Goal: Task Accomplishment & Management: Complete application form

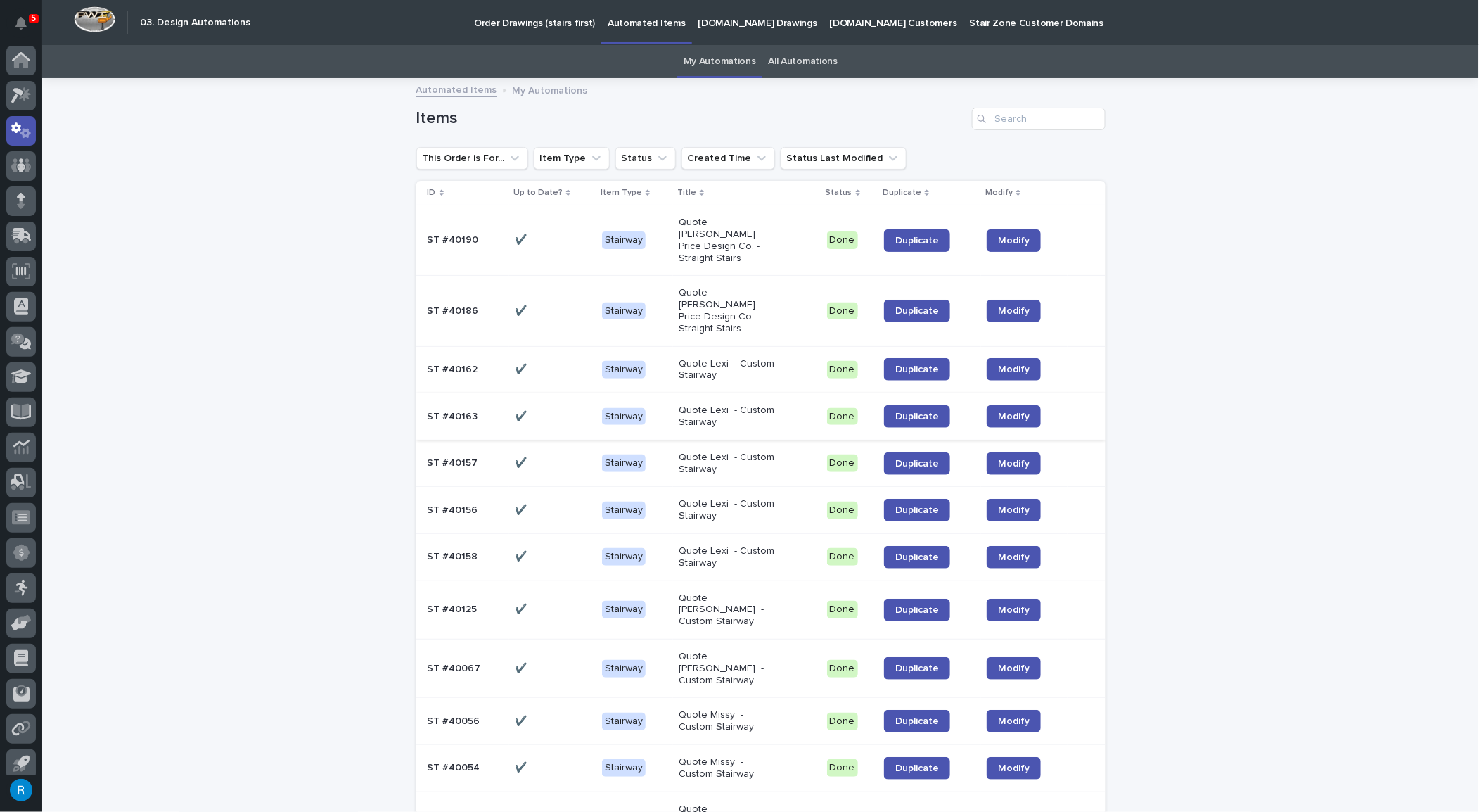
scroll to position [9, 0]
click at [557, 241] on div "✔️ ✔️" at bounding box center [553, 240] width 76 height 23
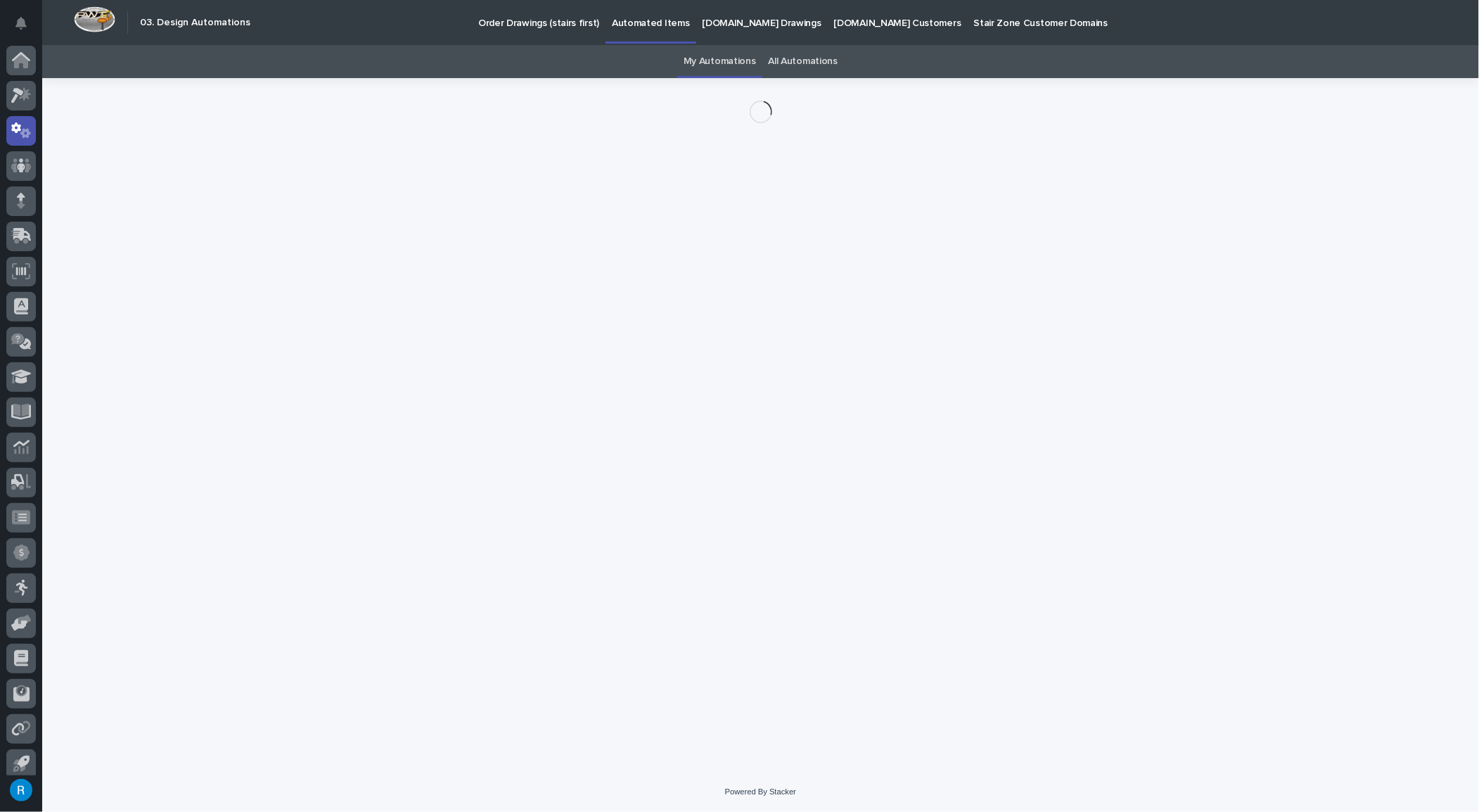
scroll to position [9, 0]
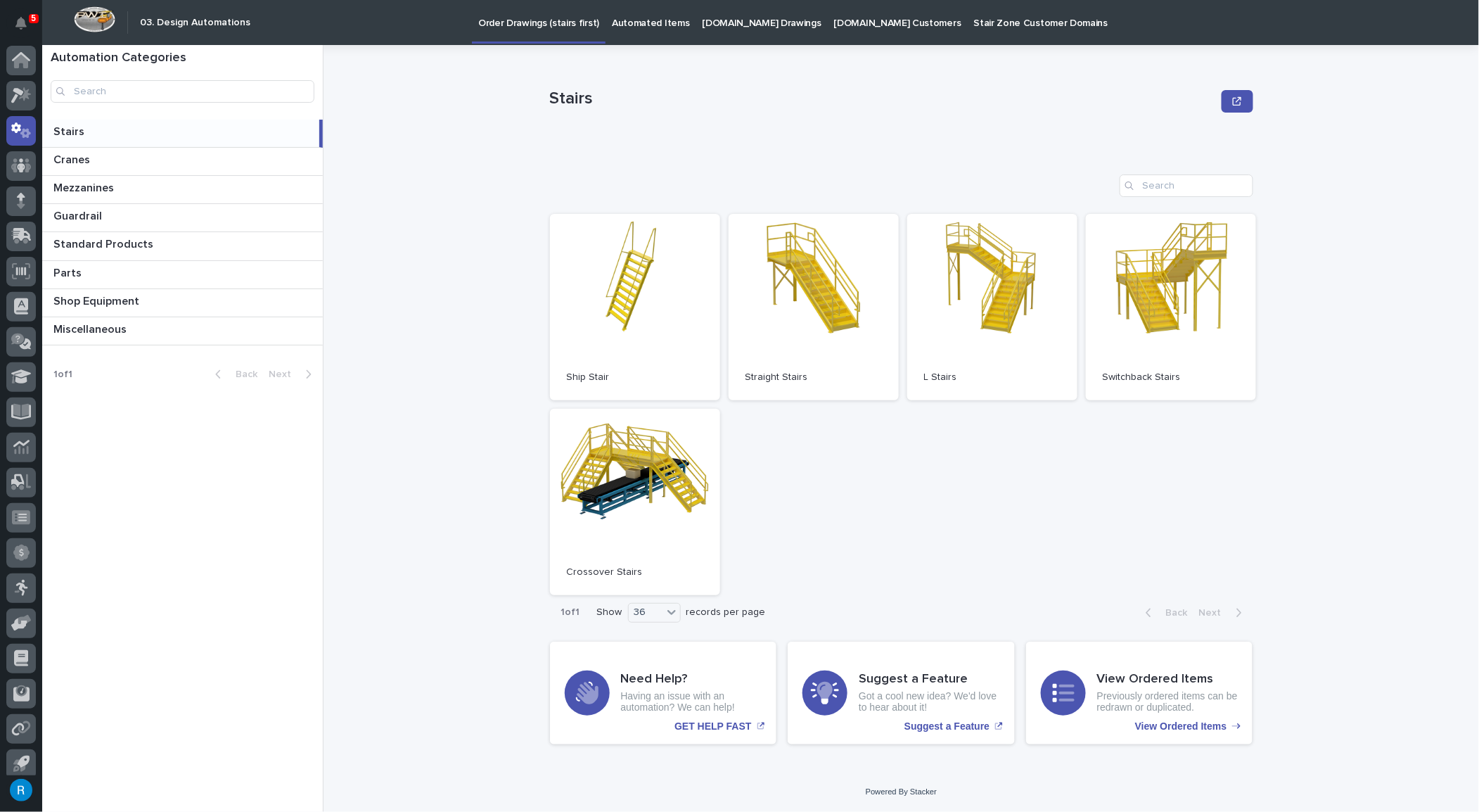
scroll to position [9, 0]
click at [629, 20] on p "Automated Items" at bounding box center [650, 14] width 78 height 30
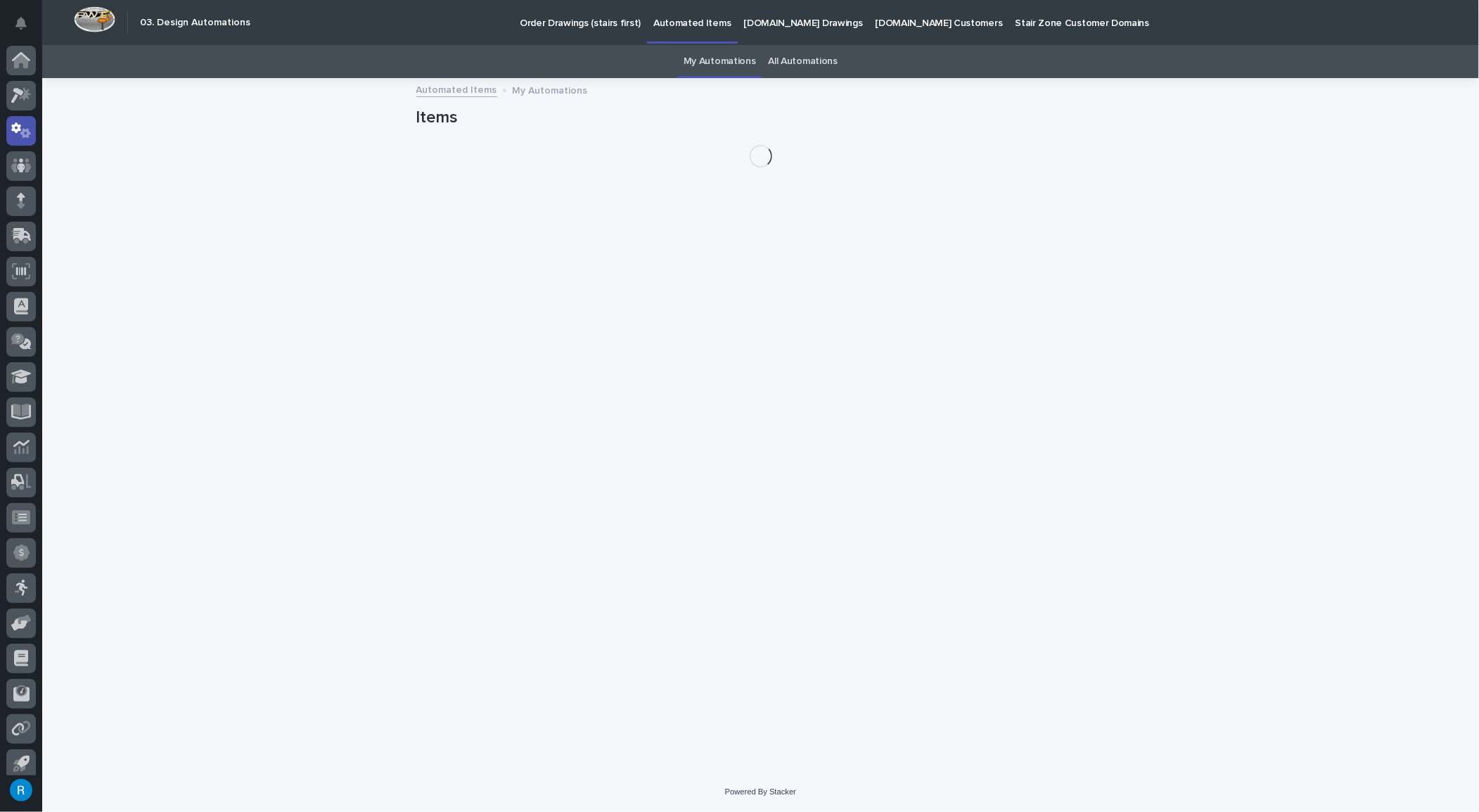
scroll to position [9, 0]
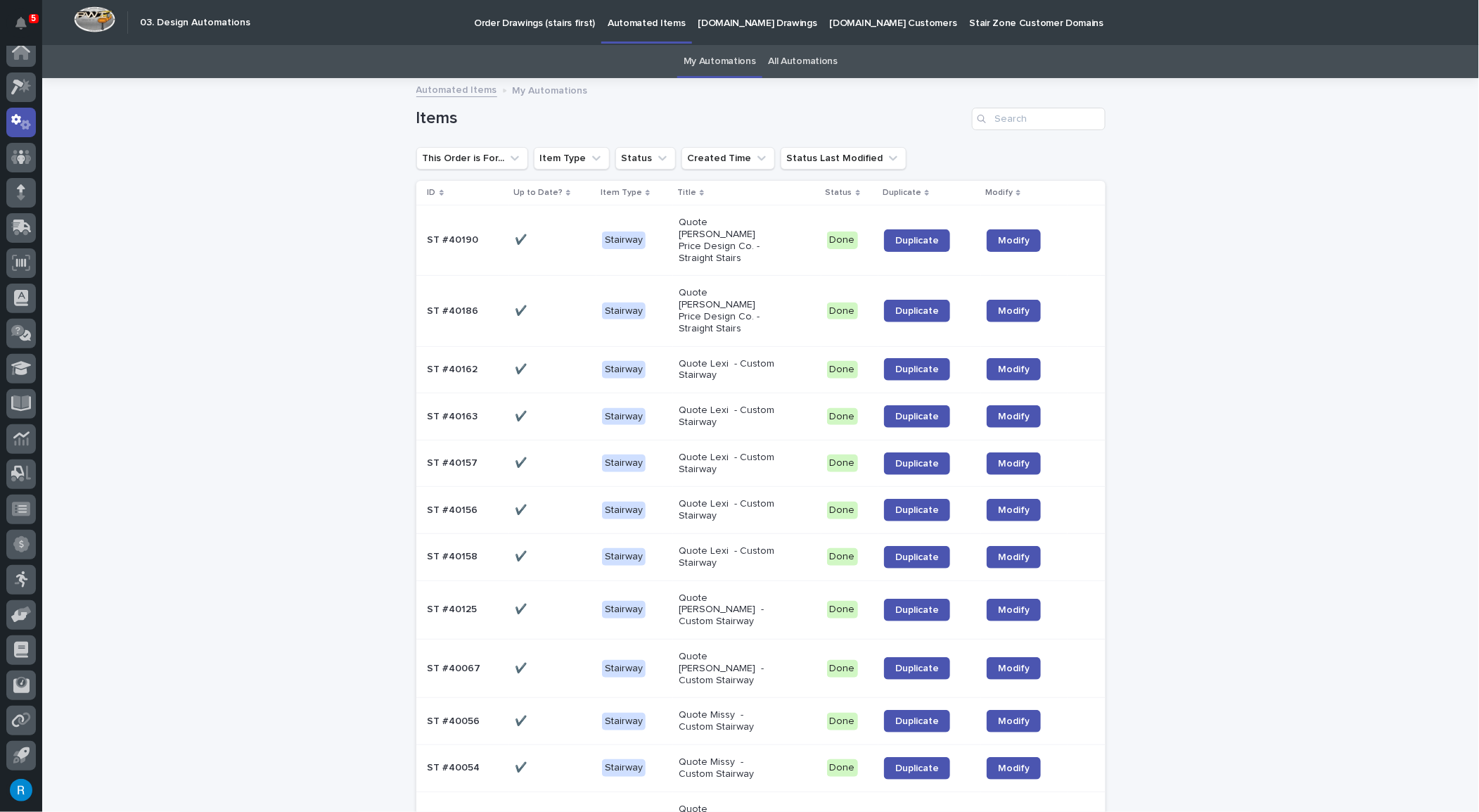
click at [720, 21] on p "[DOMAIN_NAME] Drawings" at bounding box center [758, 14] width 119 height 30
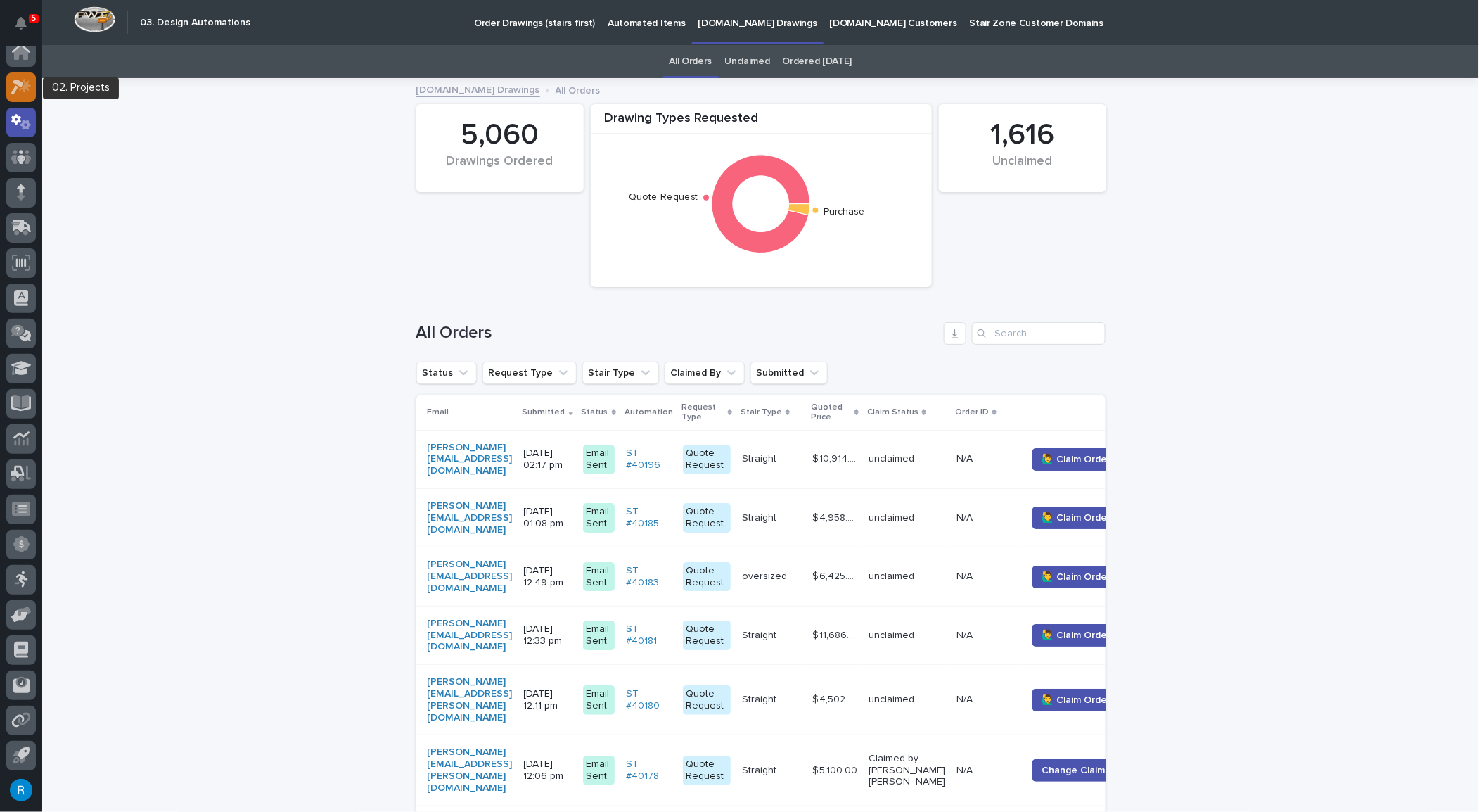
click at [21, 82] on icon at bounding box center [18, 86] width 13 height 15
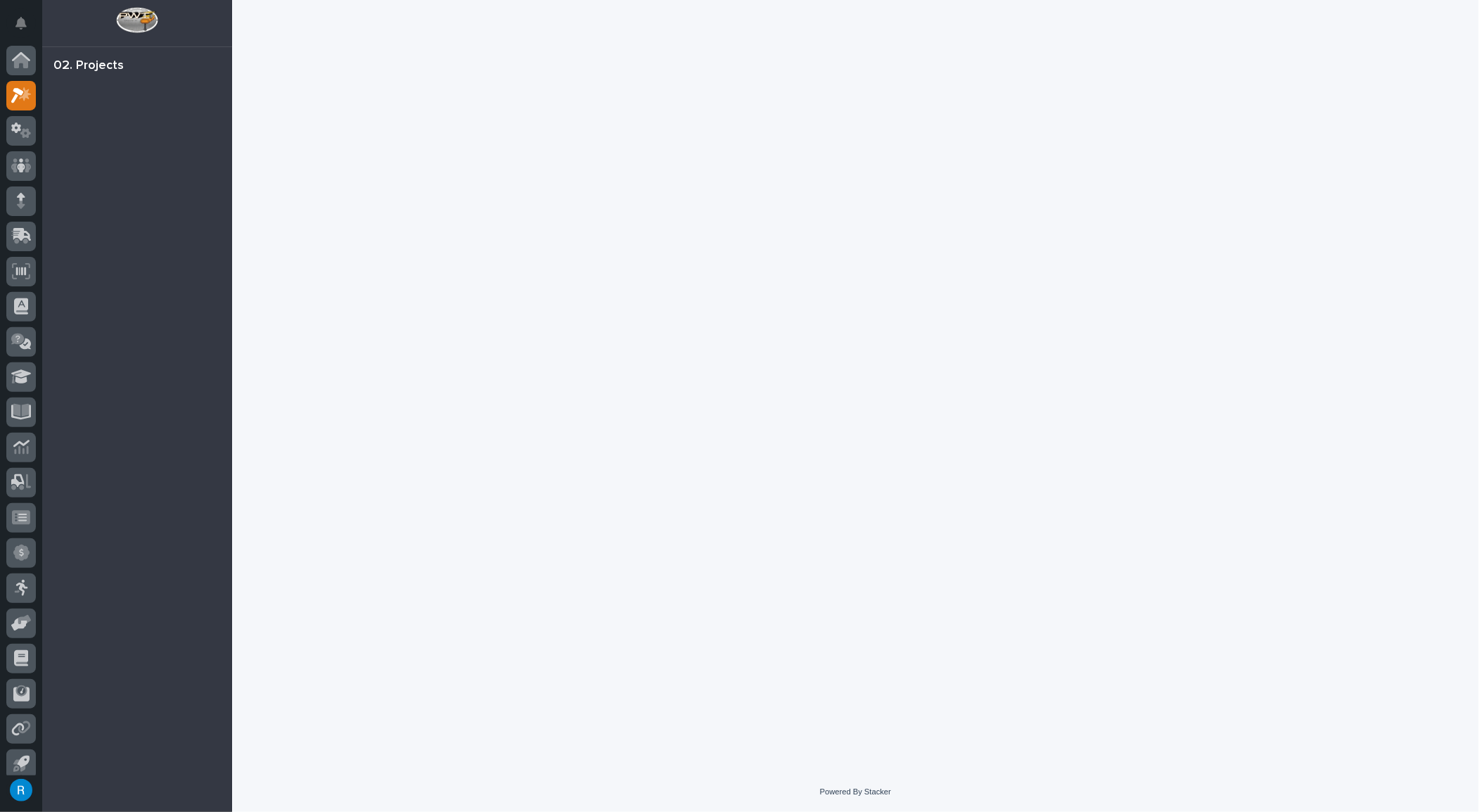
scroll to position [9, 0]
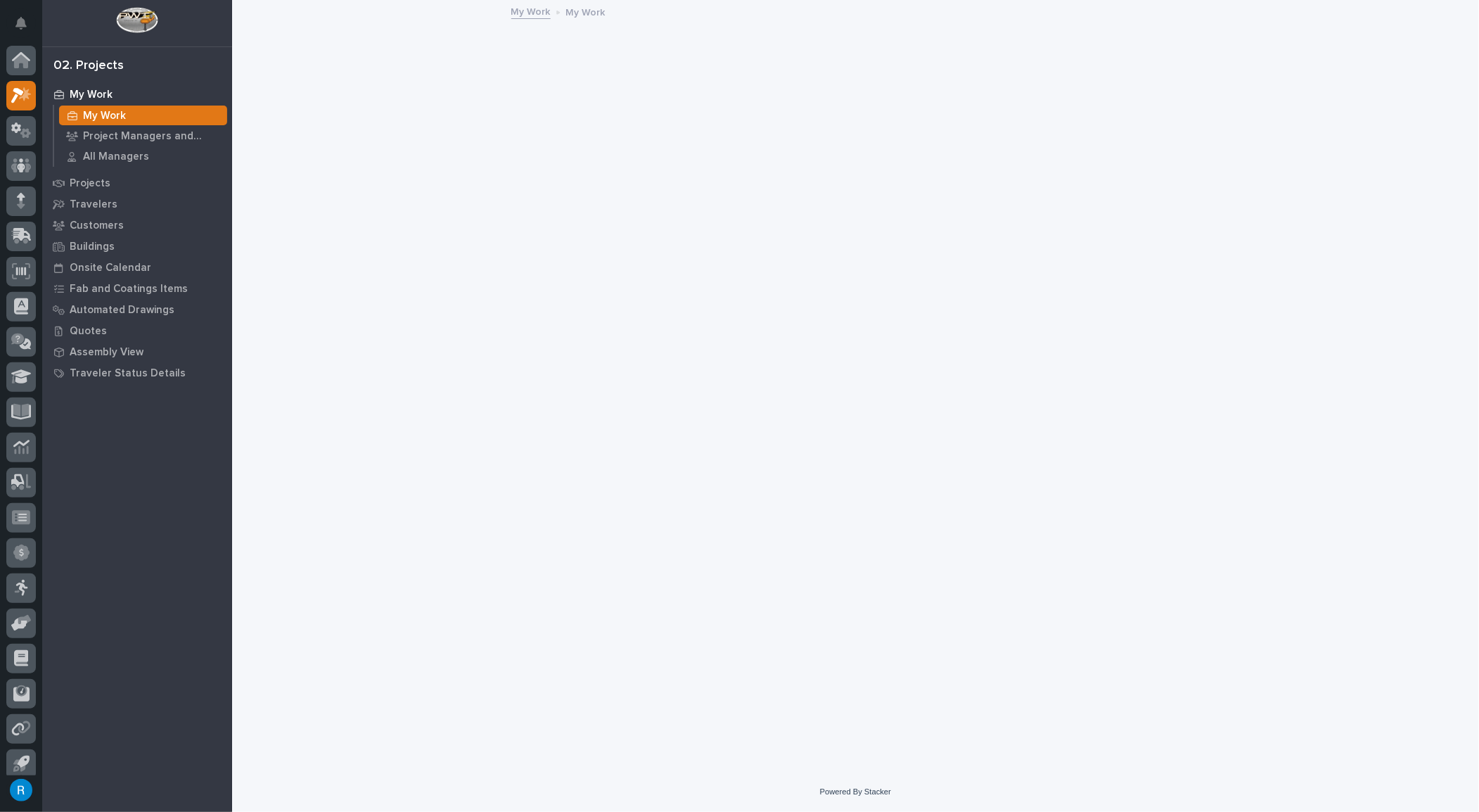
scroll to position [9, 0]
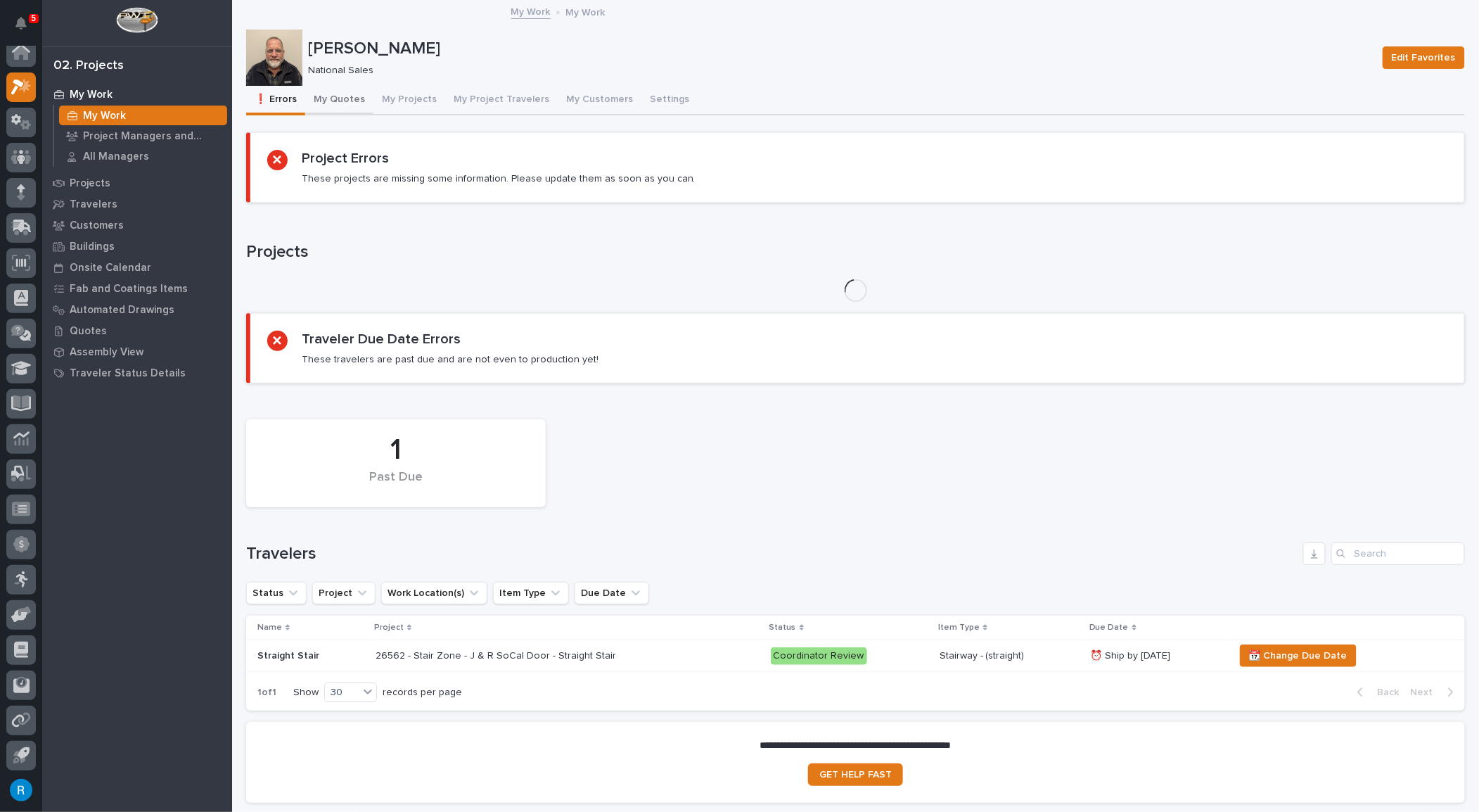
click at [345, 94] on button "My Quotes" at bounding box center [339, 100] width 68 height 30
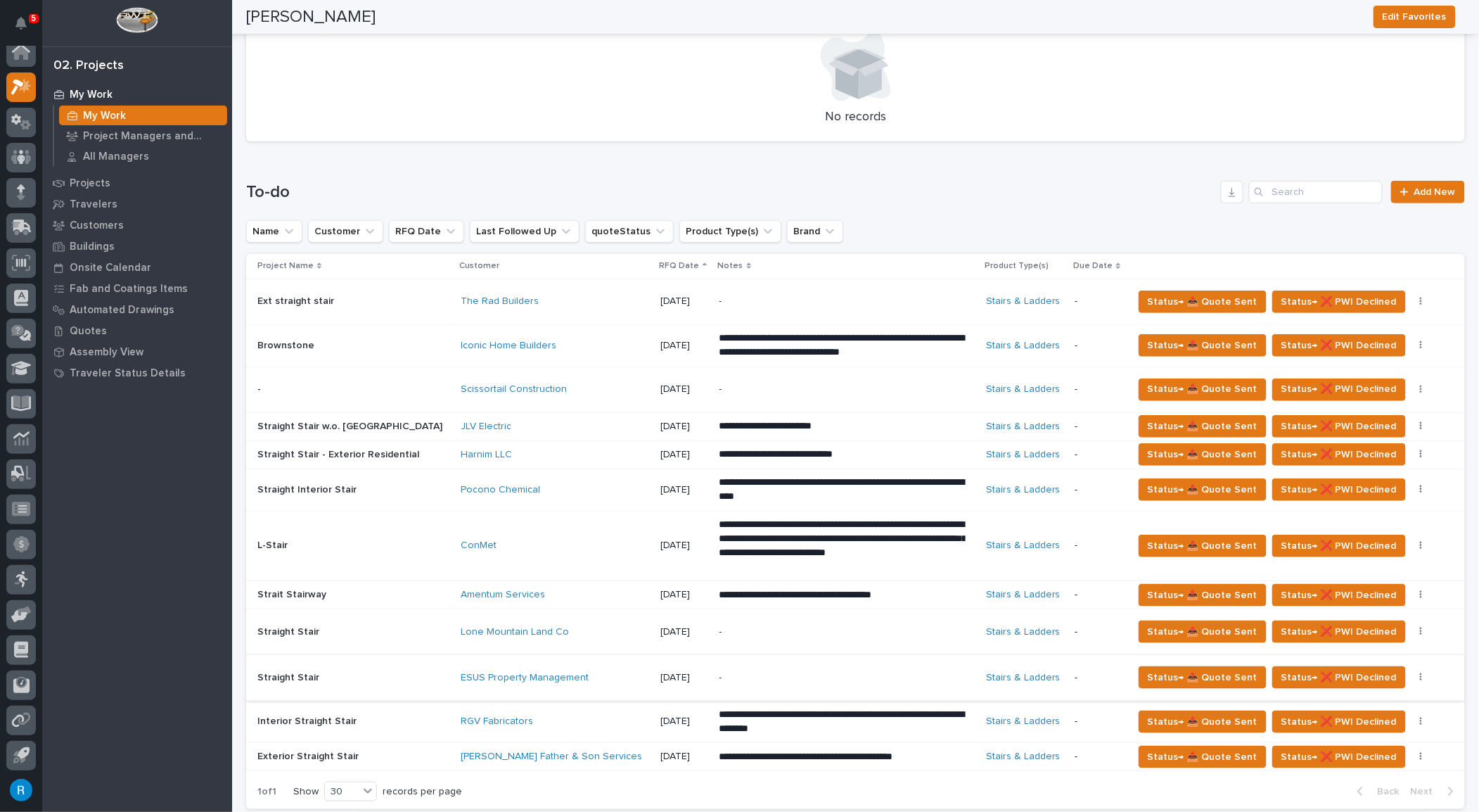
scroll to position [597, 0]
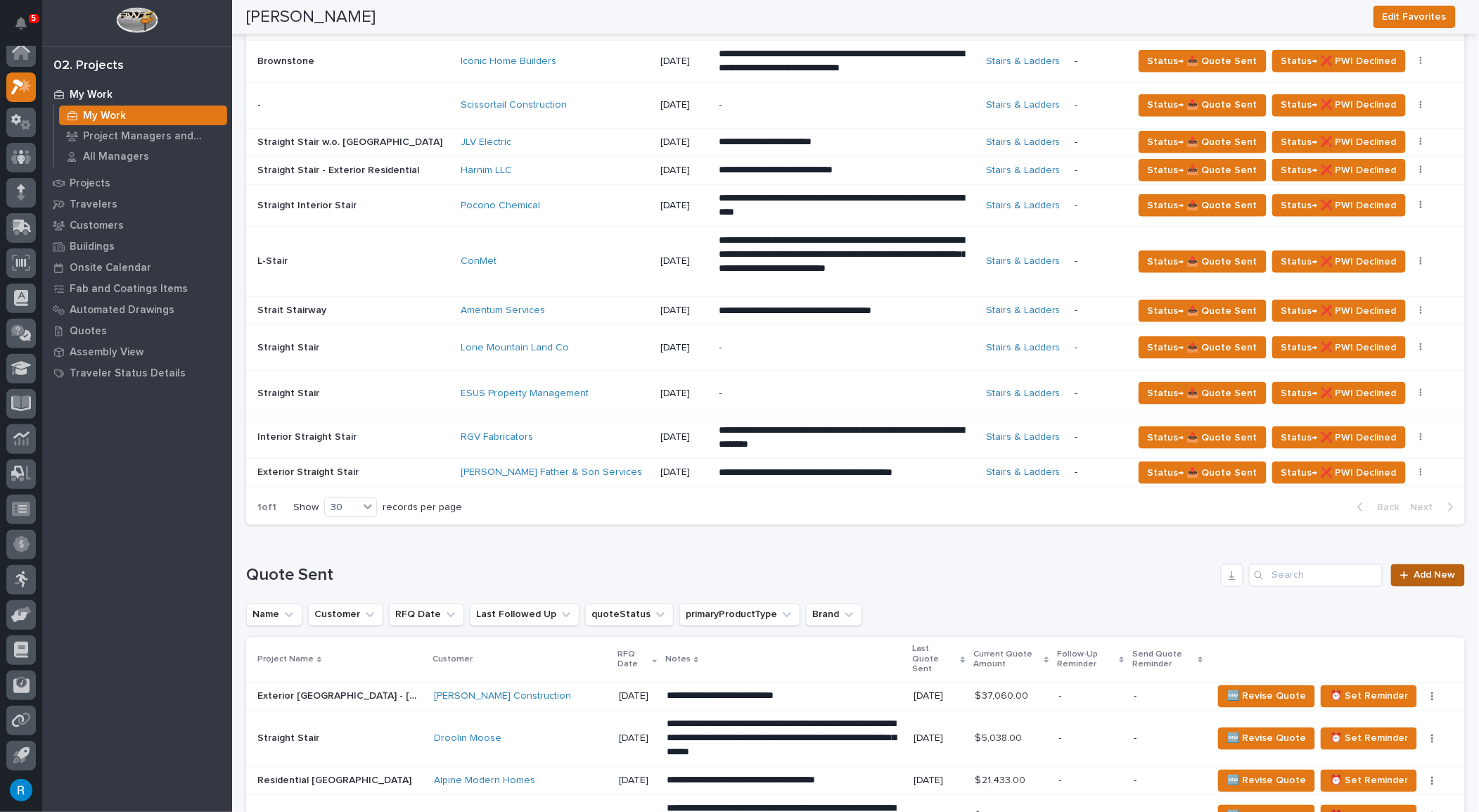
click at [1431, 570] on span "Add New" at bounding box center [1436, 575] width 42 height 10
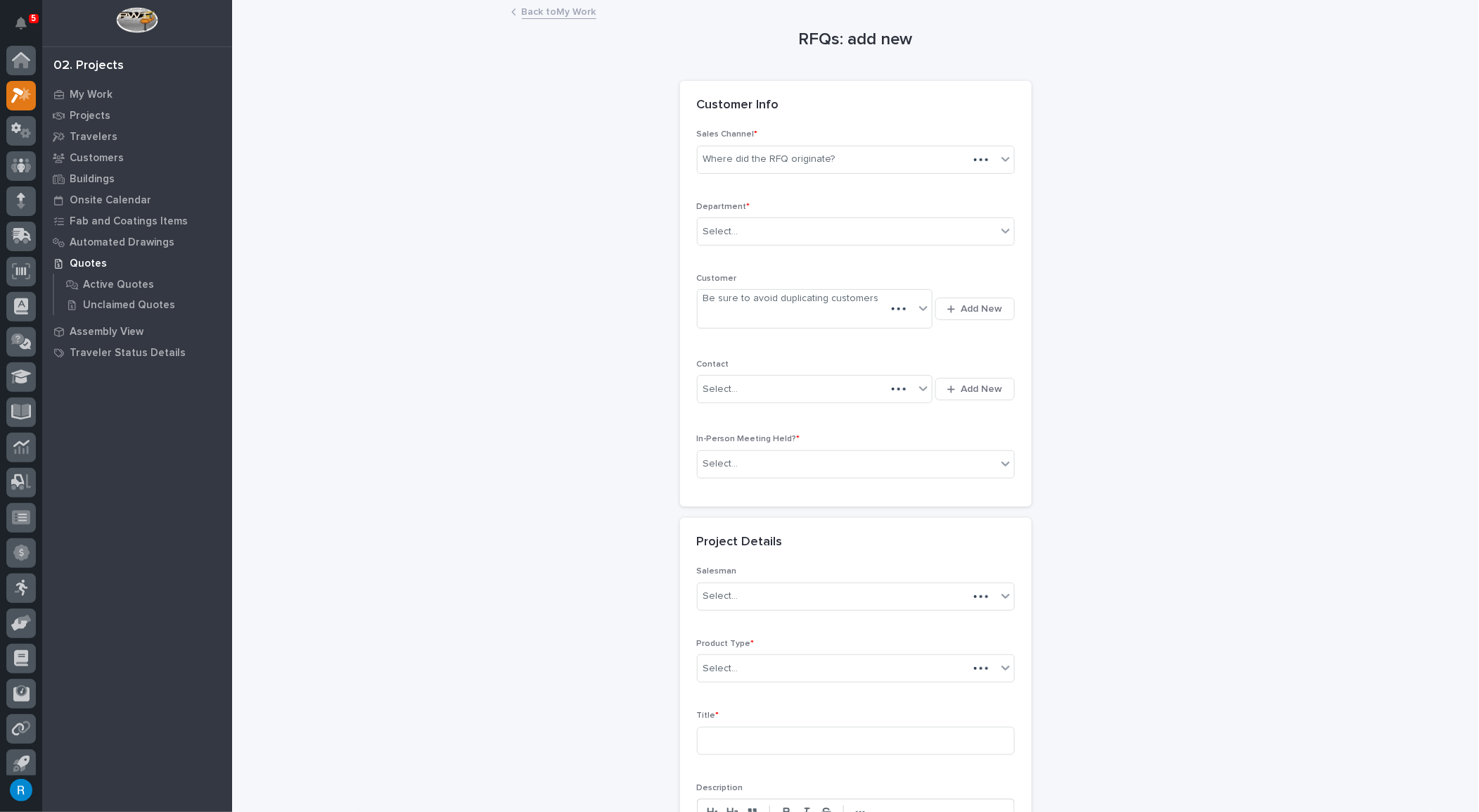
scroll to position [9, 0]
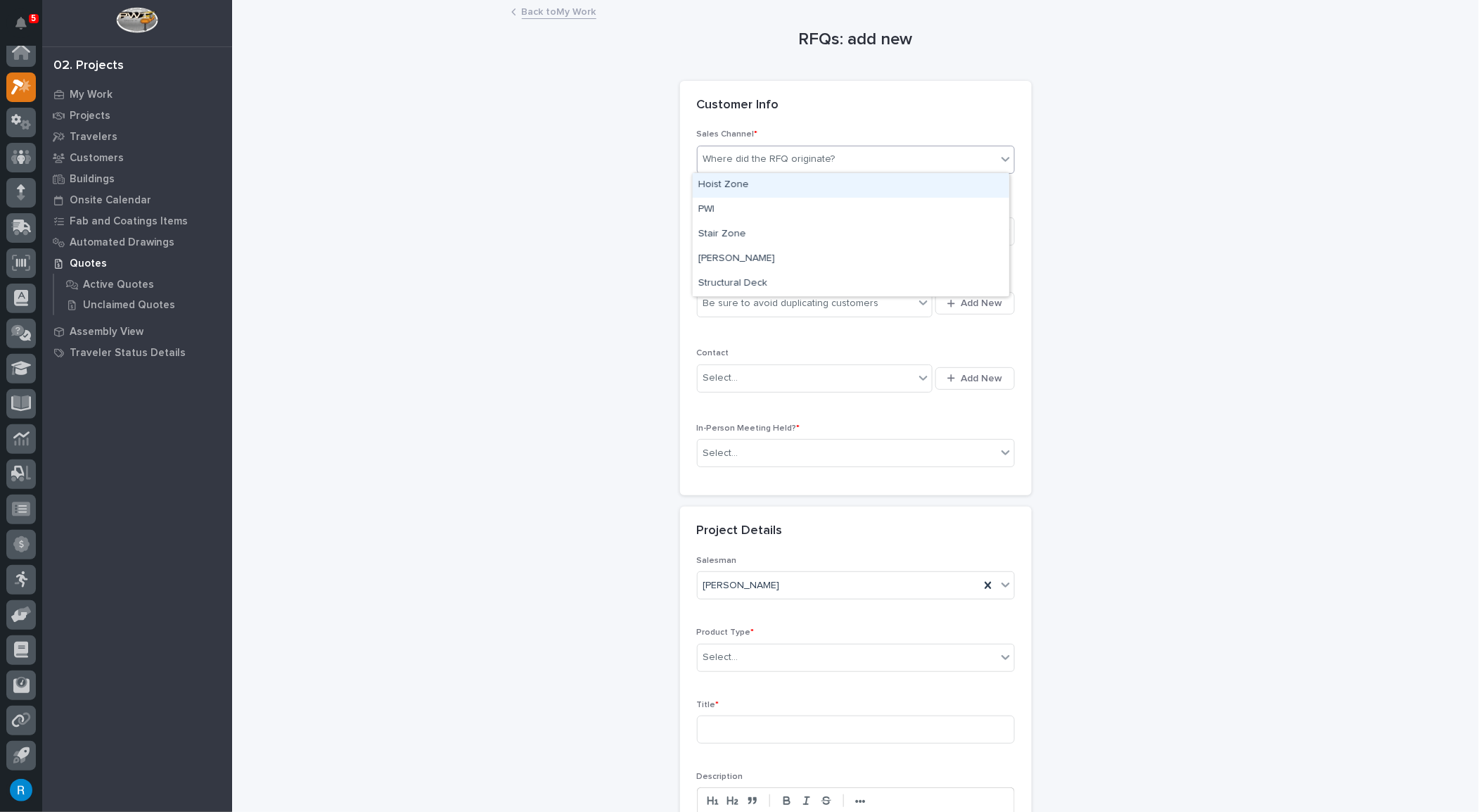
click at [814, 159] on div "Where did the RFQ originate?" at bounding box center [769, 159] width 132 height 14
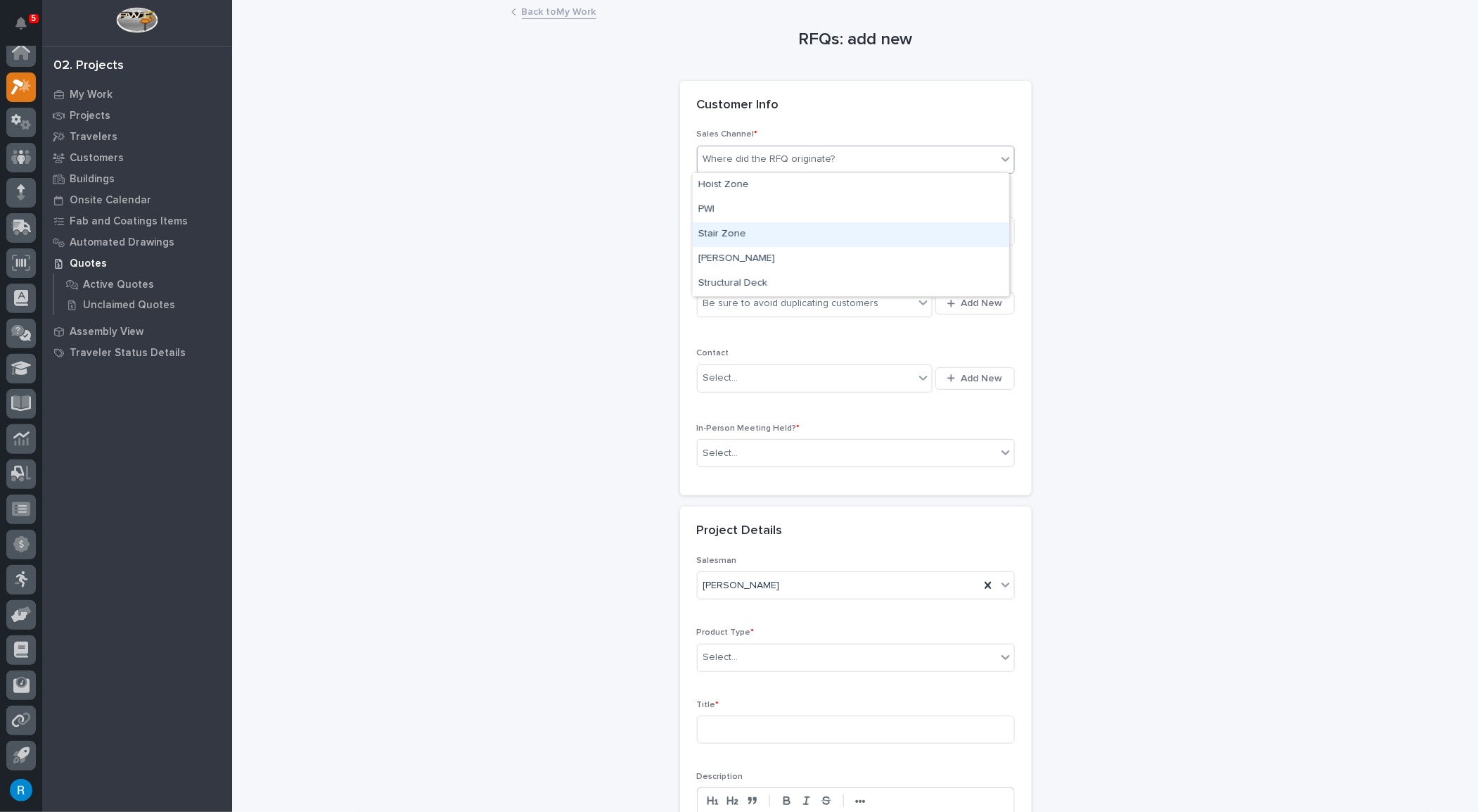
click at [709, 236] on div "Stair Zone" at bounding box center [850, 235] width 316 height 25
click at [709, 230] on div "Select..." at bounding box center [721, 231] width 35 height 14
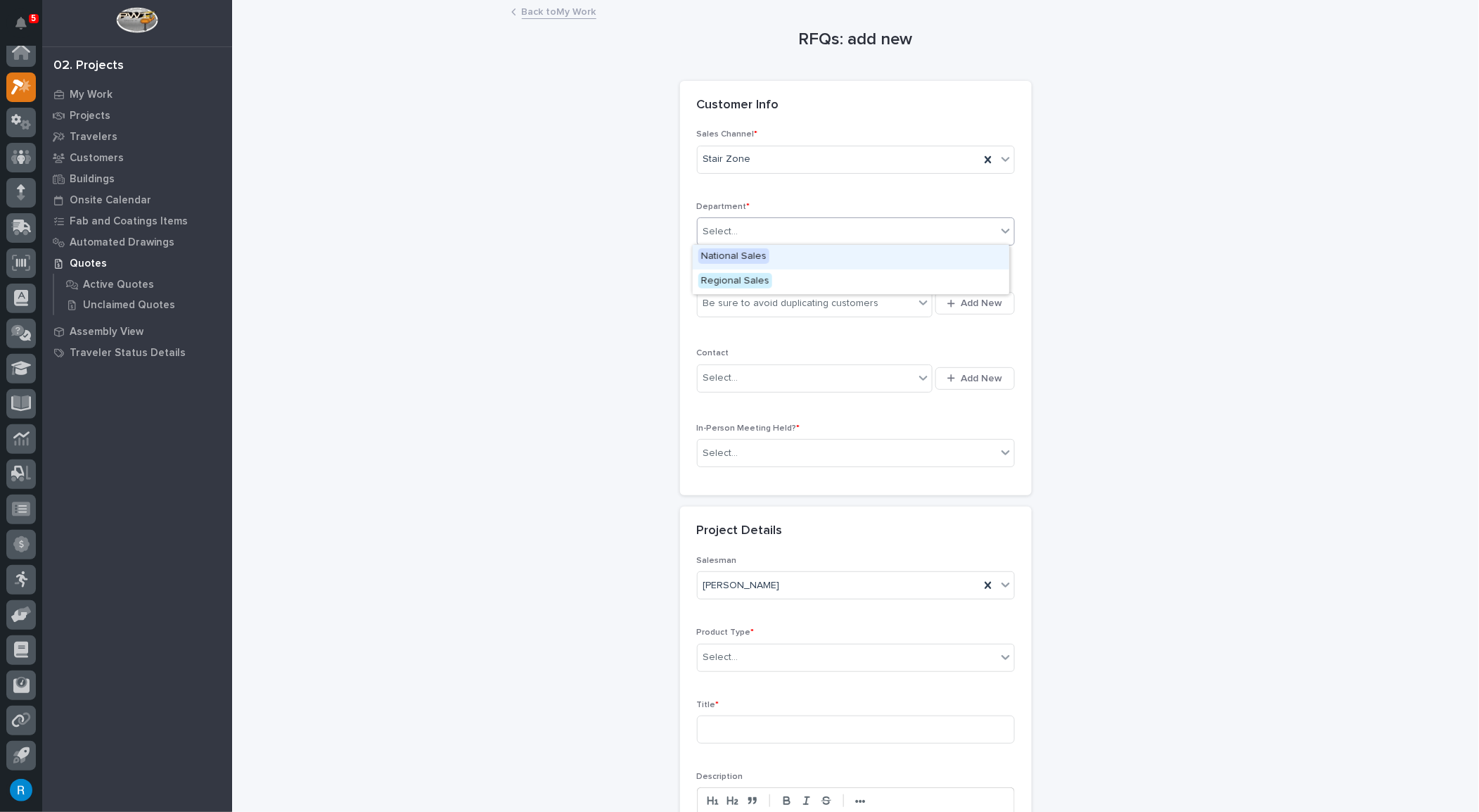
click at [718, 252] on span "National Sales" at bounding box center [733, 255] width 71 height 15
click at [890, 304] on div "Be sure to avoid duplicating customers" at bounding box center [806, 303] width 217 height 23
type input "*"
type input "**********"
drag, startPoint x: 837, startPoint y: 301, endPoint x: 689, endPoint y: 290, distance: 148.4
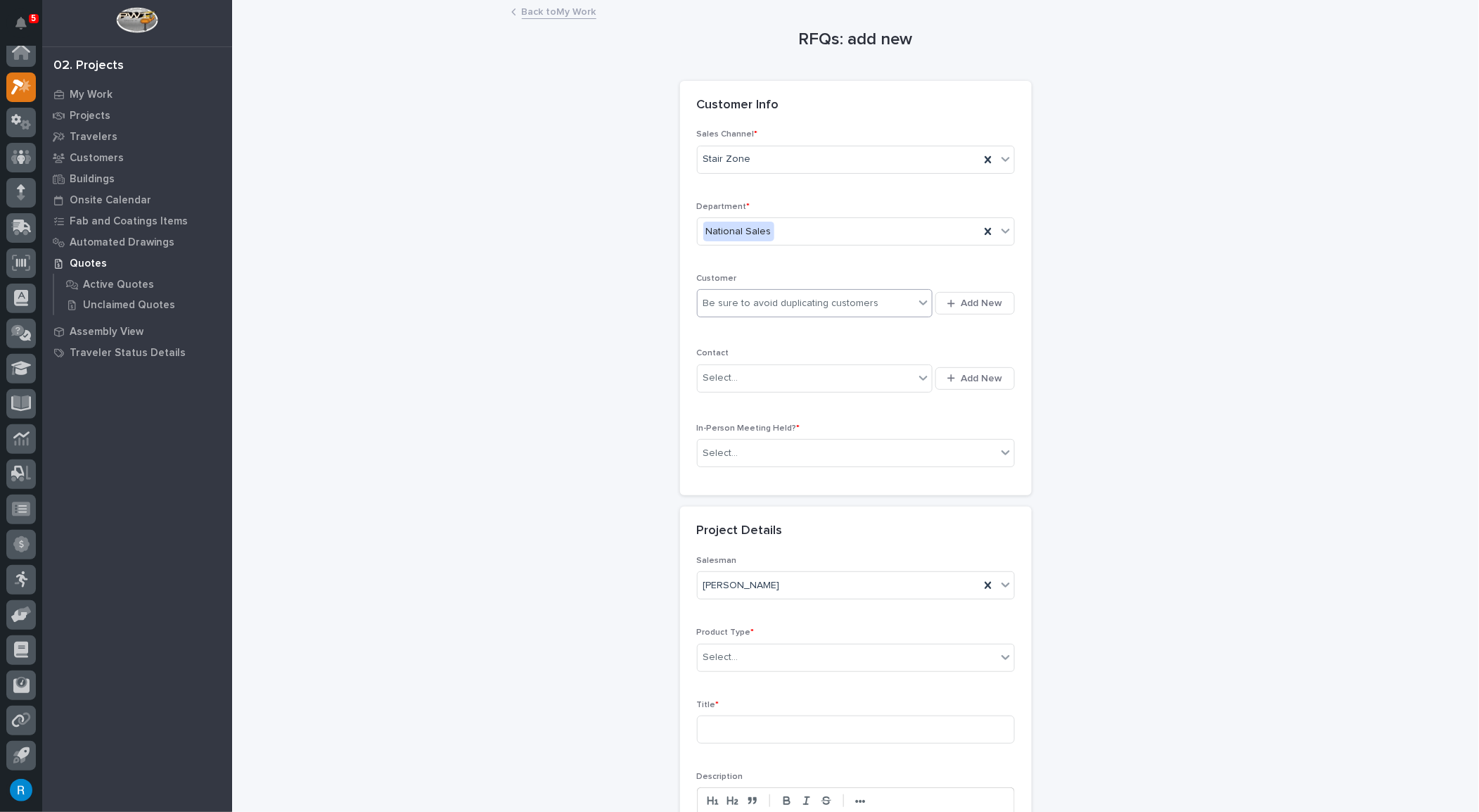
click at [684, 295] on div "Sales Channel * Stair Zone Department * National Sales Customer 0 results avail…" at bounding box center [855, 312] width 352 height 366
click at [972, 303] on span "Add New" at bounding box center [983, 303] width 42 height 13
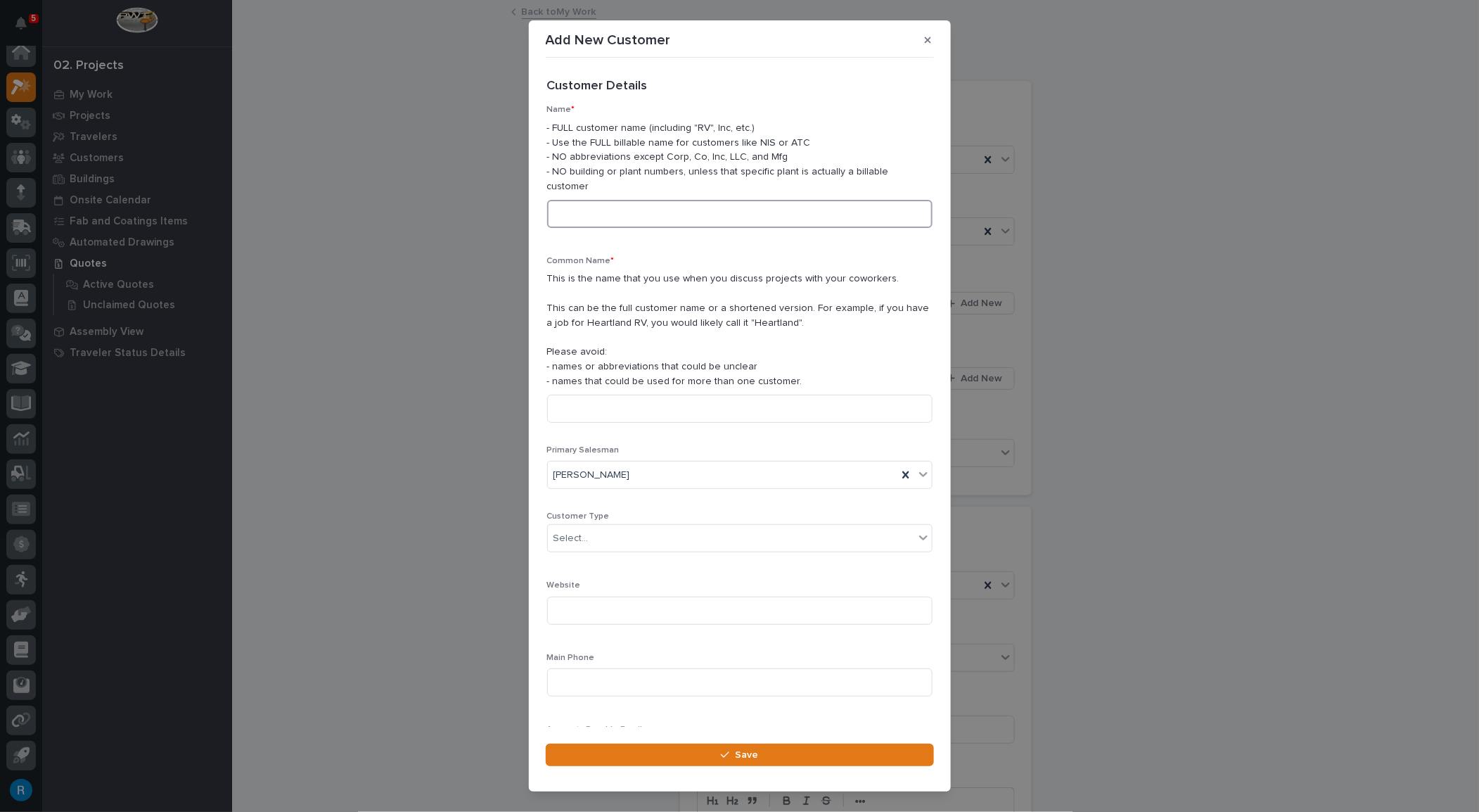
click at [574, 199] on input at bounding box center [739, 213] width 385 height 28
drag, startPoint x: 703, startPoint y: 199, endPoint x: 456, endPoint y: 175, distance: 248.2
click at [441, 175] on div "Add New Customer Loading... Saving… Loading... Saving… Loading... Saving… Custo…" at bounding box center [739, 406] width 1479 height 812
type input "[PERSON_NAME] Price Design Co."
click at [561, 395] on input at bounding box center [739, 408] width 385 height 28
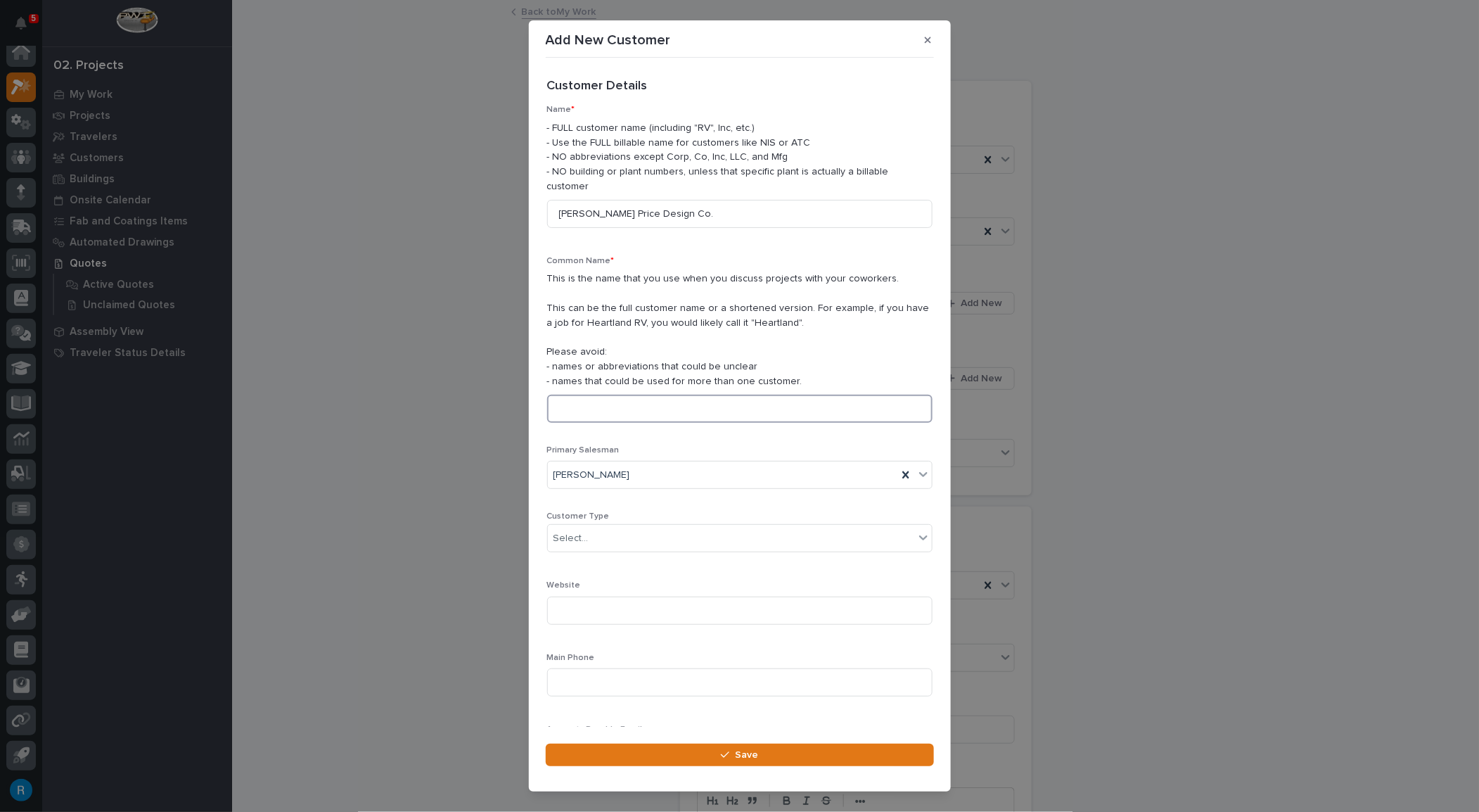
paste input "[PERSON_NAME] Price Design Co."
type input "[PERSON_NAME] Price Design Co."
click at [577, 531] on div "Select..." at bounding box center [571, 538] width 35 height 14
click at [569, 598] on div "General Contractor" at bounding box center [734, 599] width 374 height 25
click at [560, 669] on input at bounding box center [739, 682] width 385 height 28
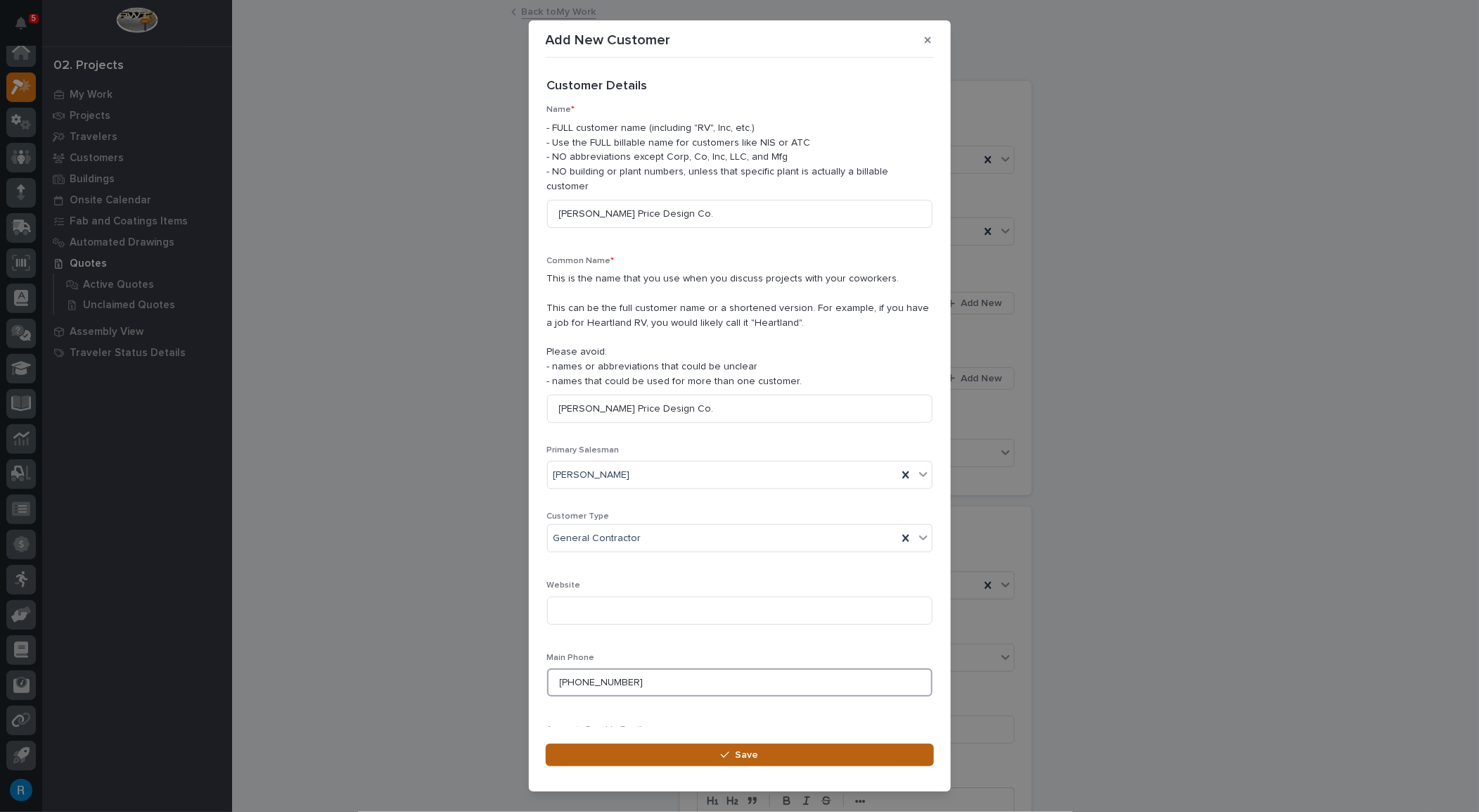
type input "[PHONE_NUMBER]"
click at [726, 760] on icon "button" at bounding box center [725, 754] width 9 height 10
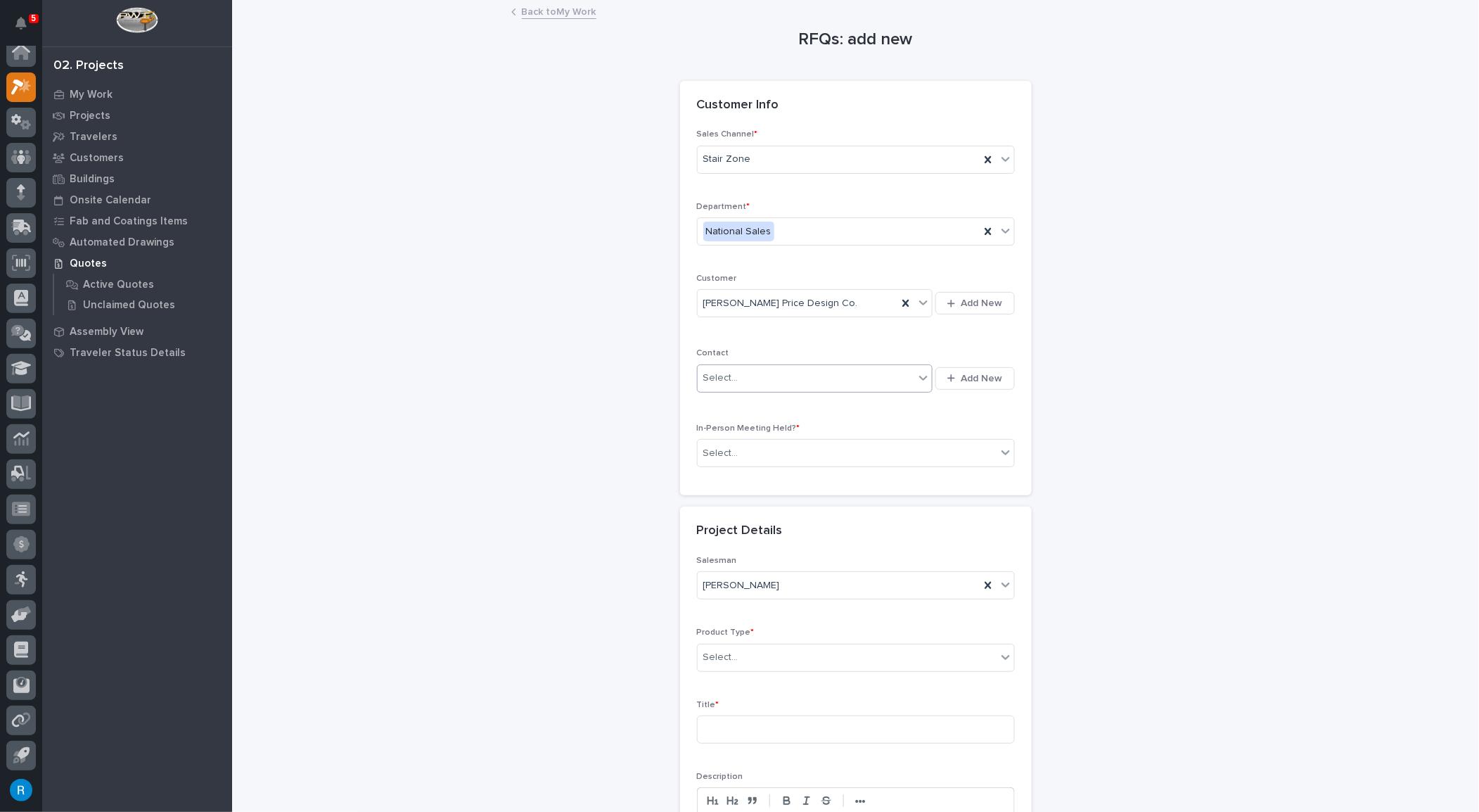
click at [886, 377] on div "Select..." at bounding box center [806, 378] width 217 height 23
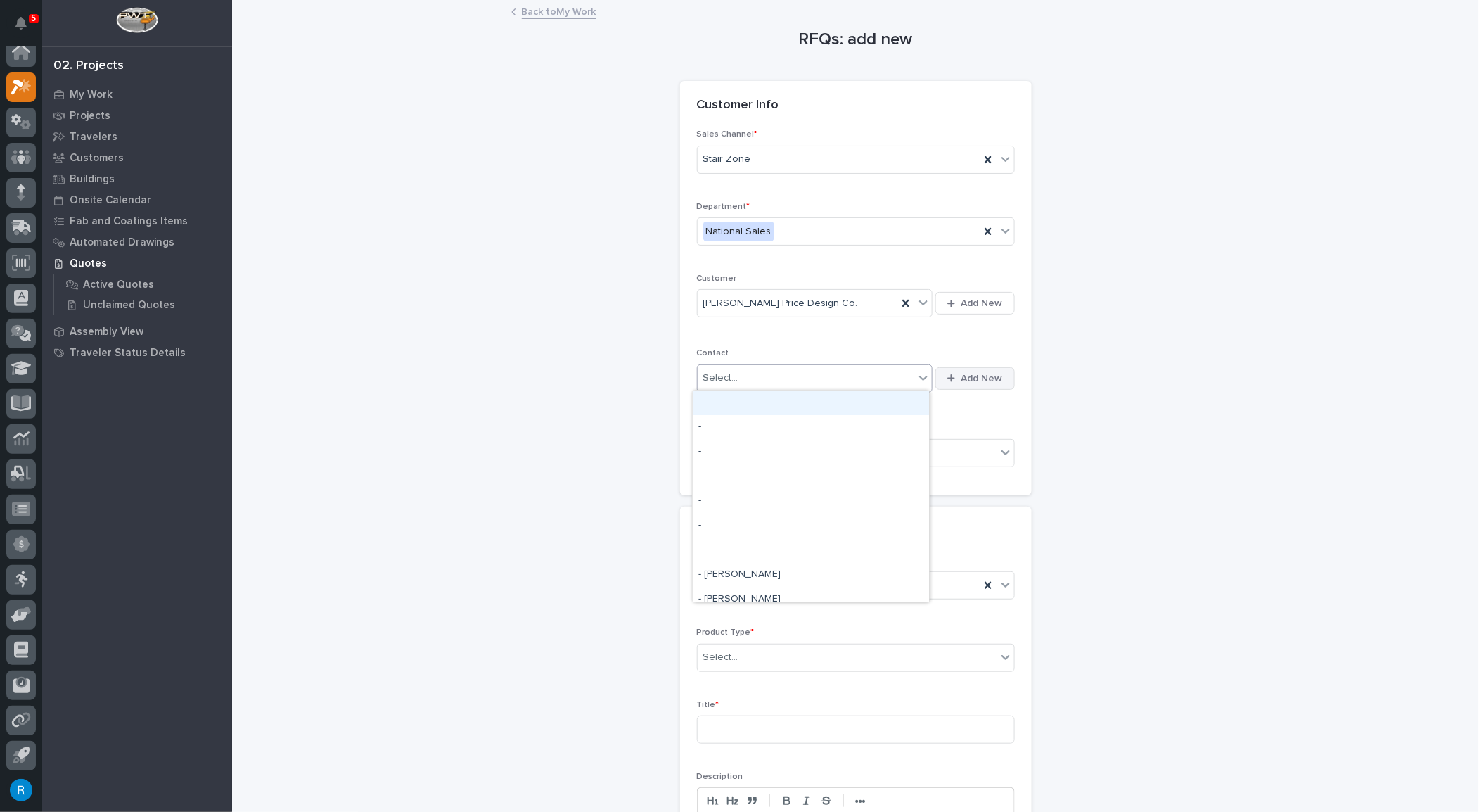
click at [974, 372] on span "Add New" at bounding box center [983, 379] width 42 height 13
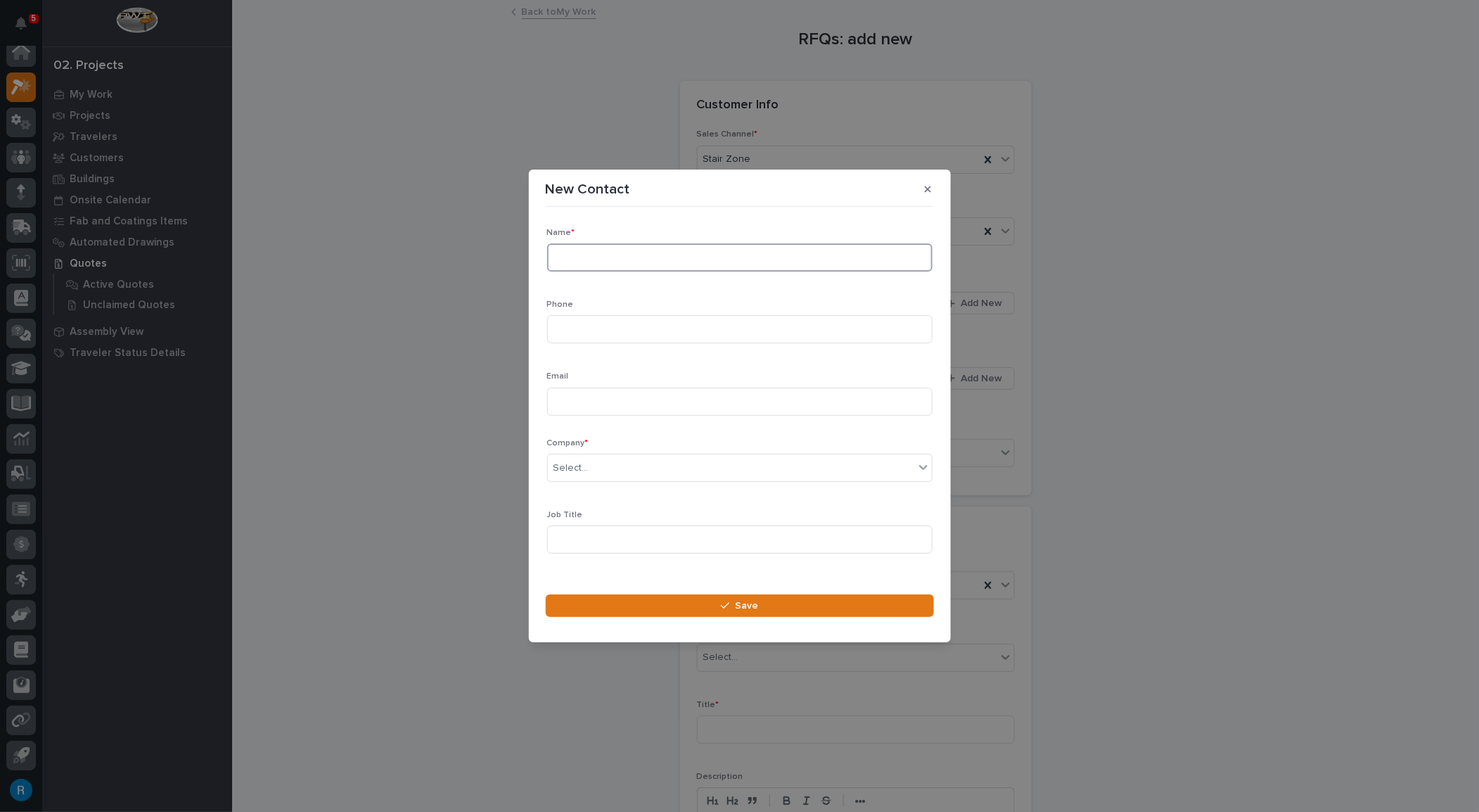
click at [567, 255] on input at bounding box center [739, 257] width 385 height 28
type input "[PERSON_NAME]"
click at [590, 326] on input at bounding box center [739, 329] width 385 height 28
type input "[PHONE_NUMBER]"
click at [581, 403] on input at bounding box center [739, 401] width 385 height 28
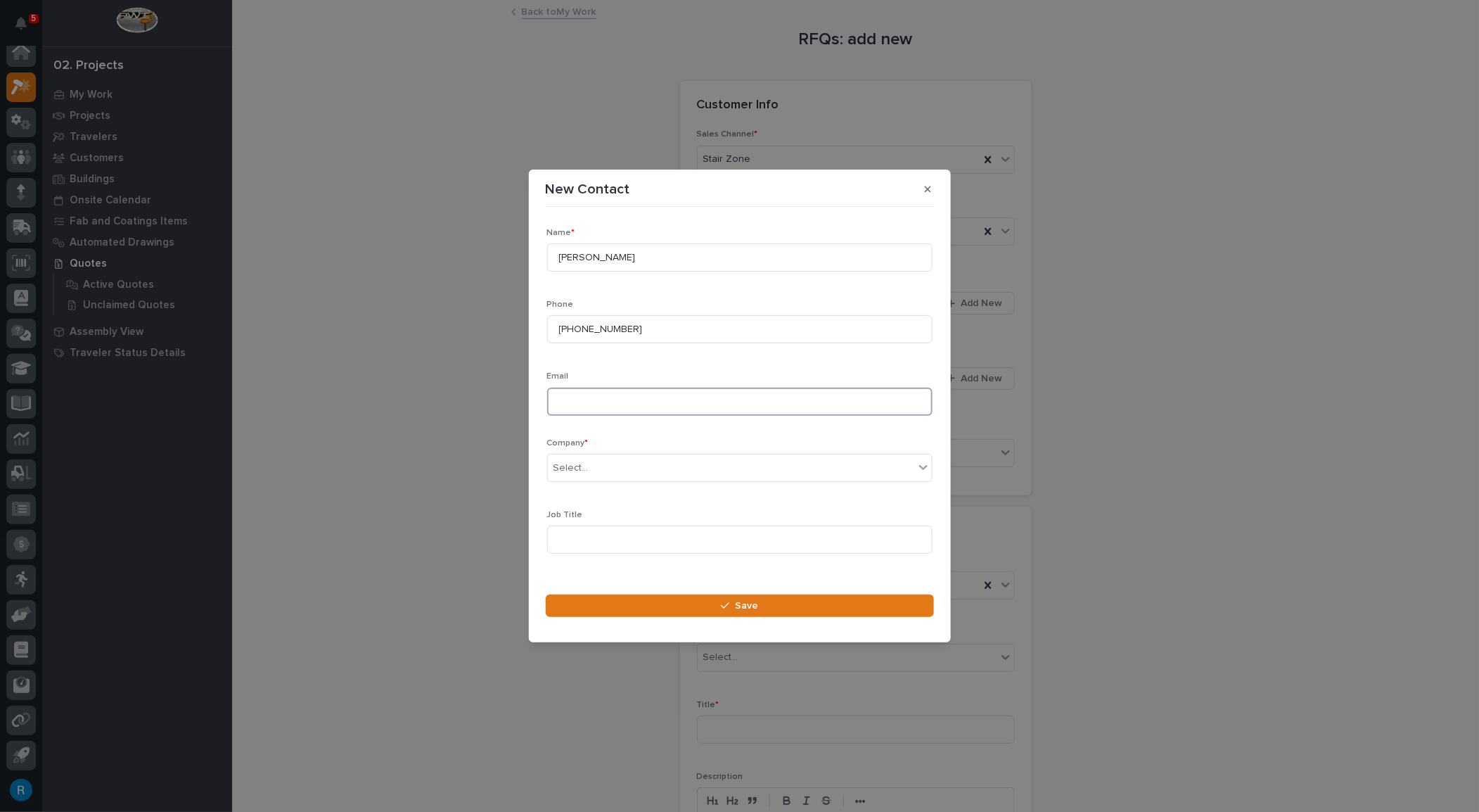
click at [577, 404] on input at bounding box center [739, 401] width 385 height 28
click at [702, 404] on input "lindsaymariepricedesignco@" at bounding box center [739, 401] width 385 height 28
type input "[EMAIL_ADDRESS][DOMAIN_NAME]"
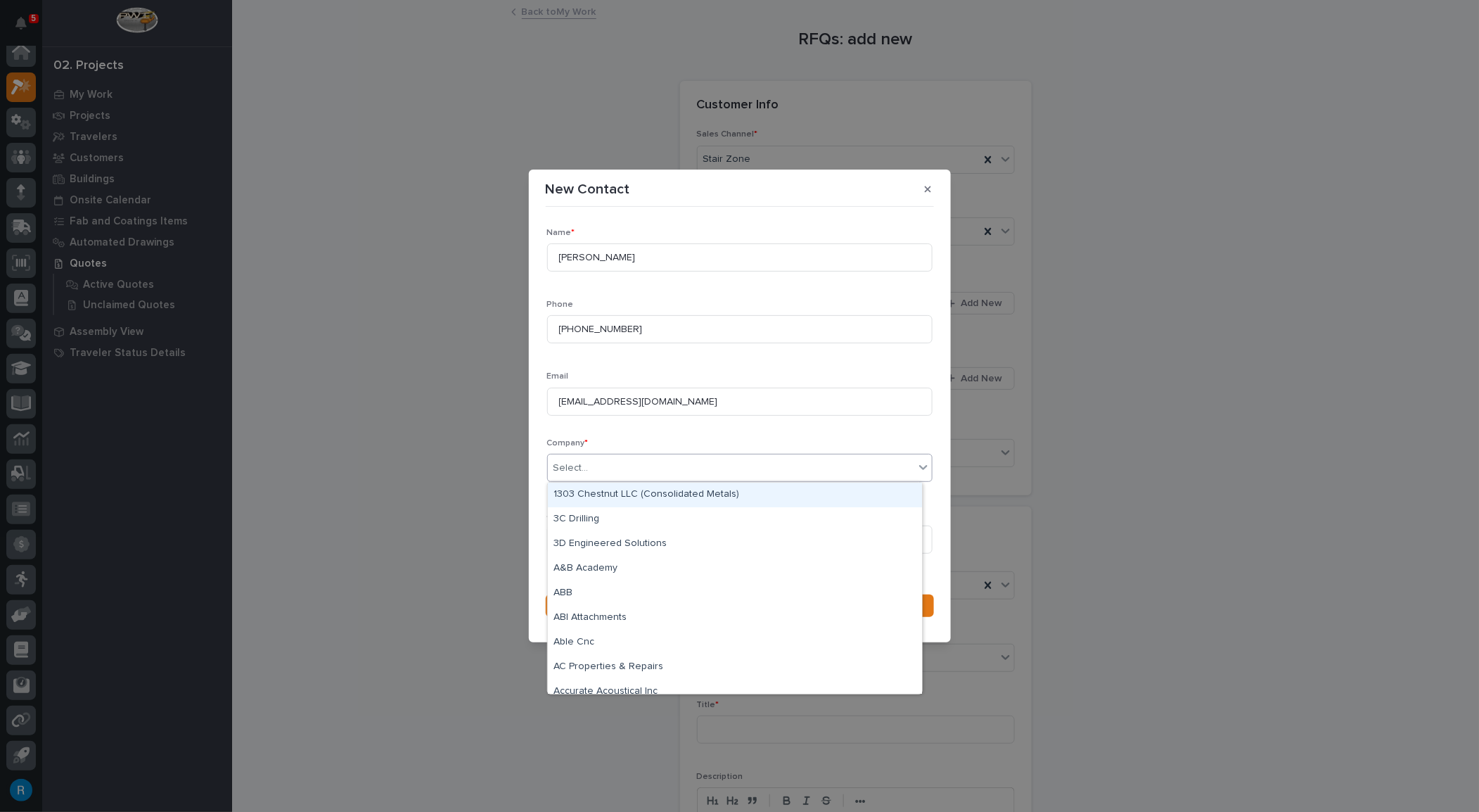
click at [581, 468] on div "Select..." at bounding box center [571, 468] width 35 height 14
click at [825, 472] on div "Select..." at bounding box center [731, 468] width 367 height 23
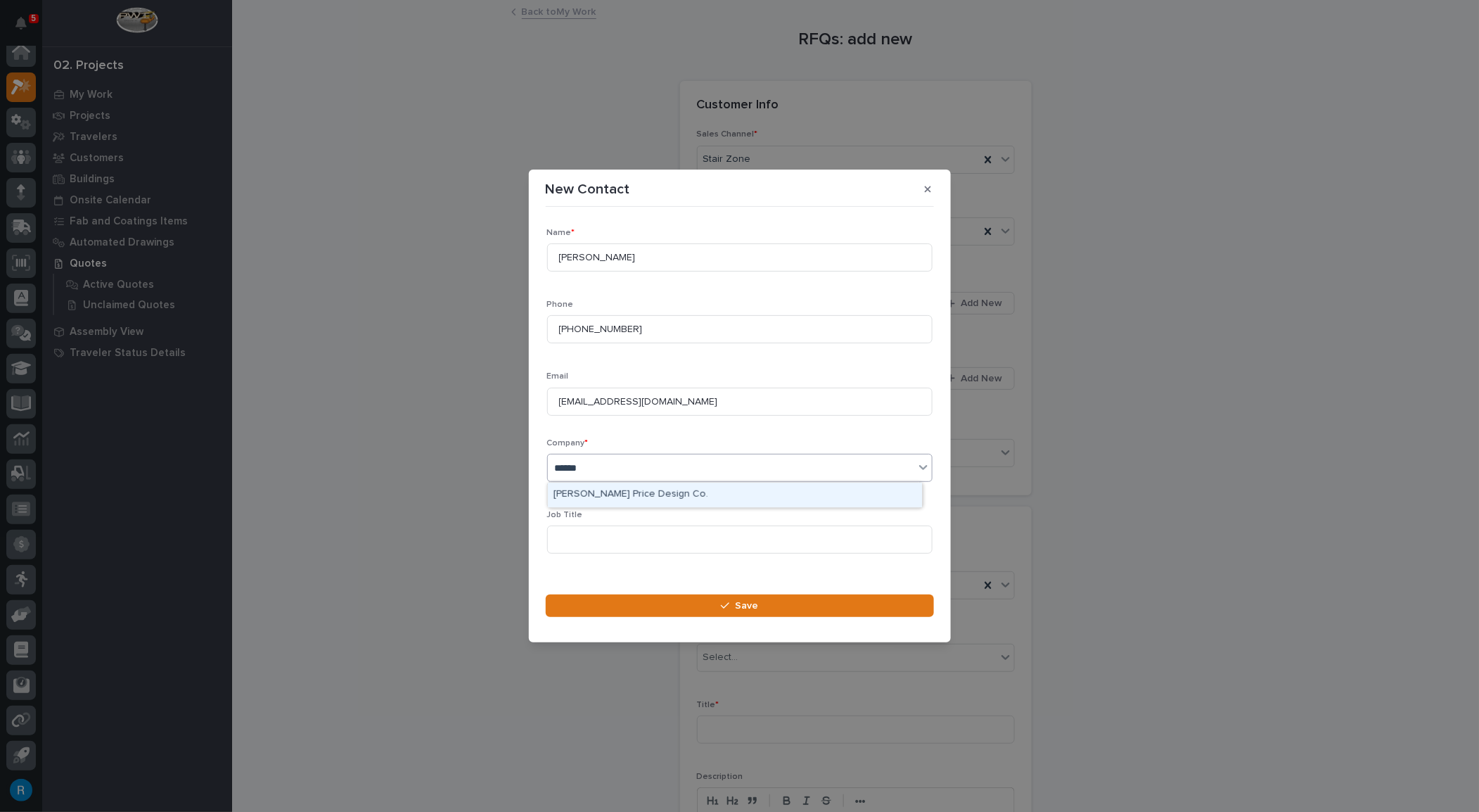
type input "*******"
click at [657, 494] on div "[PERSON_NAME] Price Design Co." at bounding box center [734, 495] width 374 height 25
click at [573, 538] on input at bounding box center [739, 539] width 385 height 28
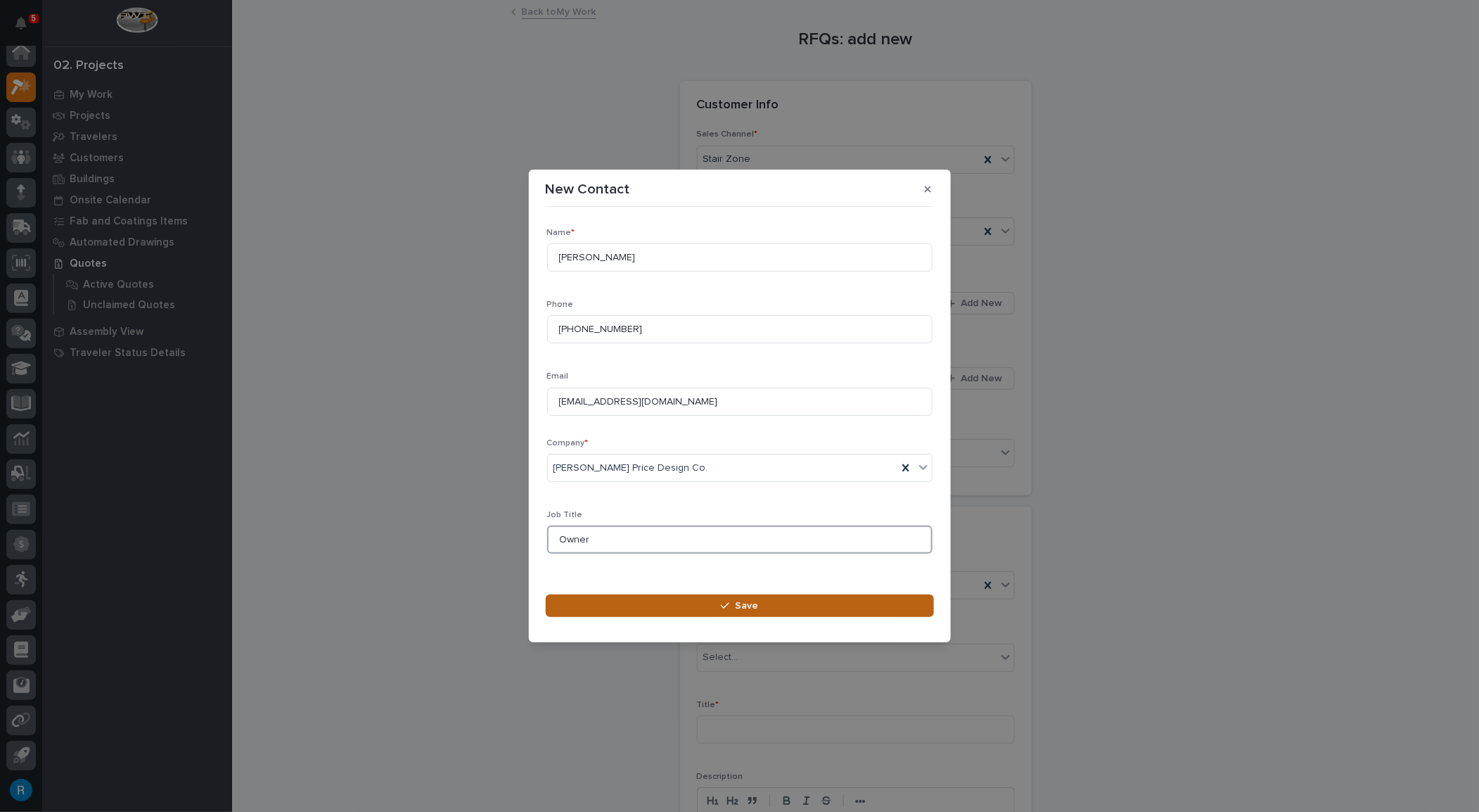
type input "Owner"
click at [765, 605] on button "Save" at bounding box center [740, 605] width 388 height 22
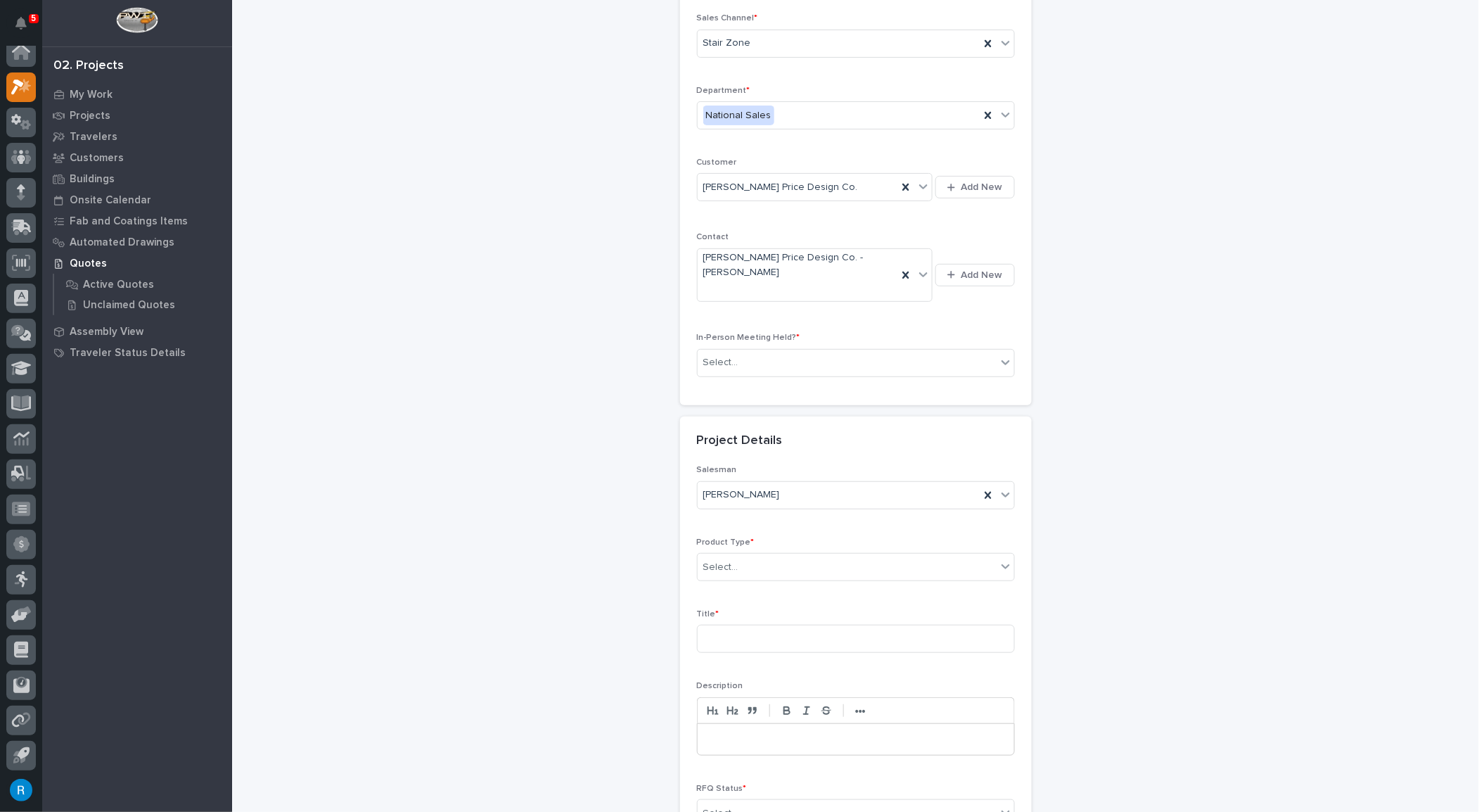
scroll to position [106, 0]
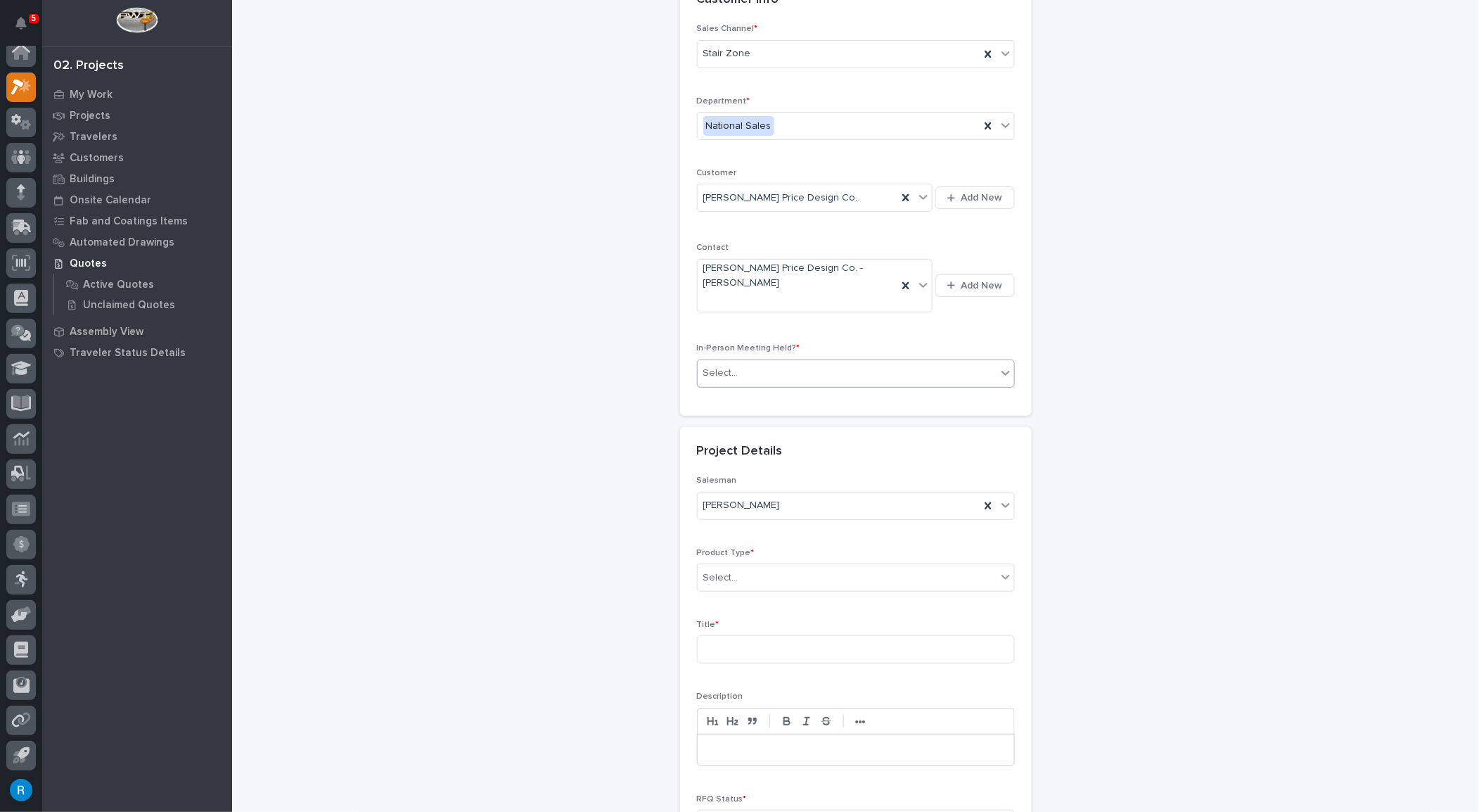
click at [773, 372] on div "Select..." at bounding box center [846, 373] width 299 height 23
click at [694, 418] on div "No" at bounding box center [850, 421] width 316 height 25
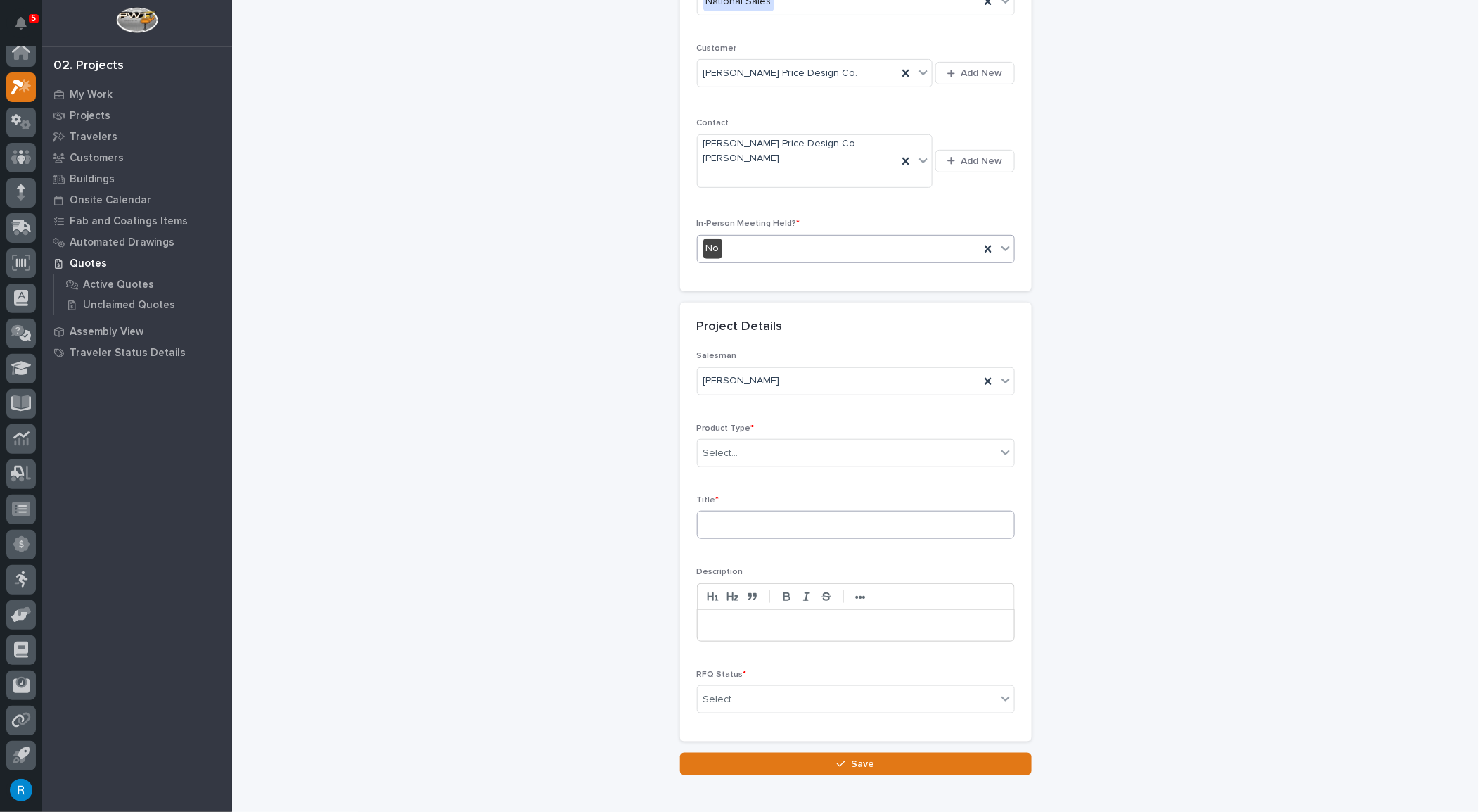
scroll to position [234, 0]
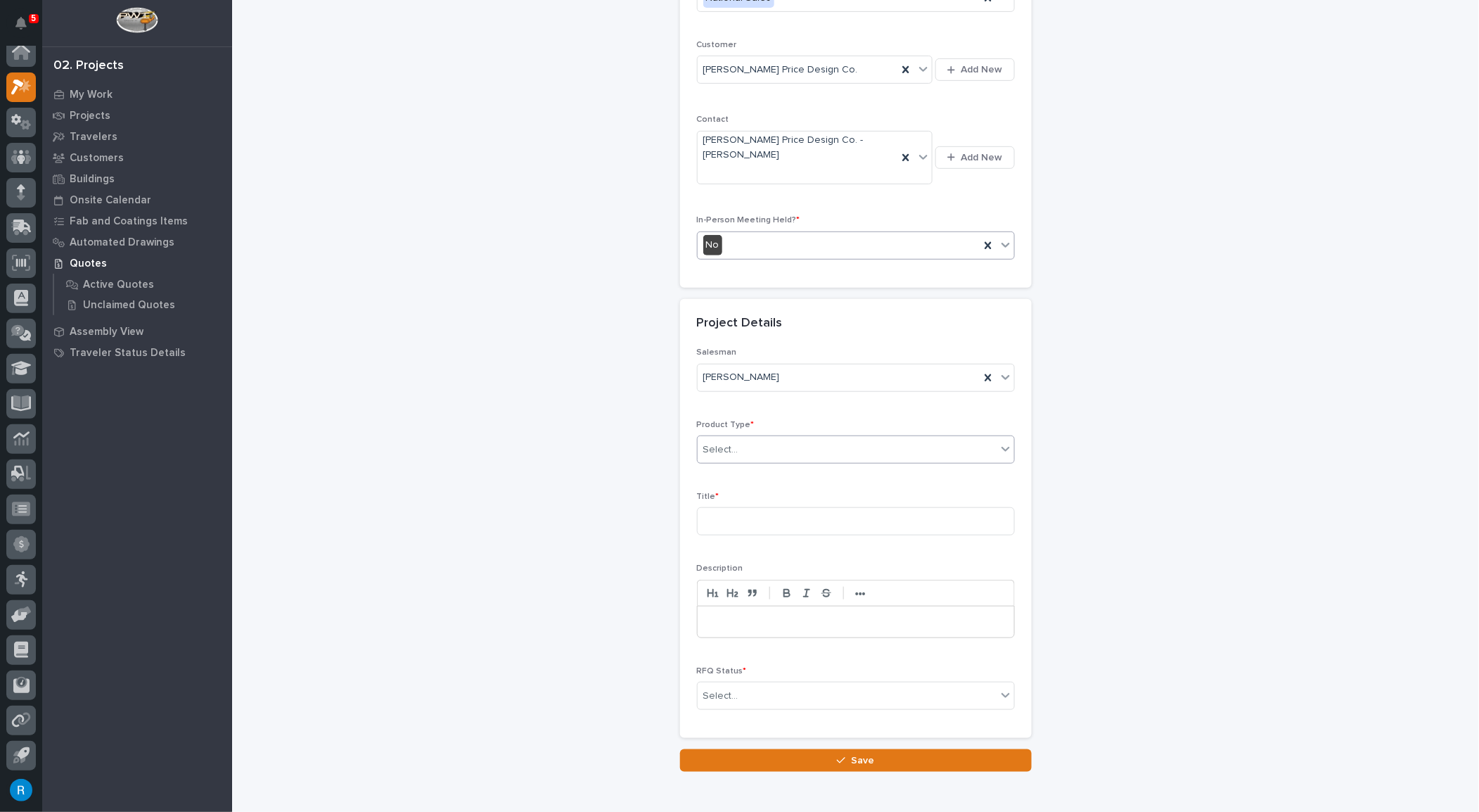
click at [752, 448] on div "Select..." at bounding box center [846, 449] width 299 height 23
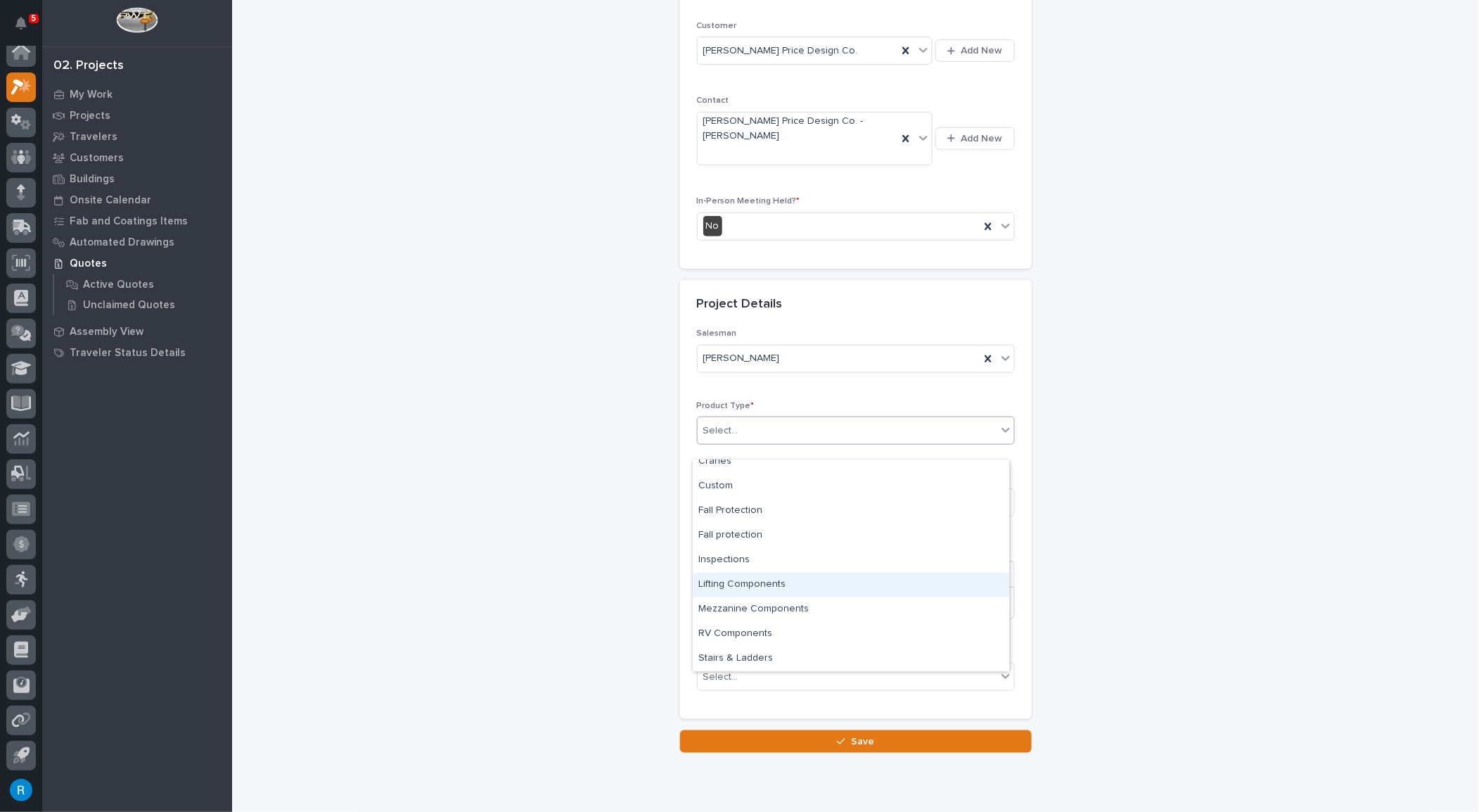
scroll to position [298, 0]
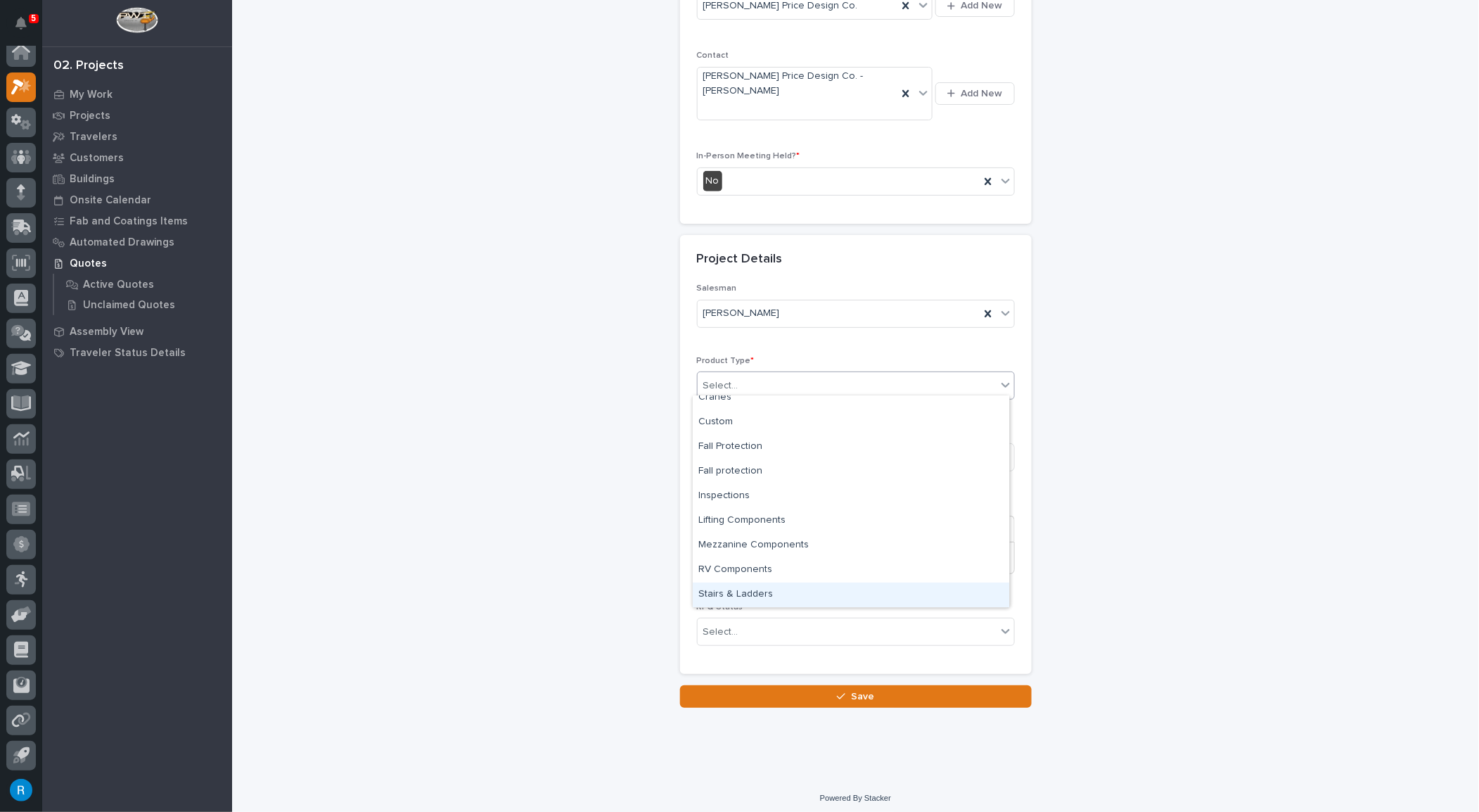
click at [740, 593] on div "Stairs & Ladders" at bounding box center [850, 594] width 316 height 25
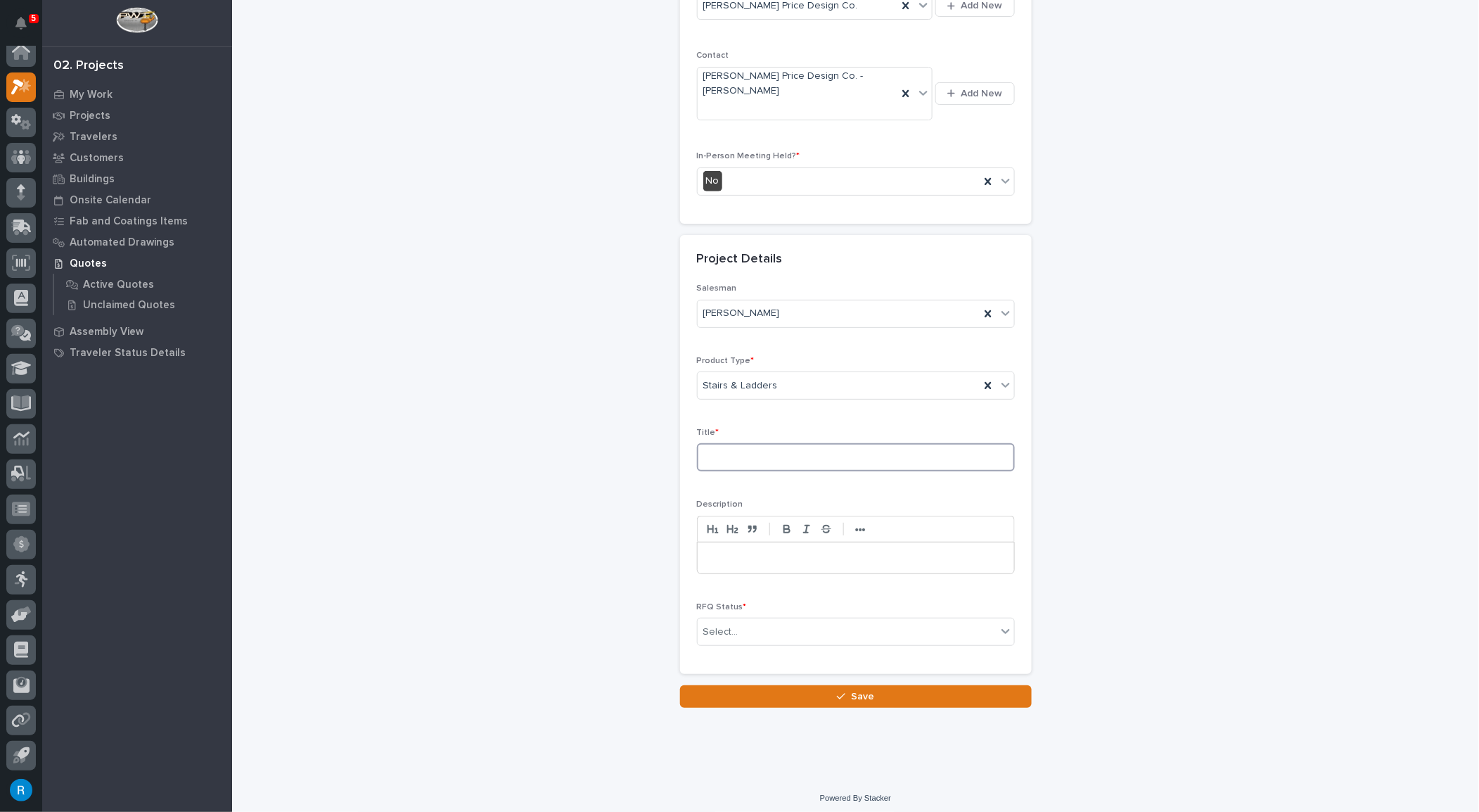
click at [727, 455] on input at bounding box center [856, 456] width 318 height 28
type input "Straight Stairs"
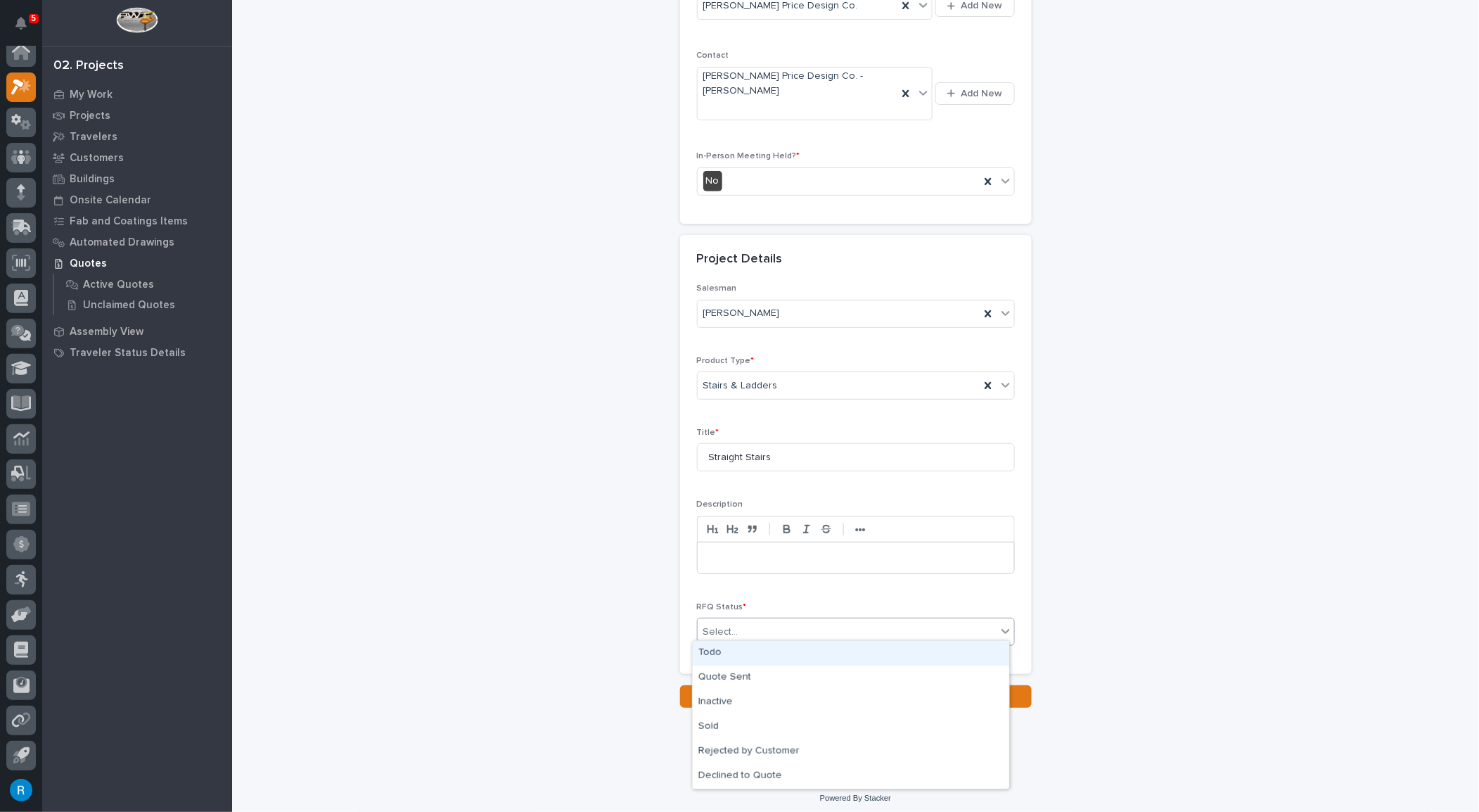
click at [740, 626] on input "text" at bounding box center [741, 632] width 2 height 12
click at [718, 678] on div "Quote Sent" at bounding box center [850, 677] width 316 height 25
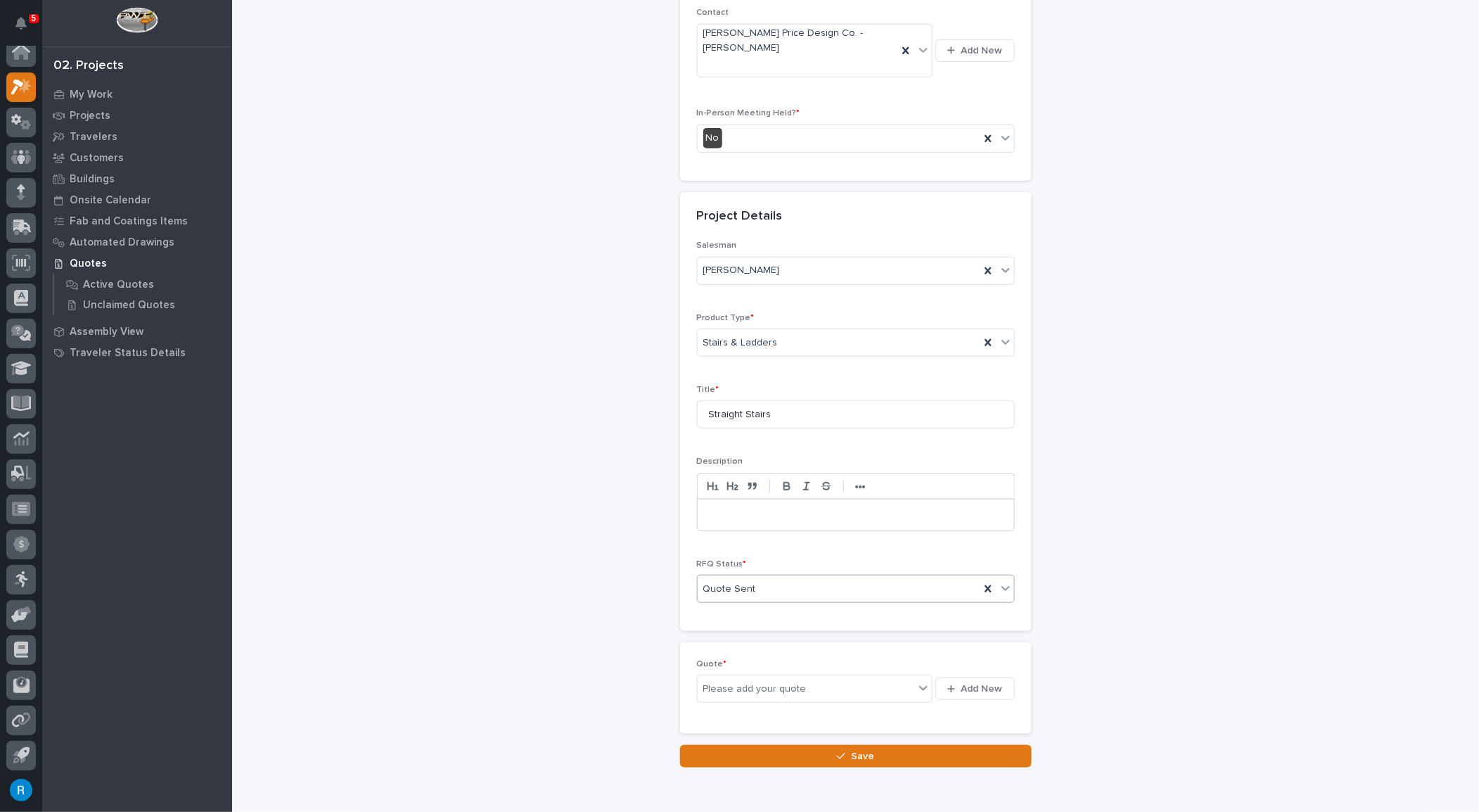
scroll to position [348, 0]
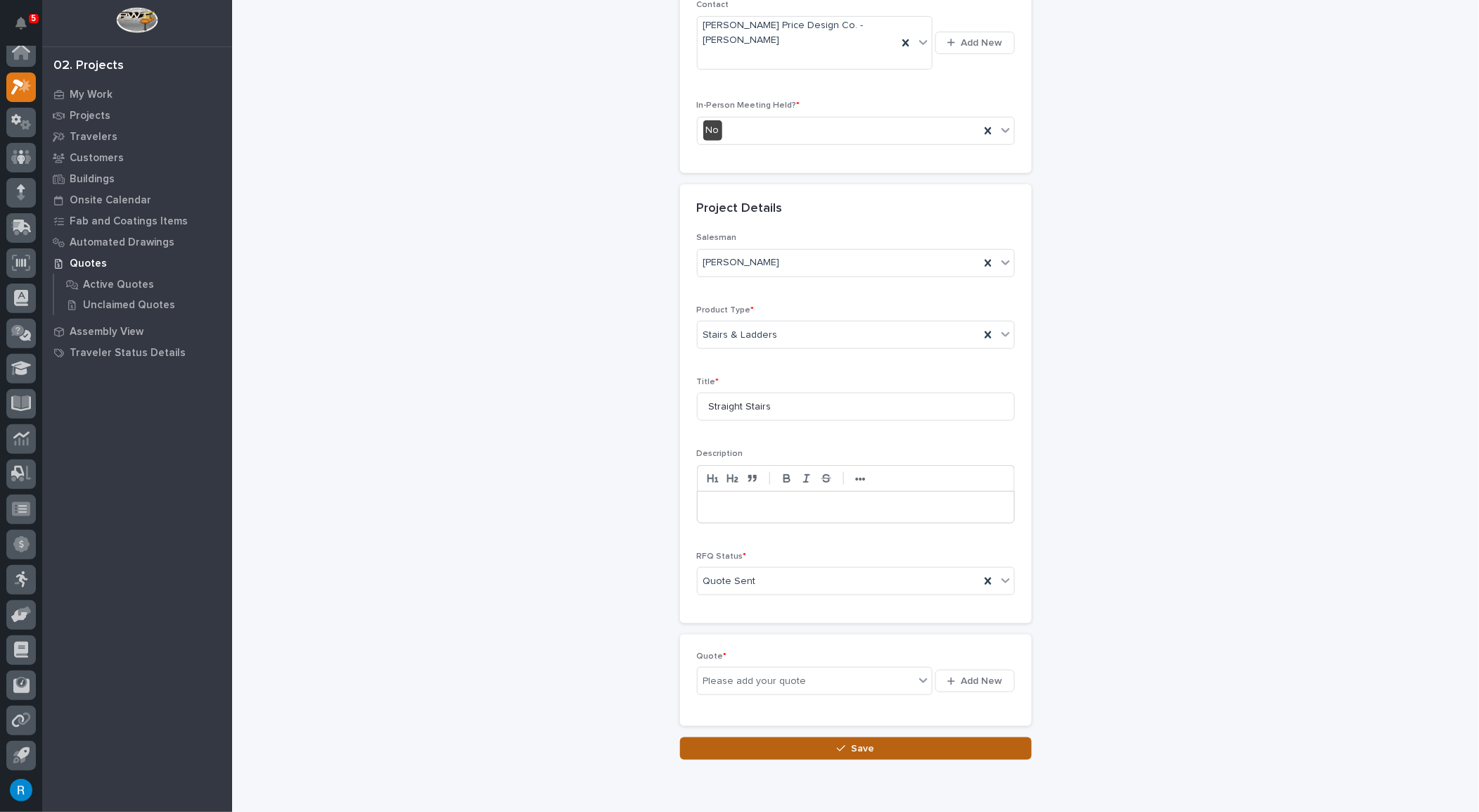
click at [857, 744] on span "Save" at bounding box center [862, 749] width 23 height 13
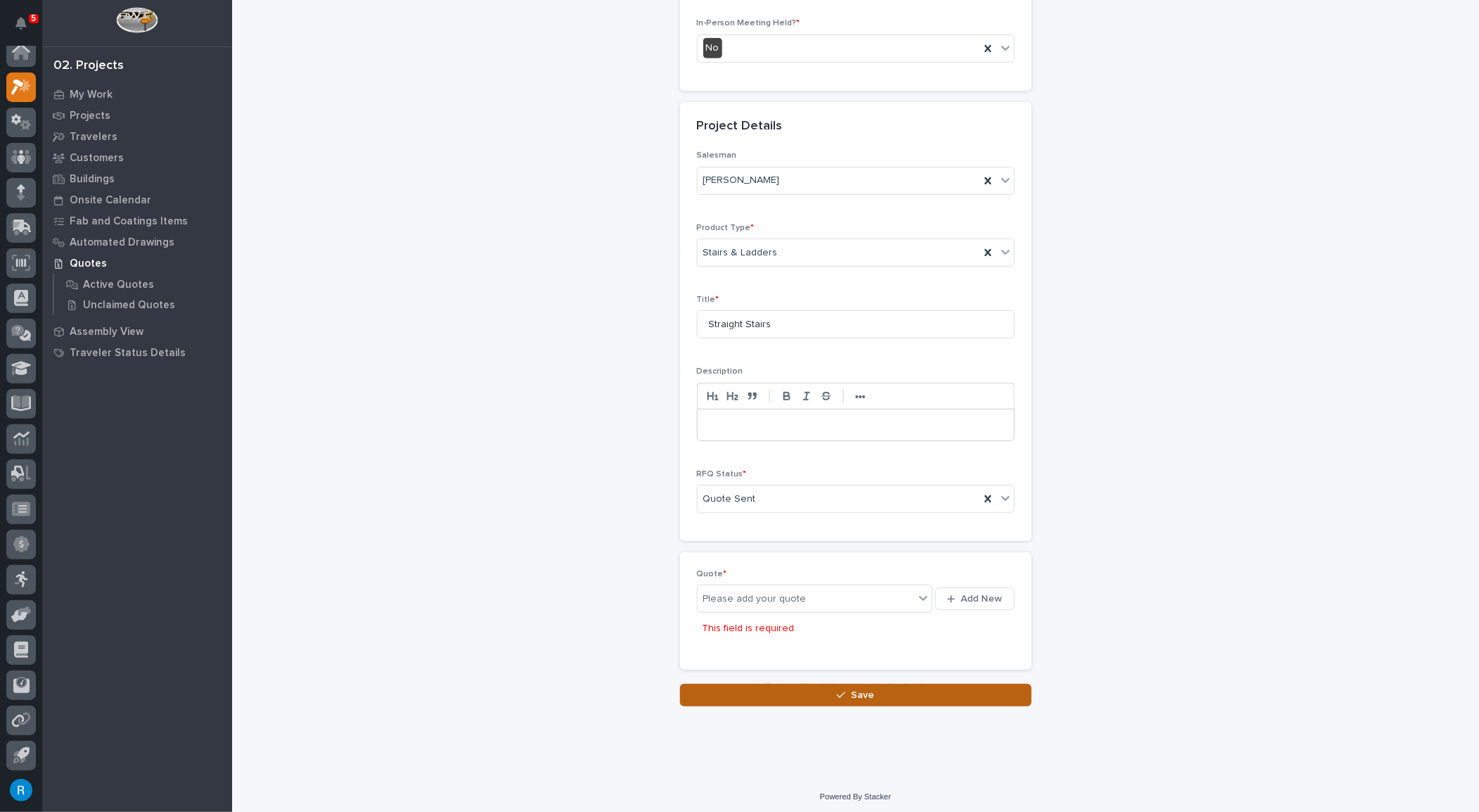
scroll to position [436, 0]
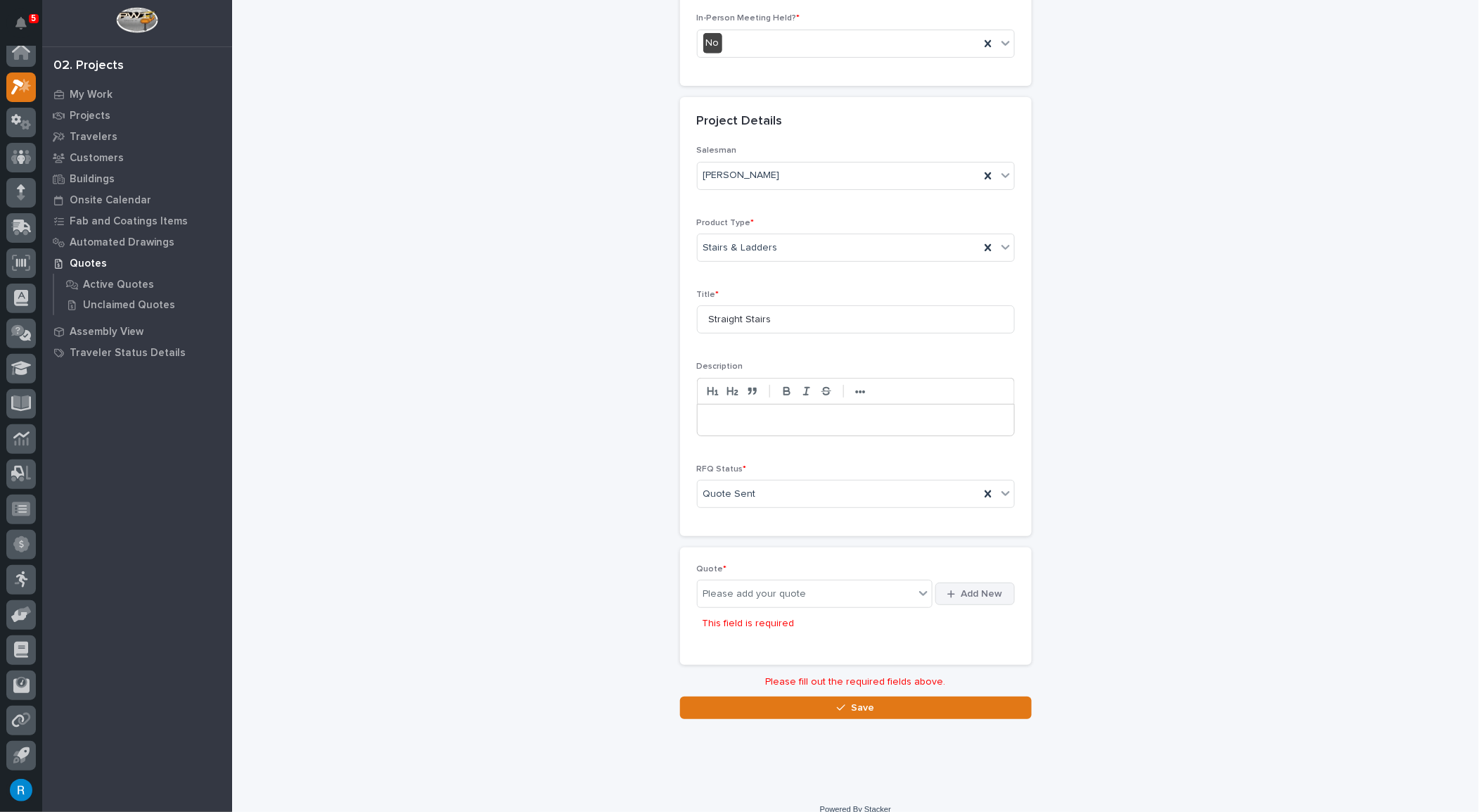
click at [970, 589] on span "Add New" at bounding box center [983, 594] width 42 height 13
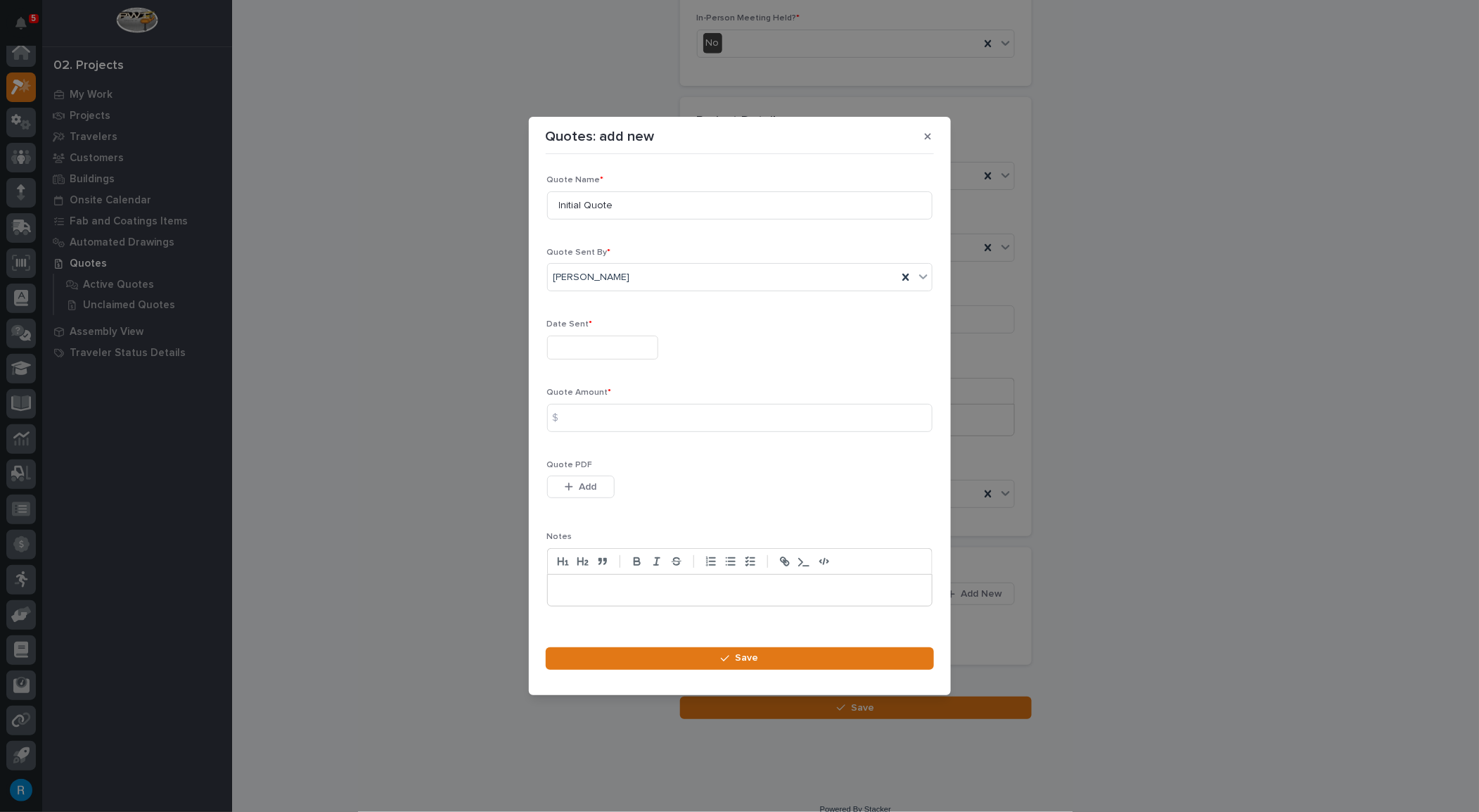
click at [573, 350] on input "text" at bounding box center [602, 348] width 111 height 25
click at [552, 229] on div "11" at bounding box center [551, 232] width 19 height 19
type input "**********"
click at [577, 414] on input at bounding box center [739, 417] width 385 height 28
click at [578, 418] on input at bounding box center [739, 417] width 385 height 28
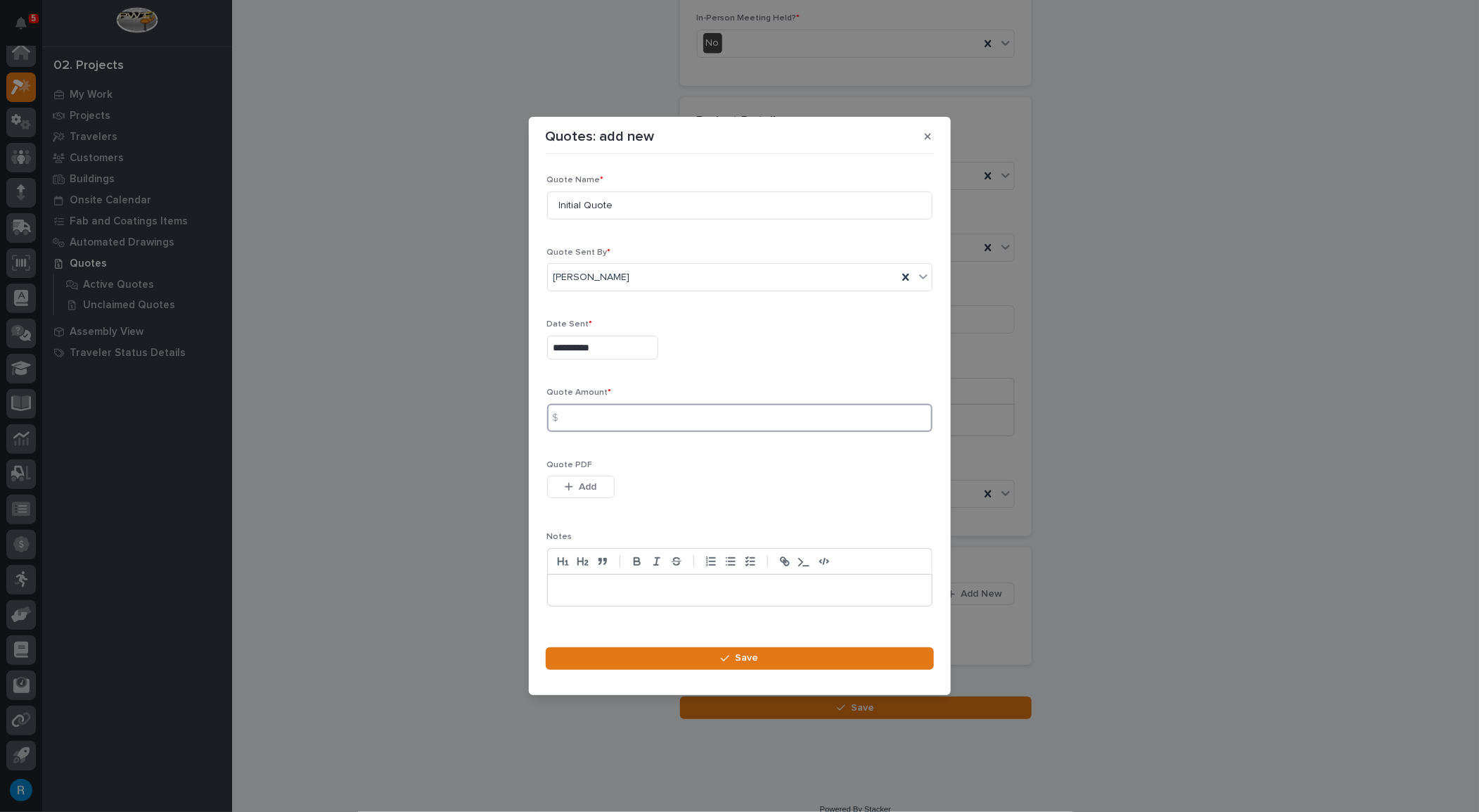
click at [593, 415] on input at bounding box center [739, 417] width 385 height 28
type input "24344.00"
drag, startPoint x: 617, startPoint y: 208, endPoint x: 481, endPoint y: 188, distance: 137.5
click at [481, 188] on div "**********" at bounding box center [739, 406] width 1479 height 812
type input "Straight Stairs"
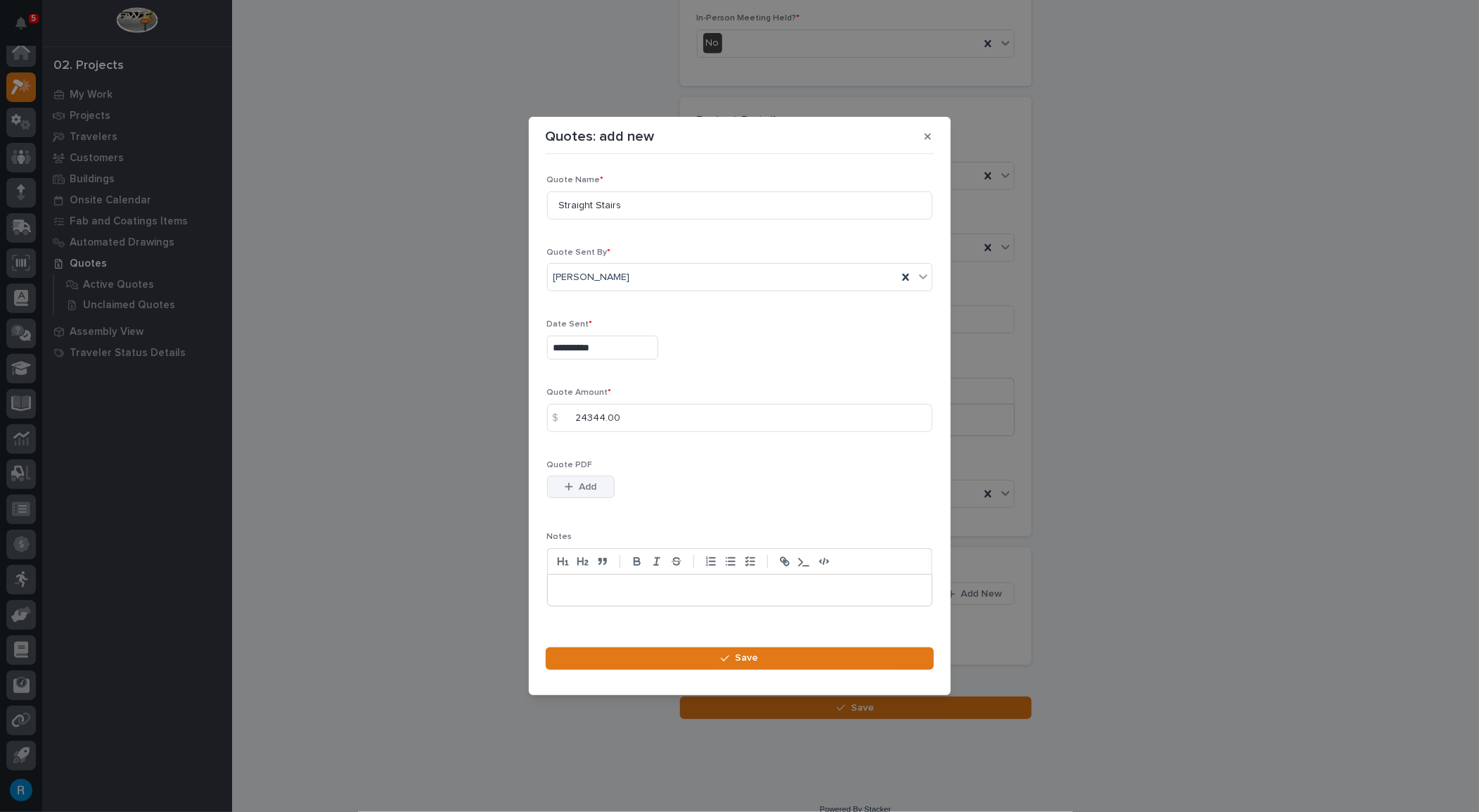
click at [586, 488] on span "Add" at bounding box center [588, 487] width 18 height 13
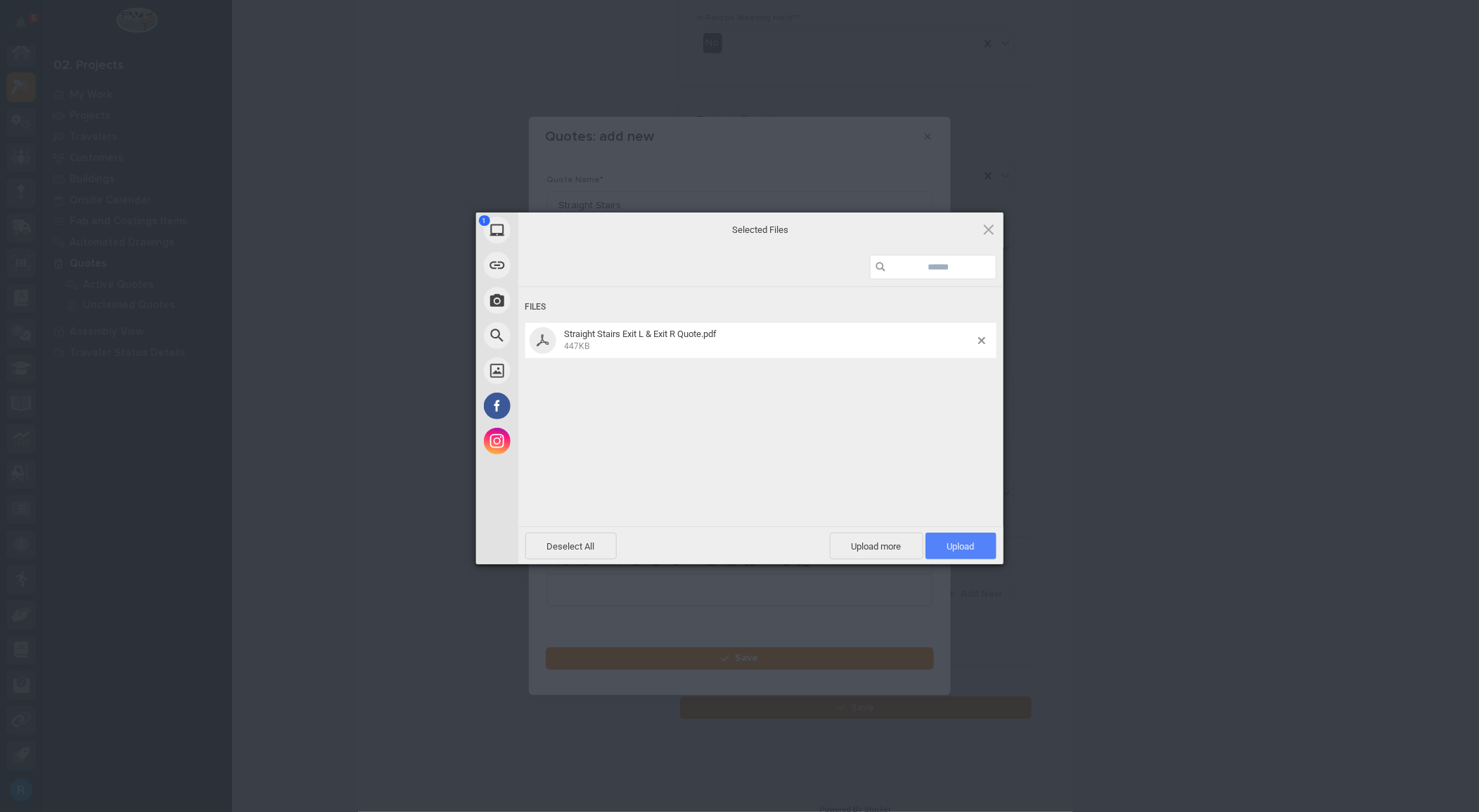
click at [959, 547] on span "Upload 1" at bounding box center [961, 546] width 27 height 10
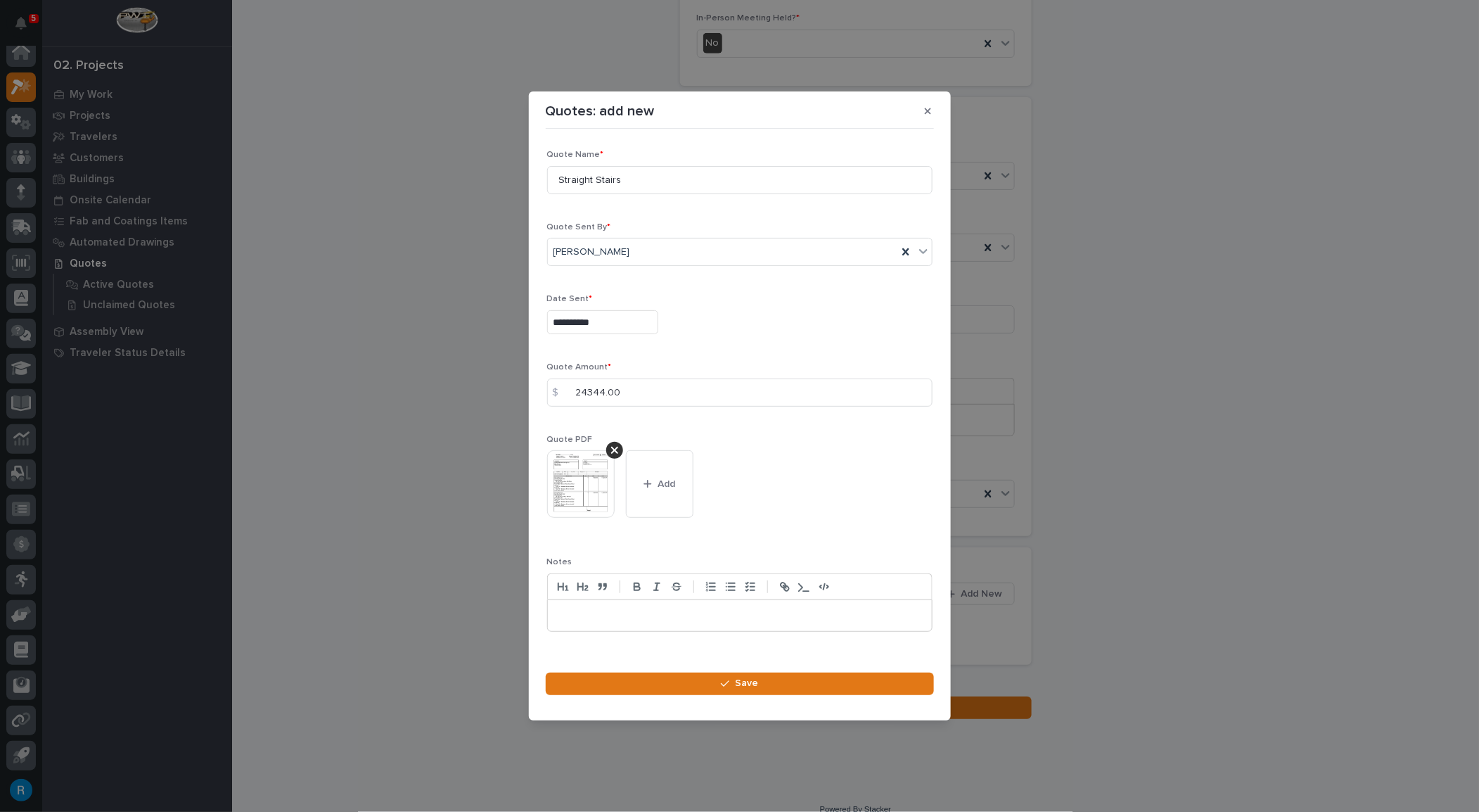
click at [569, 613] on p at bounding box center [740, 616] width 363 height 14
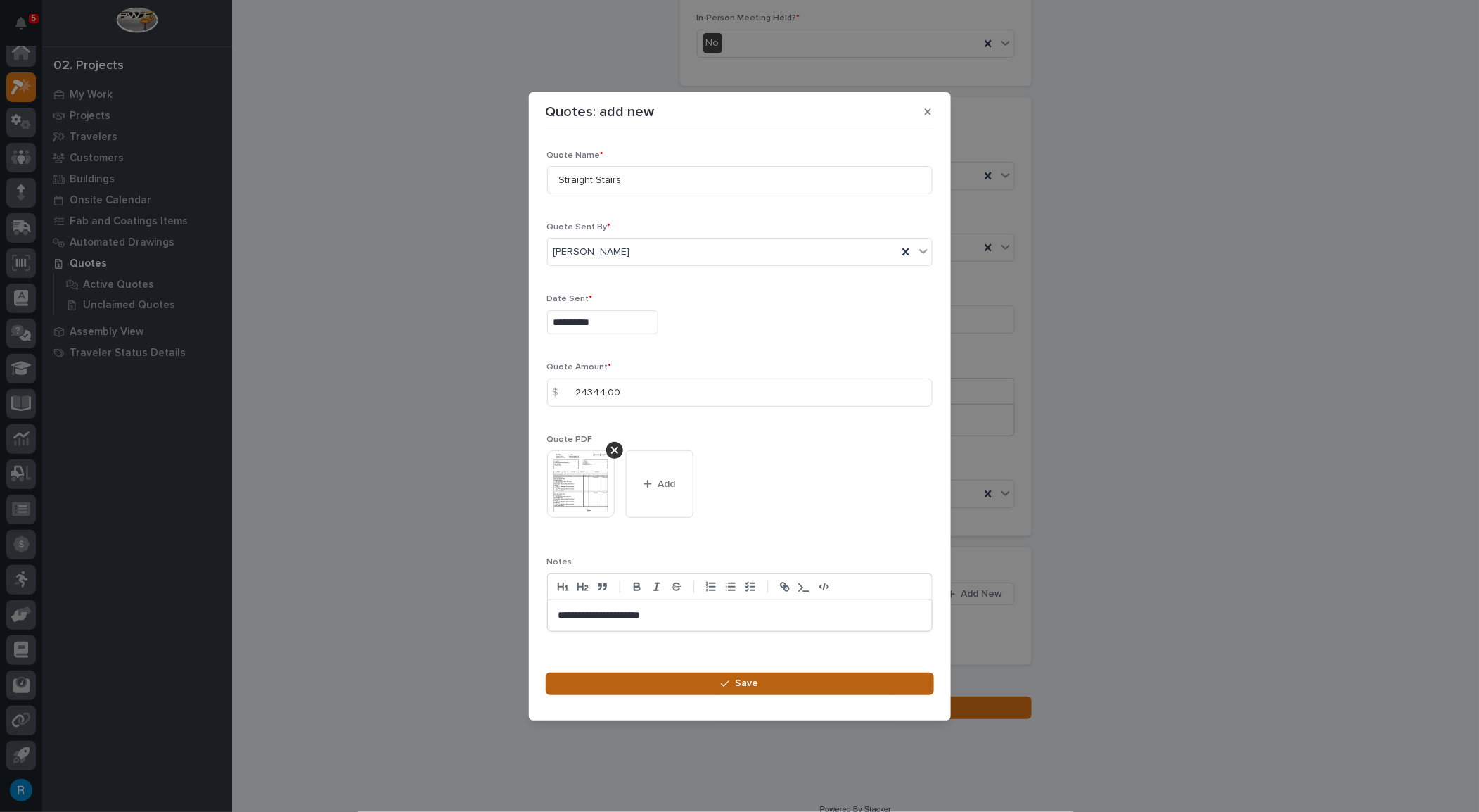
click at [741, 685] on span "Save" at bounding box center [746, 683] width 23 height 13
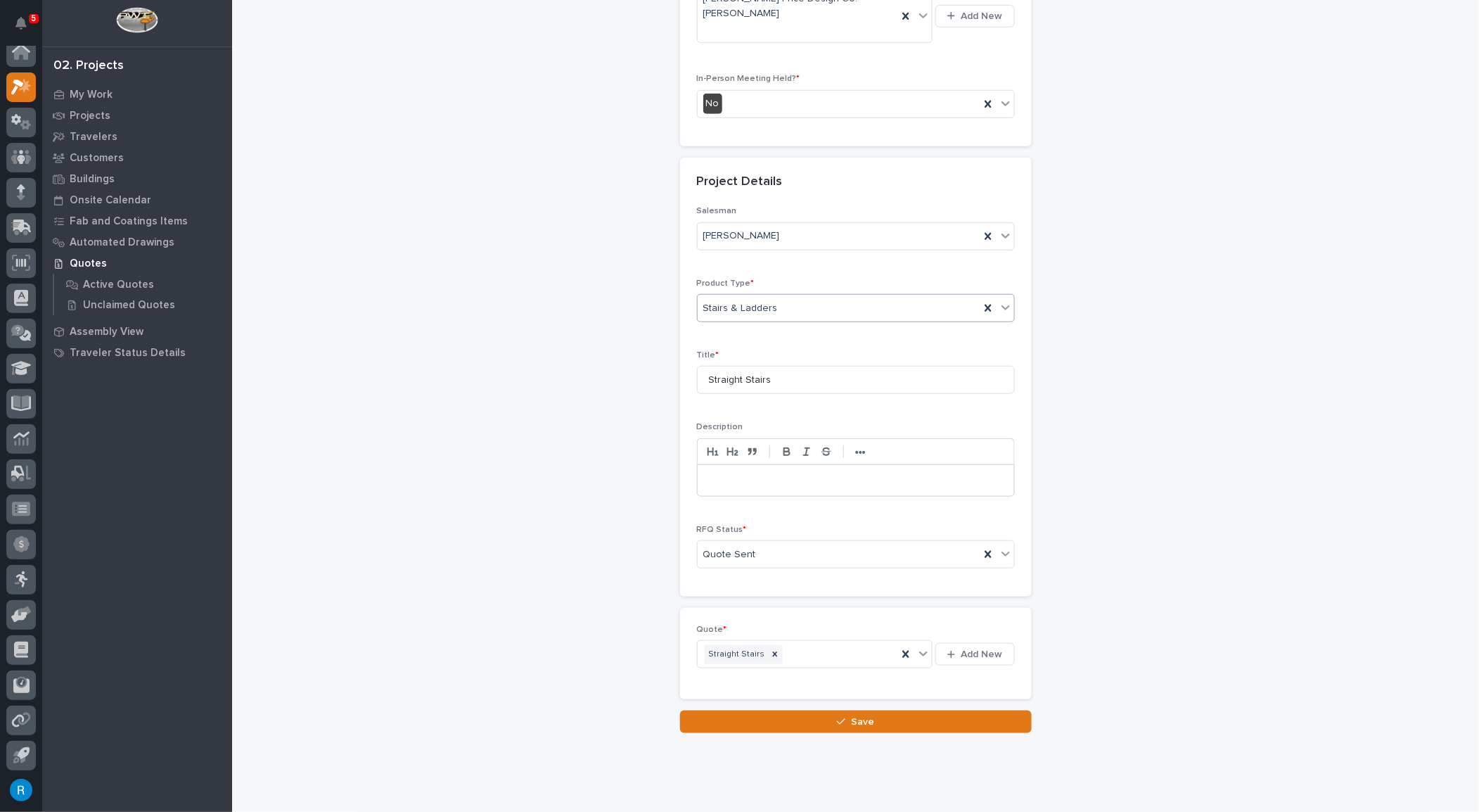
scroll to position [400, 0]
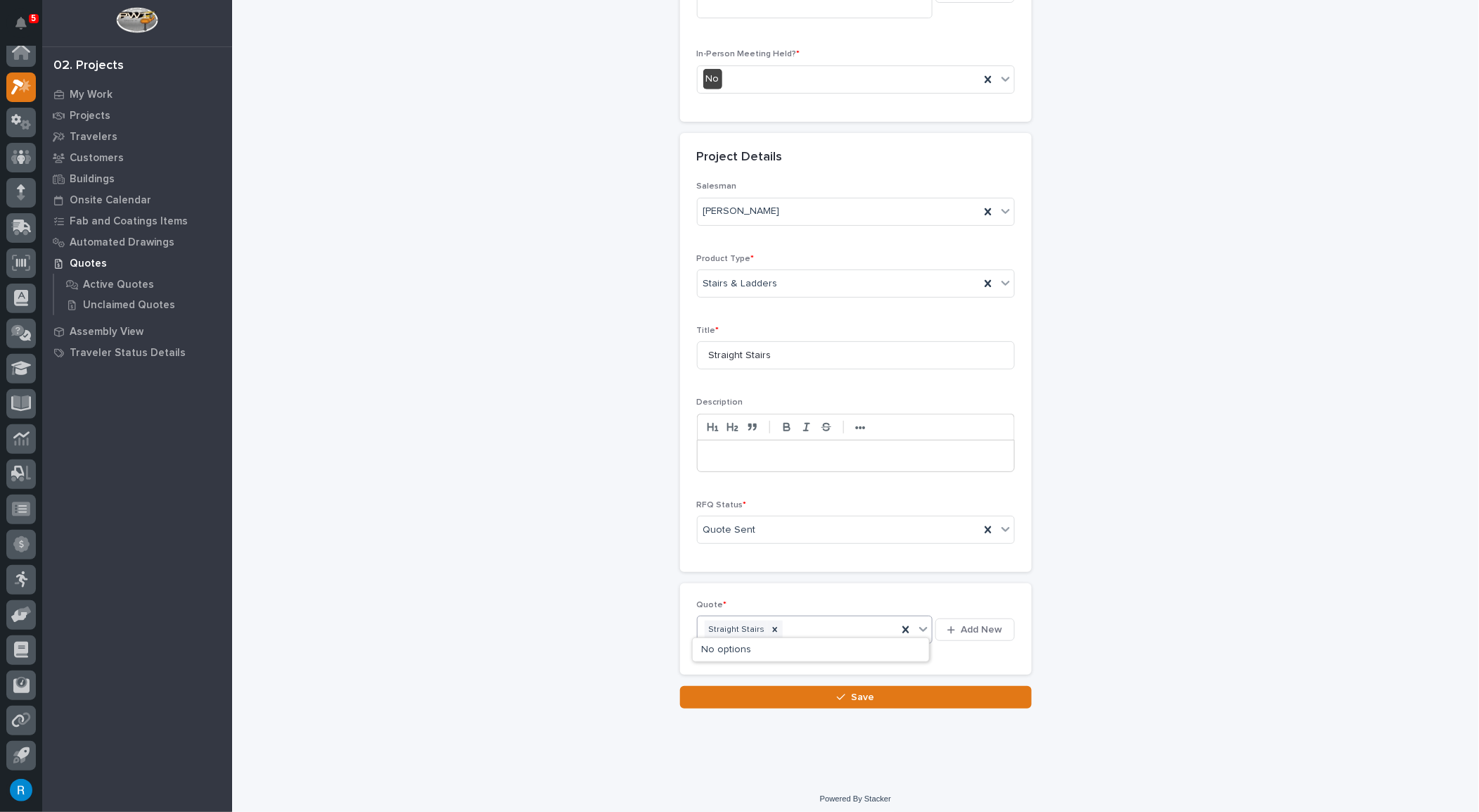
click at [865, 622] on div "Straight Stairs" at bounding box center [798, 629] width 200 height 25
click at [850, 624] on div "Straight Stairs" at bounding box center [798, 629] width 200 height 25
click at [770, 625] on icon at bounding box center [775, 629] width 10 height 10
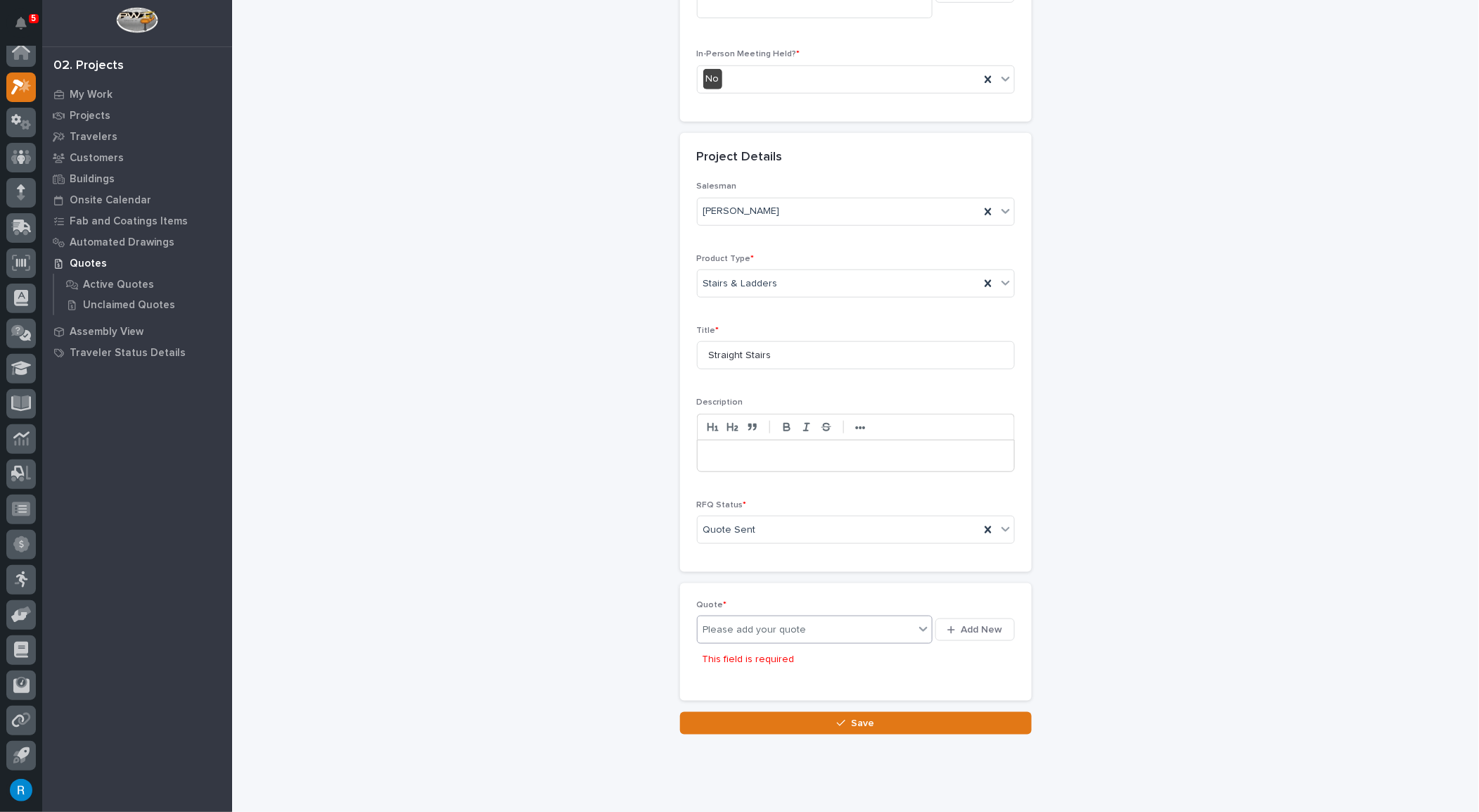
scroll to position [413, 0]
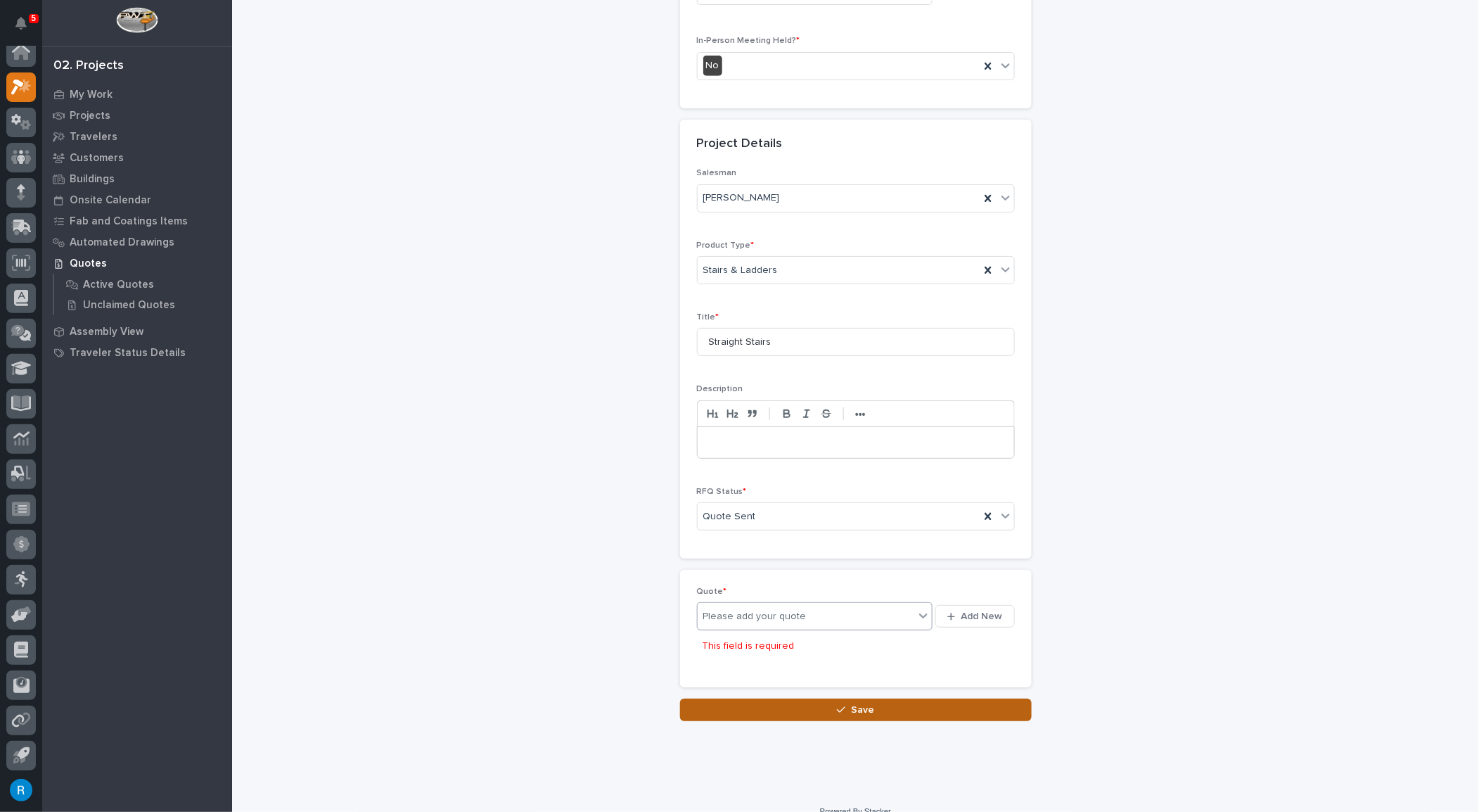
click at [854, 703] on span "Save" at bounding box center [862, 709] width 23 height 13
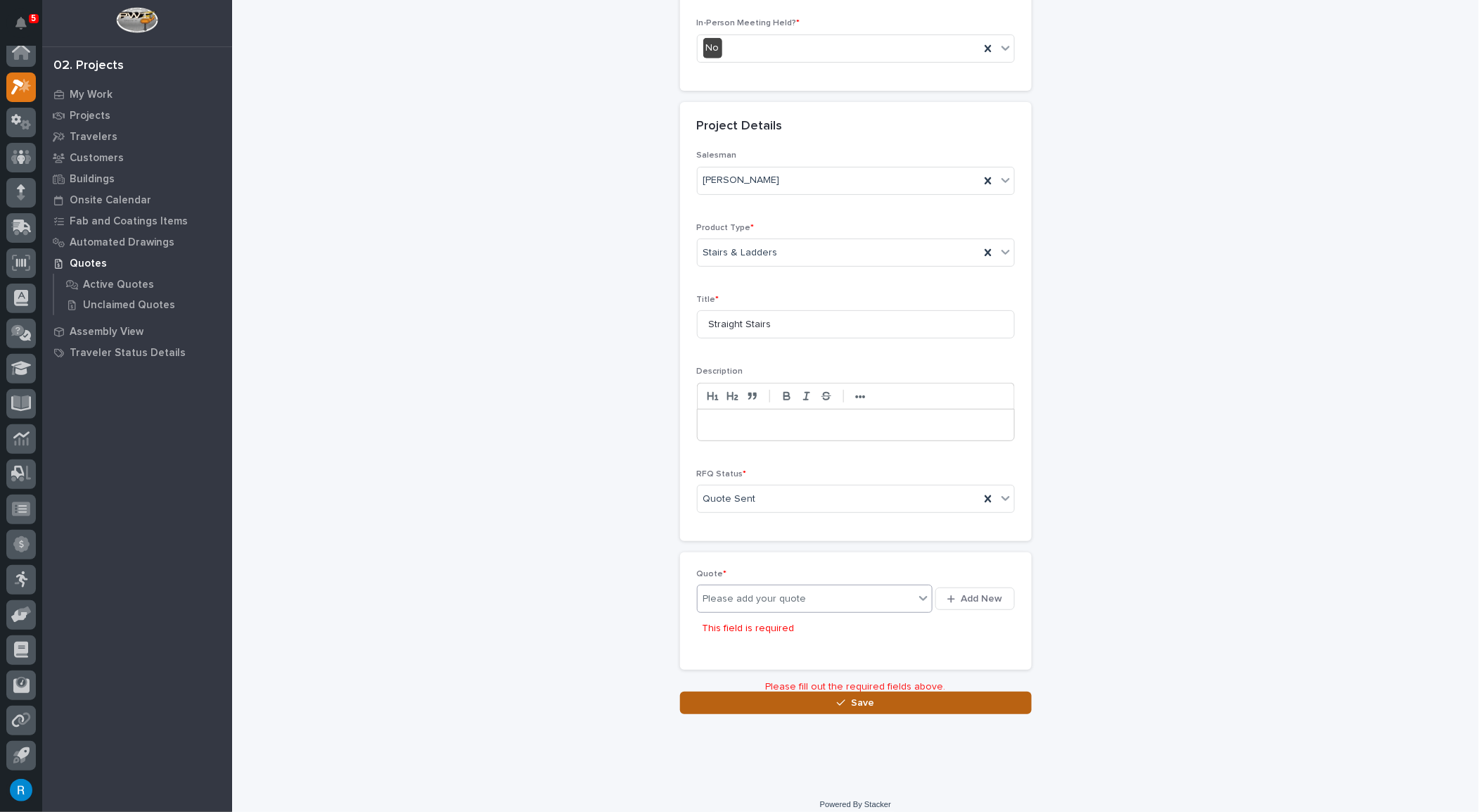
scroll to position [436, 0]
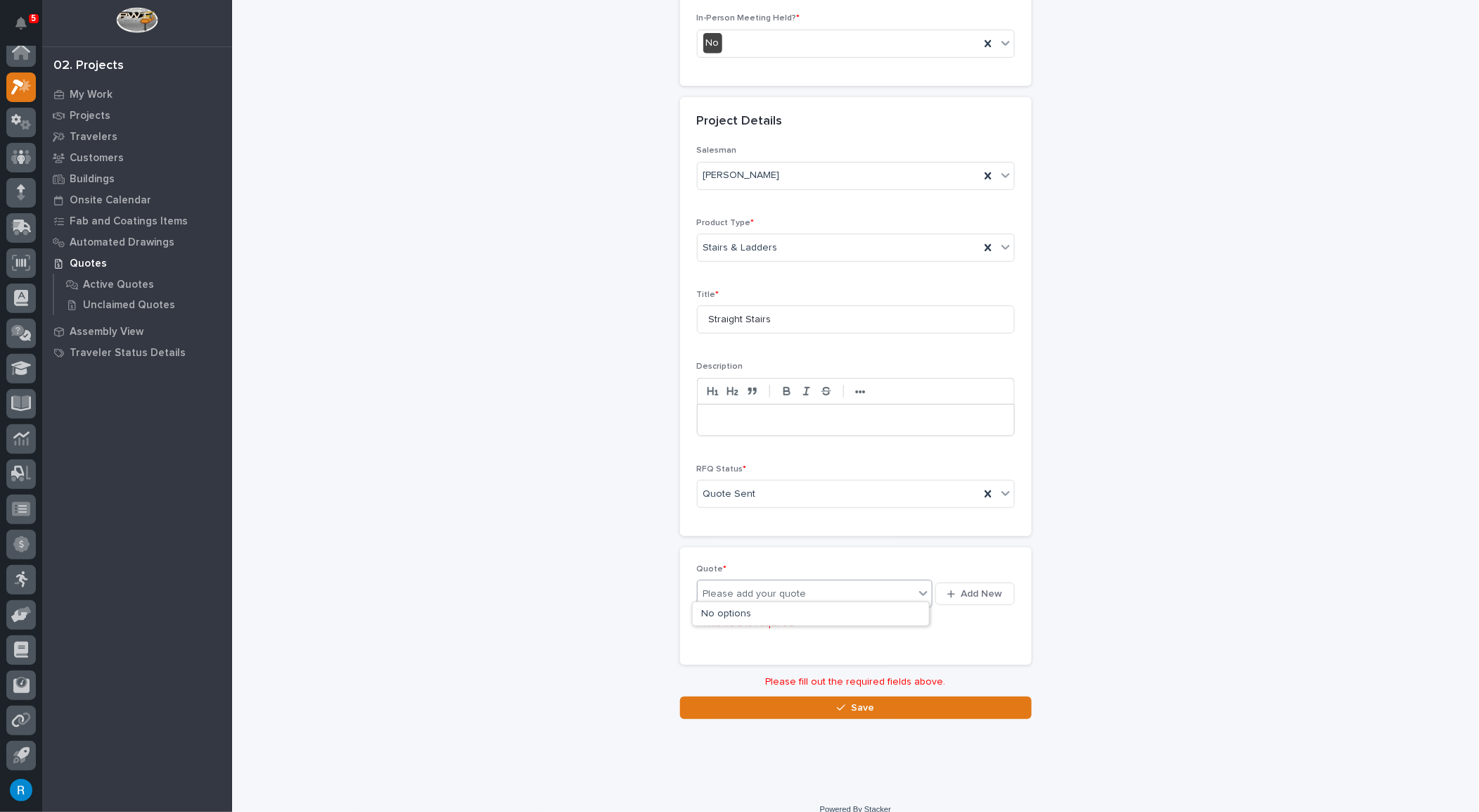
click at [918, 586] on icon at bounding box center [924, 593] width 14 height 14
click at [733, 611] on div "No options" at bounding box center [810, 613] width 236 height 23
click at [987, 588] on span "Add New" at bounding box center [983, 594] width 42 height 13
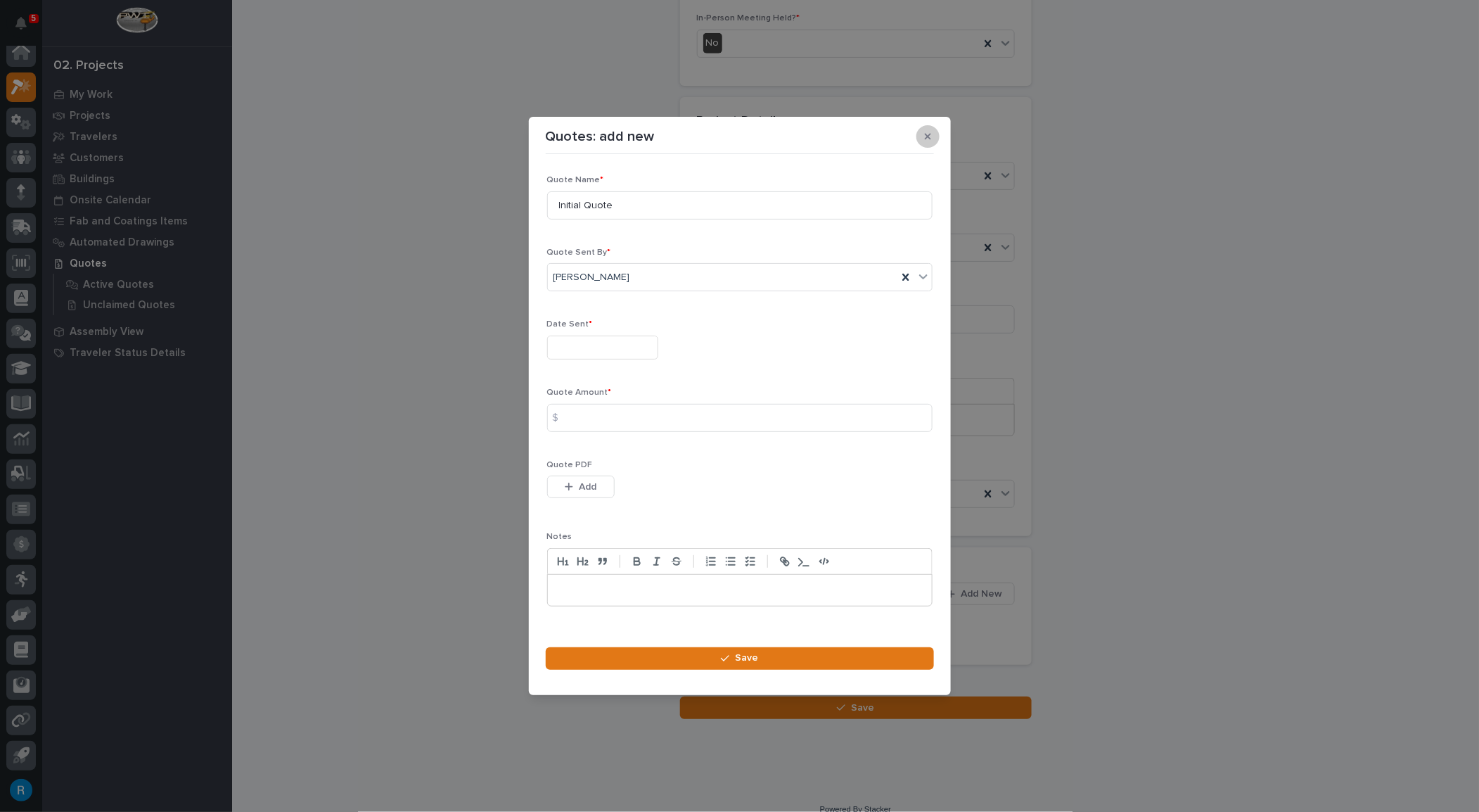
click at [927, 136] on icon "button" at bounding box center [928, 137] width 6 height 6
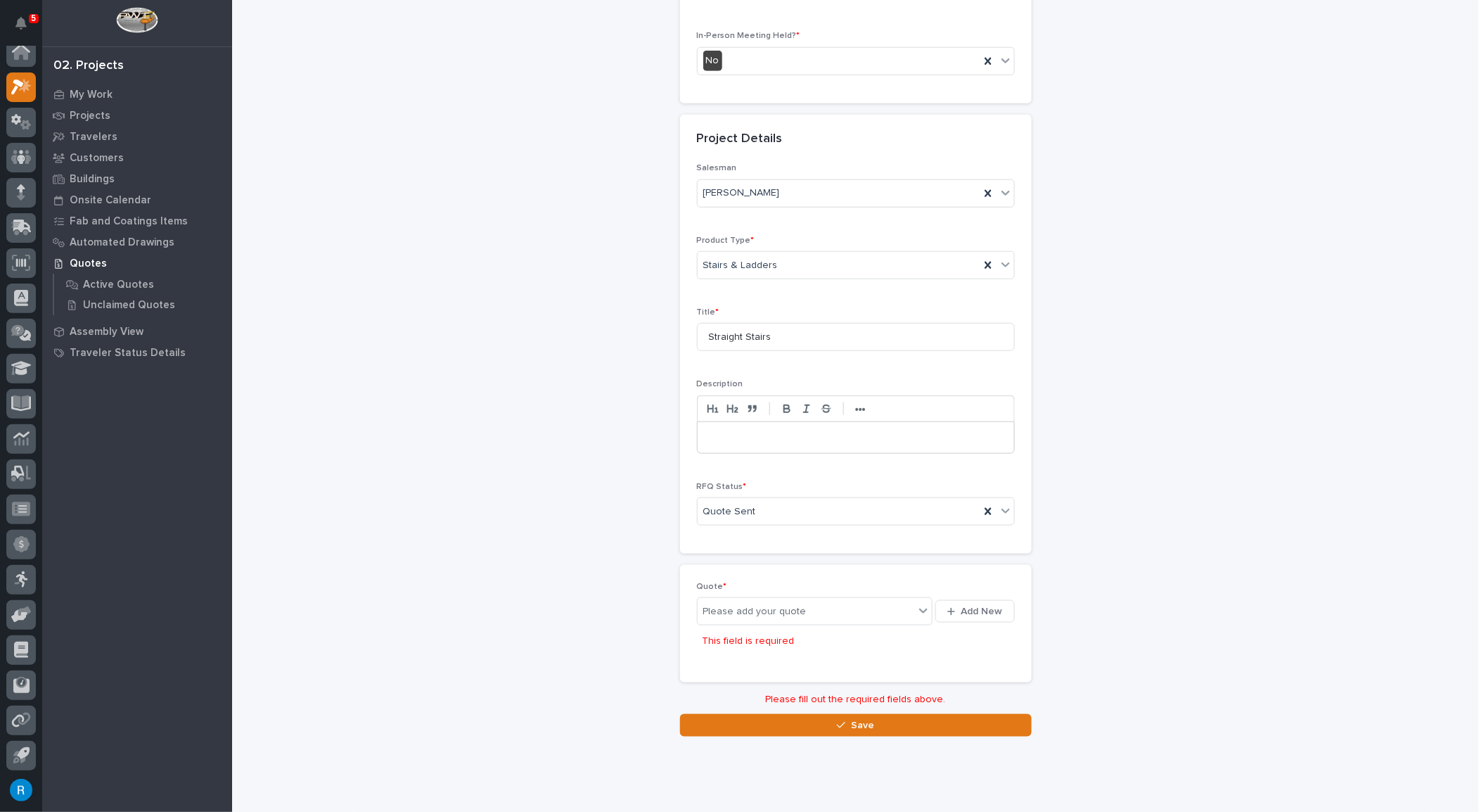
scroll to position [445, 0]
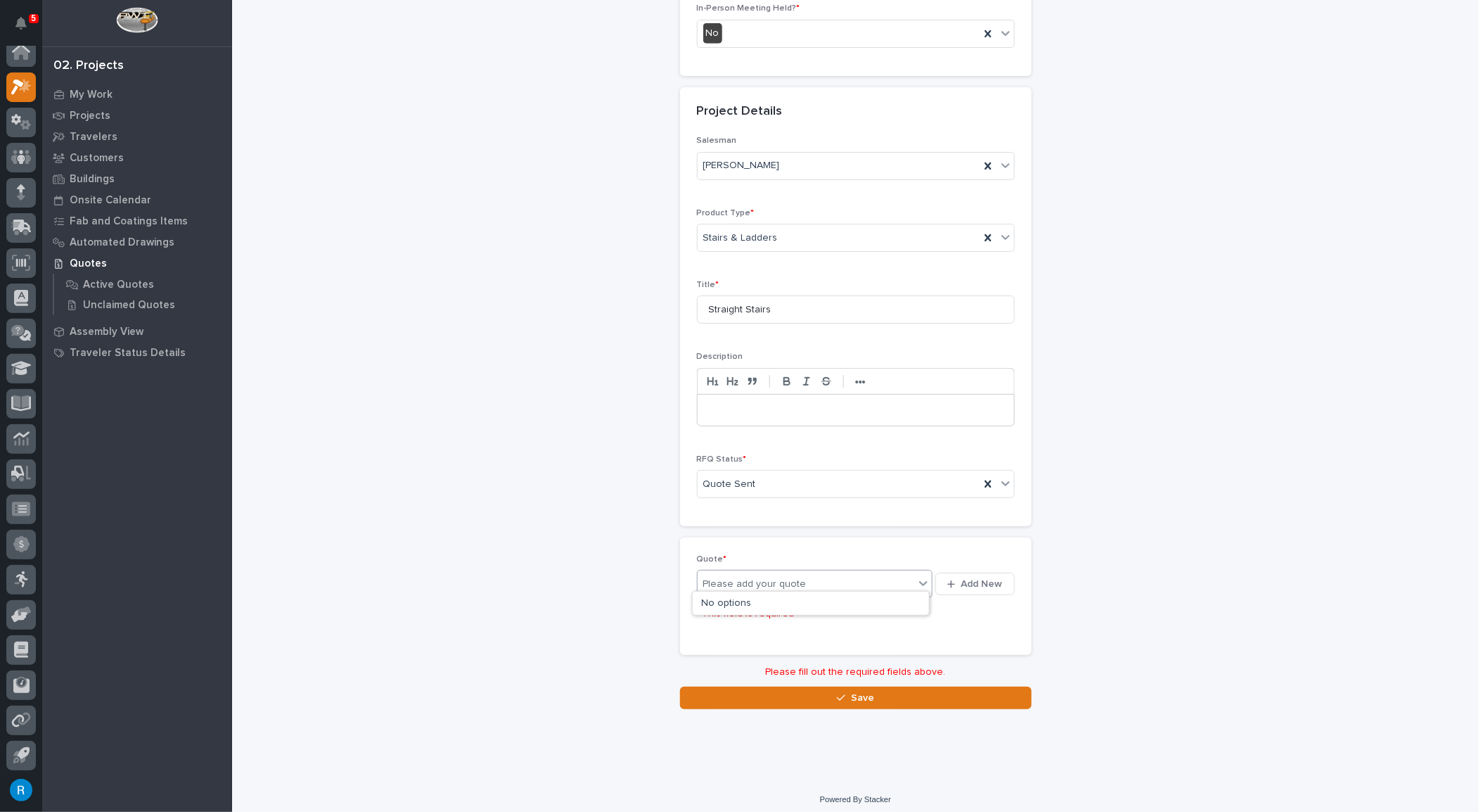
click at [883, 576] on div "Please add your quote" at bounding box center [806, 585] width 217 height 18
click at [819, 576] on div "Please add your quote" at bounding box center [806, 585] width 217 height 18
click at [911, 582] on div "Please add your quote" at bounding box center [806, 585] width 217 height 18
click at [723, 602] on div "No options" at bounding box center [810, 603] width 236 height 23
click at [973, 579] on span "Add New" at bounding box center [983, 584] width 42 height 13
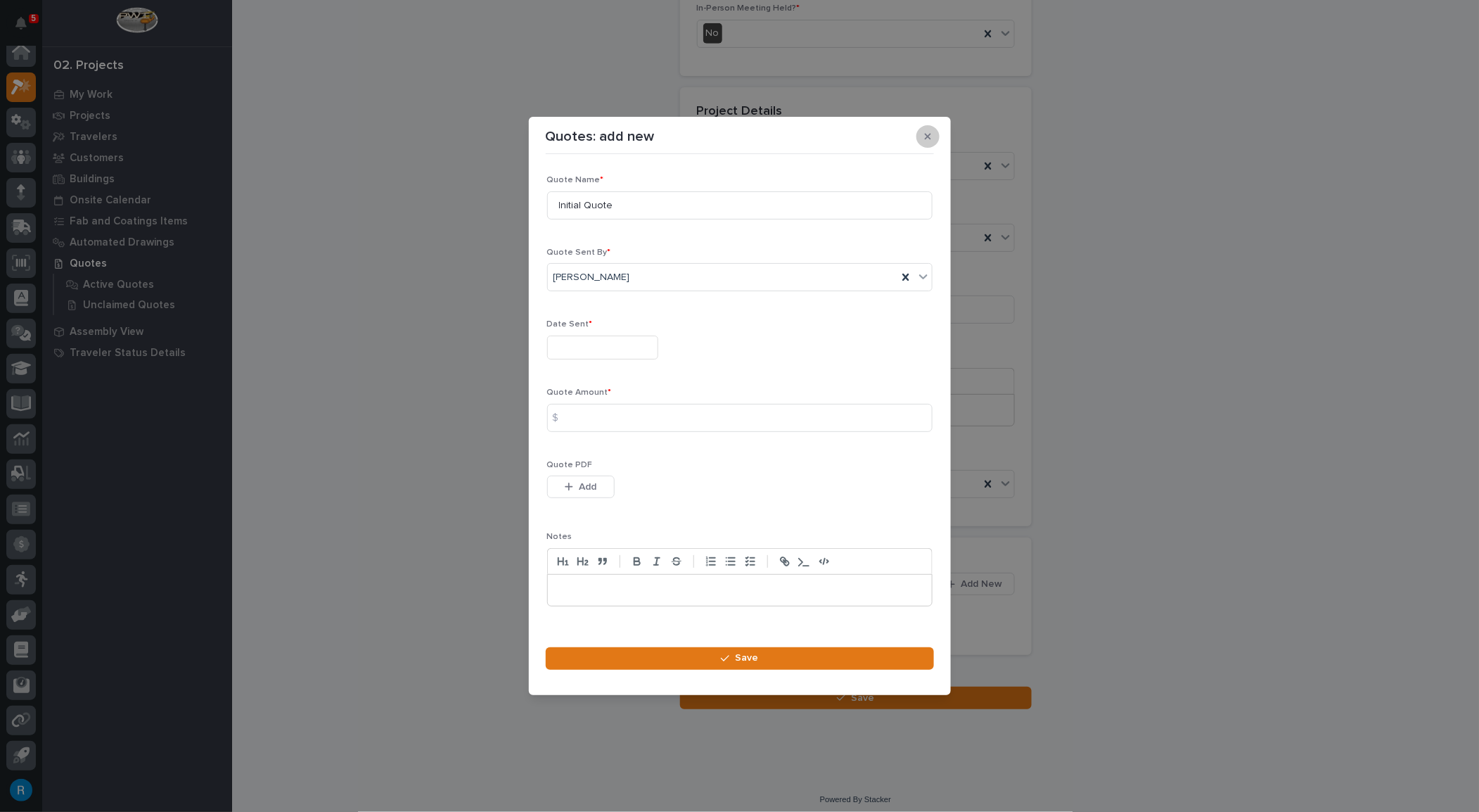
click at [927, 137] on icon "button" at bounding box center [928, 137] width 6 height 6
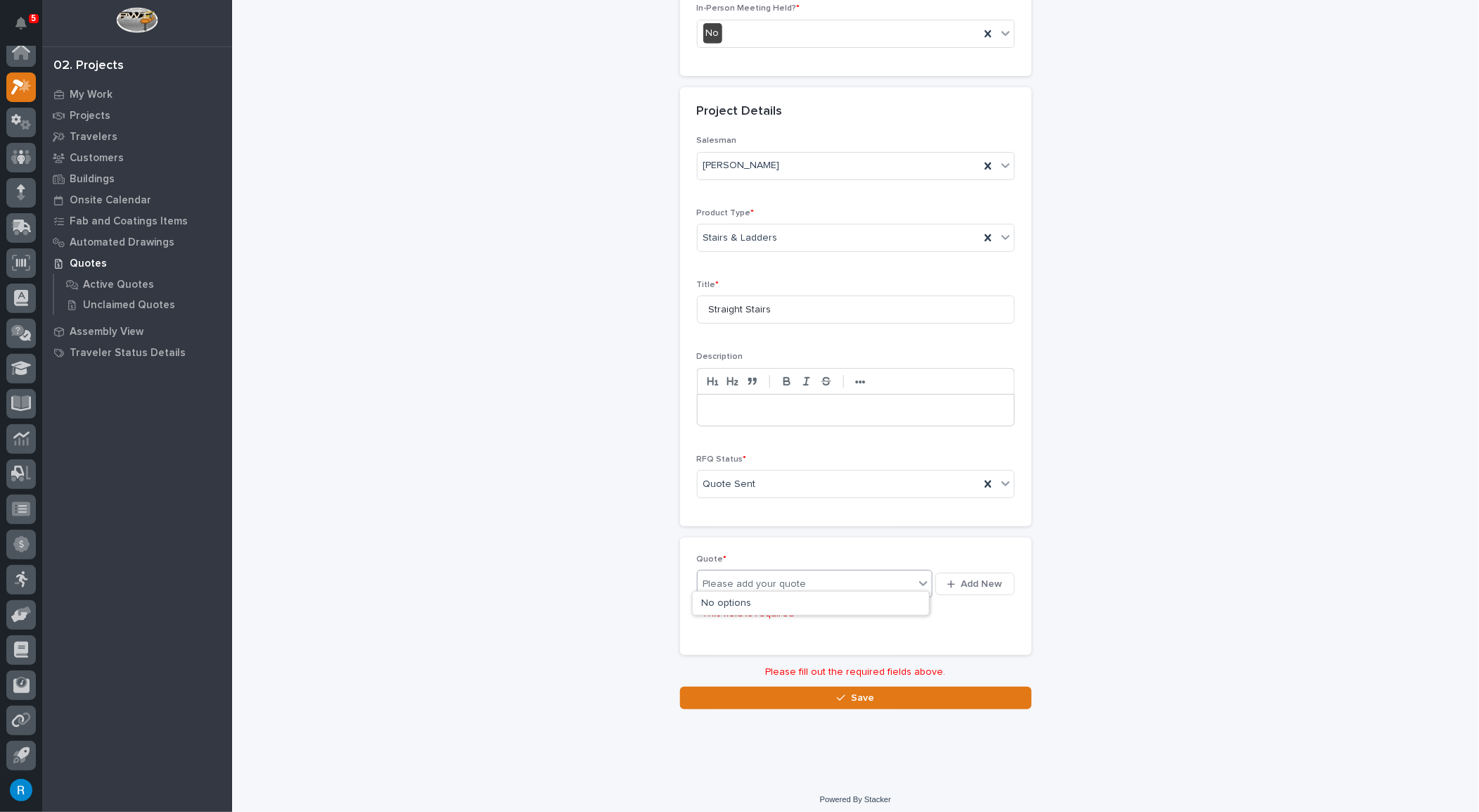
click at [740, 577] on div "Please add your quote" at bounding box center [754, 584] width 103 height 14
click at [739, 578] on div "Please add your quote" at bounding box center [754, 584] width 103 height 14
click at [919, 582] on icon at bounding box center [923, 585] width 9 height 5
click at [719, 605] on div "No options" at bounding box center [810, 603] width 236 height 23
click at [739, 544] on div "Quote * Please add your quote Add New This field is required" at bounding box center [855, 596] width 352 height 118
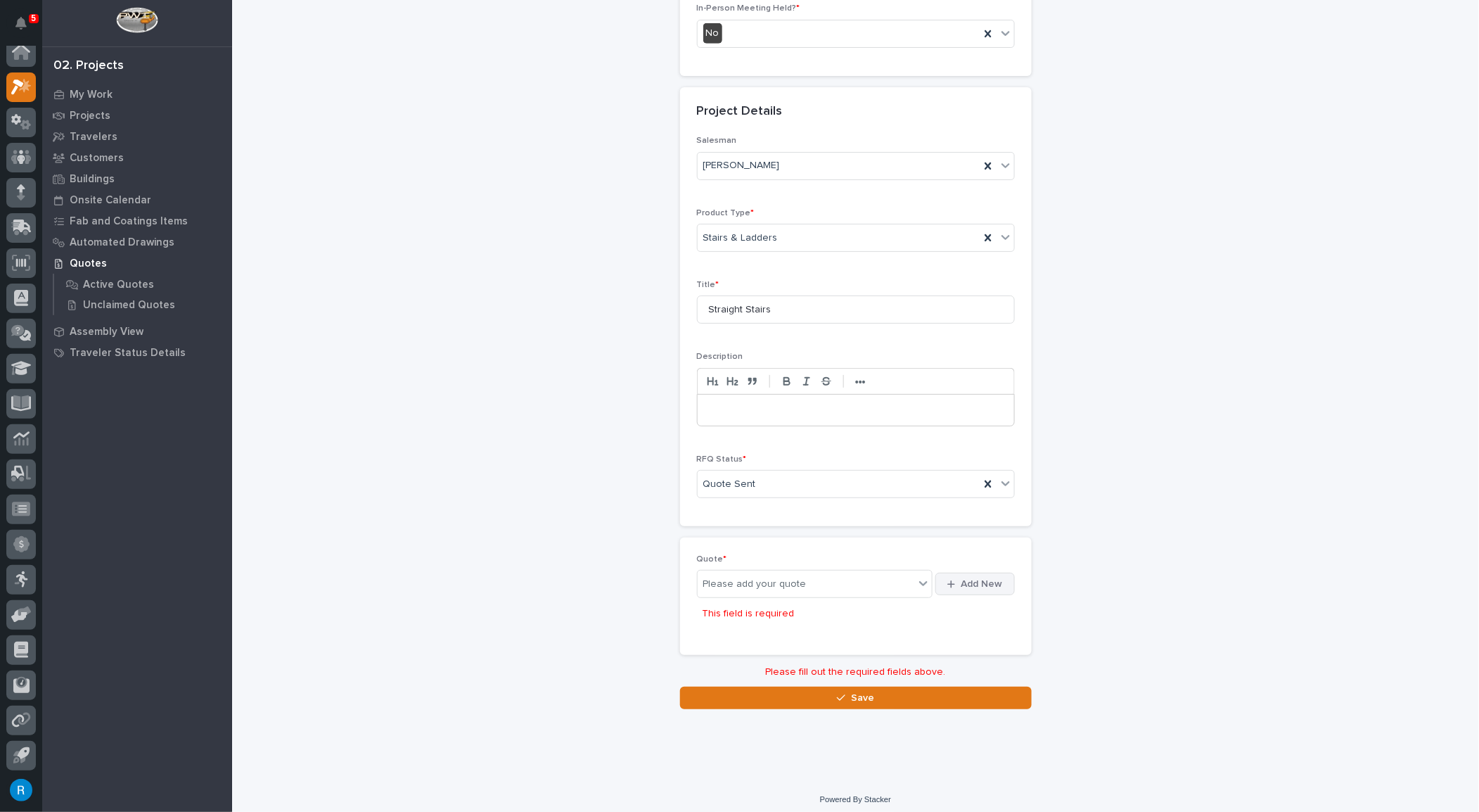
click at [975, 581] on span "Add New" at bounding box center [983, 584] width 42 height 13
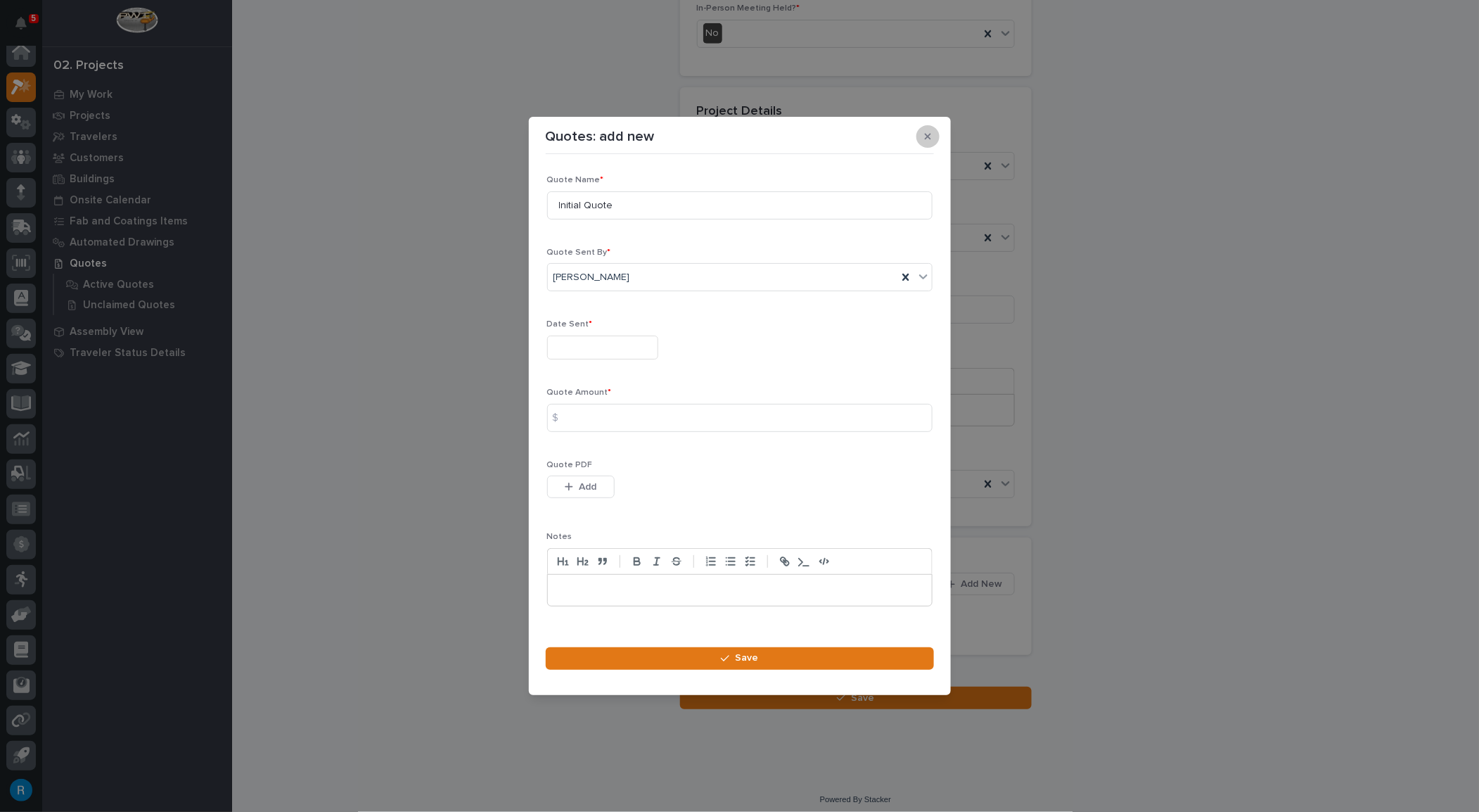
click at [926, 136] on icon "button" at bounding box center [928, 137] width 6 height 6
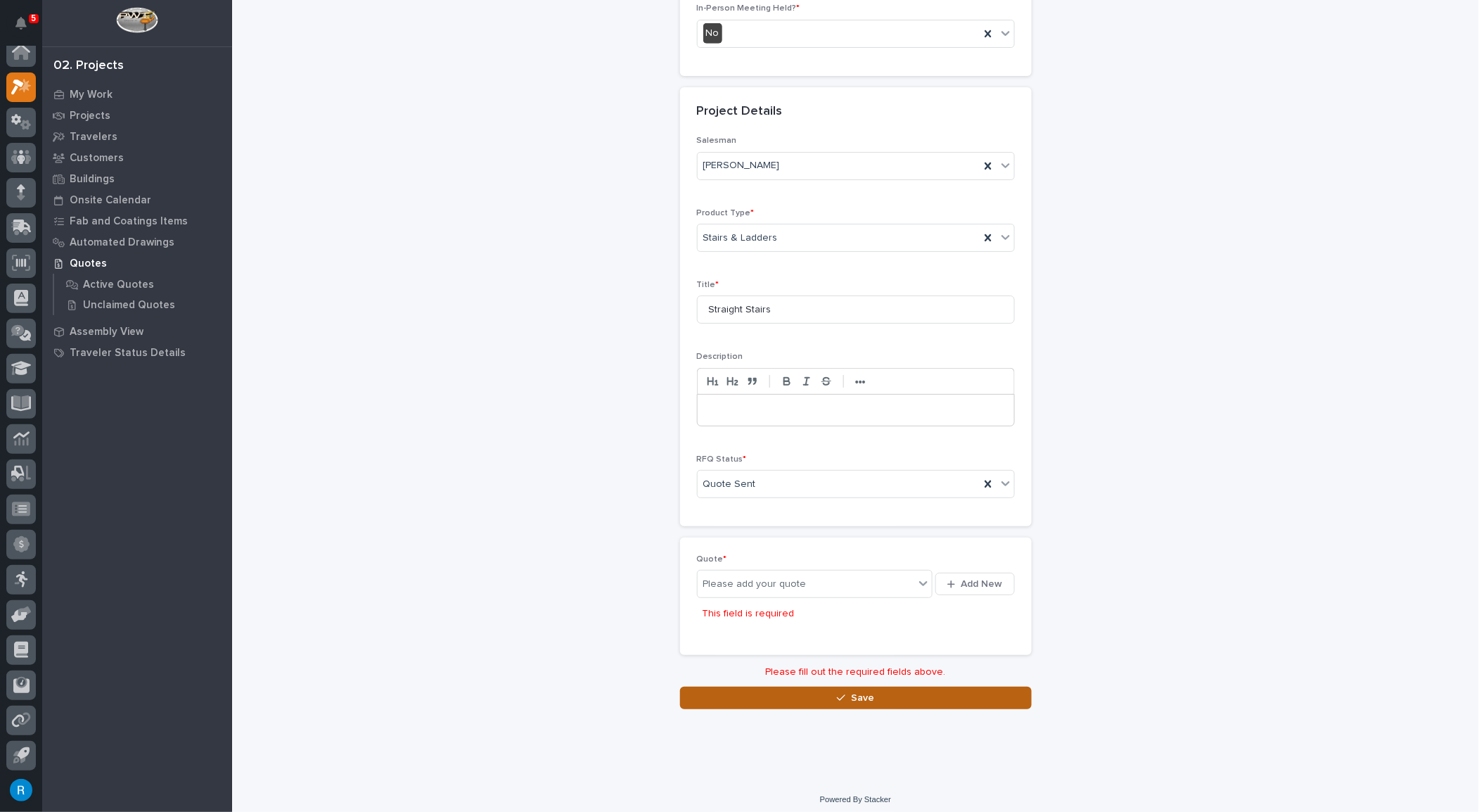
click at [862, 692] on span "Save" at bounding box center [862, 698] width 23 height 13
click at [979, 582] on span "Add New" at bounding box center [983, 584] width 42 height 13
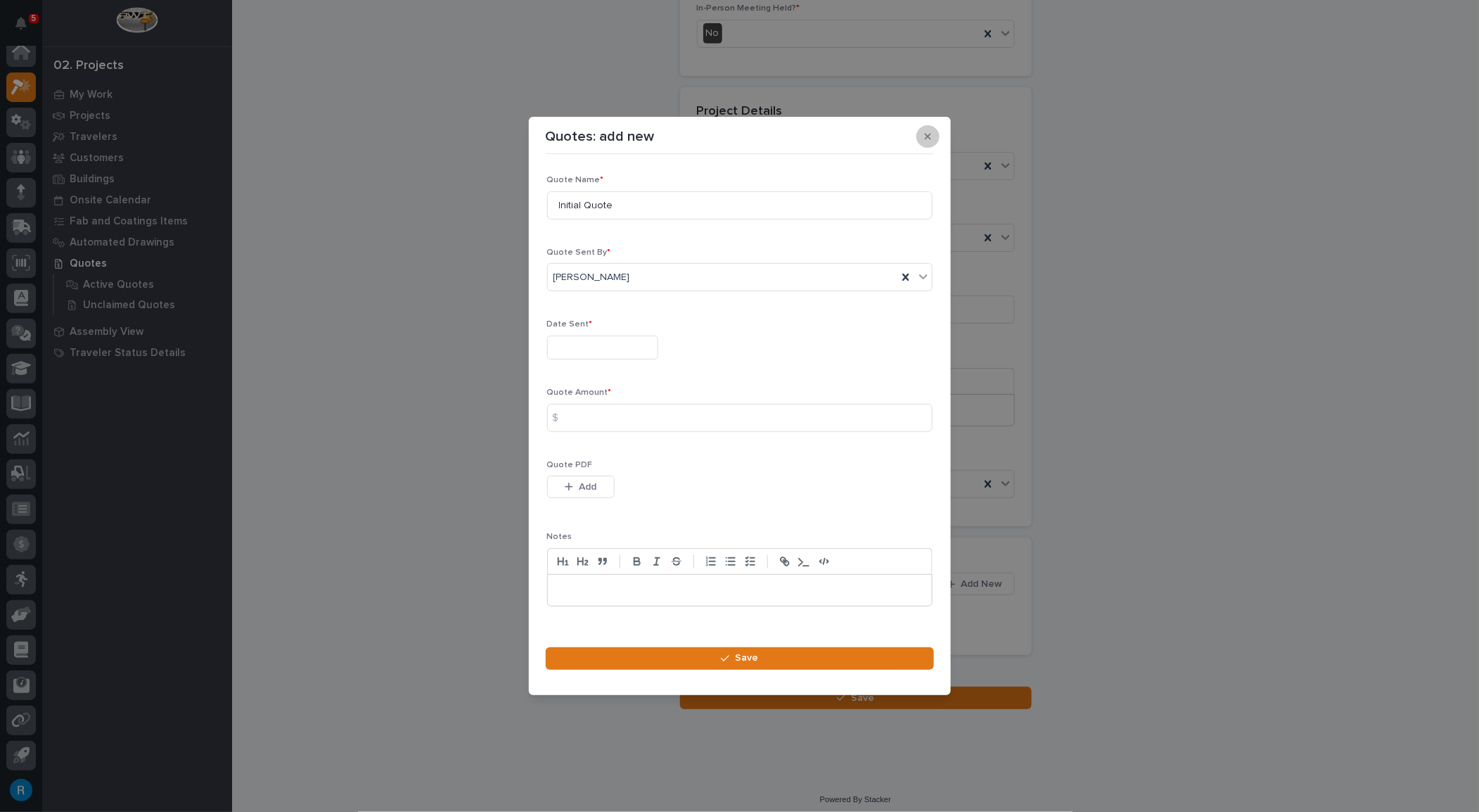
click at [929, 136] on icon "button" at bounding box center [928, 137] width 6 height 6
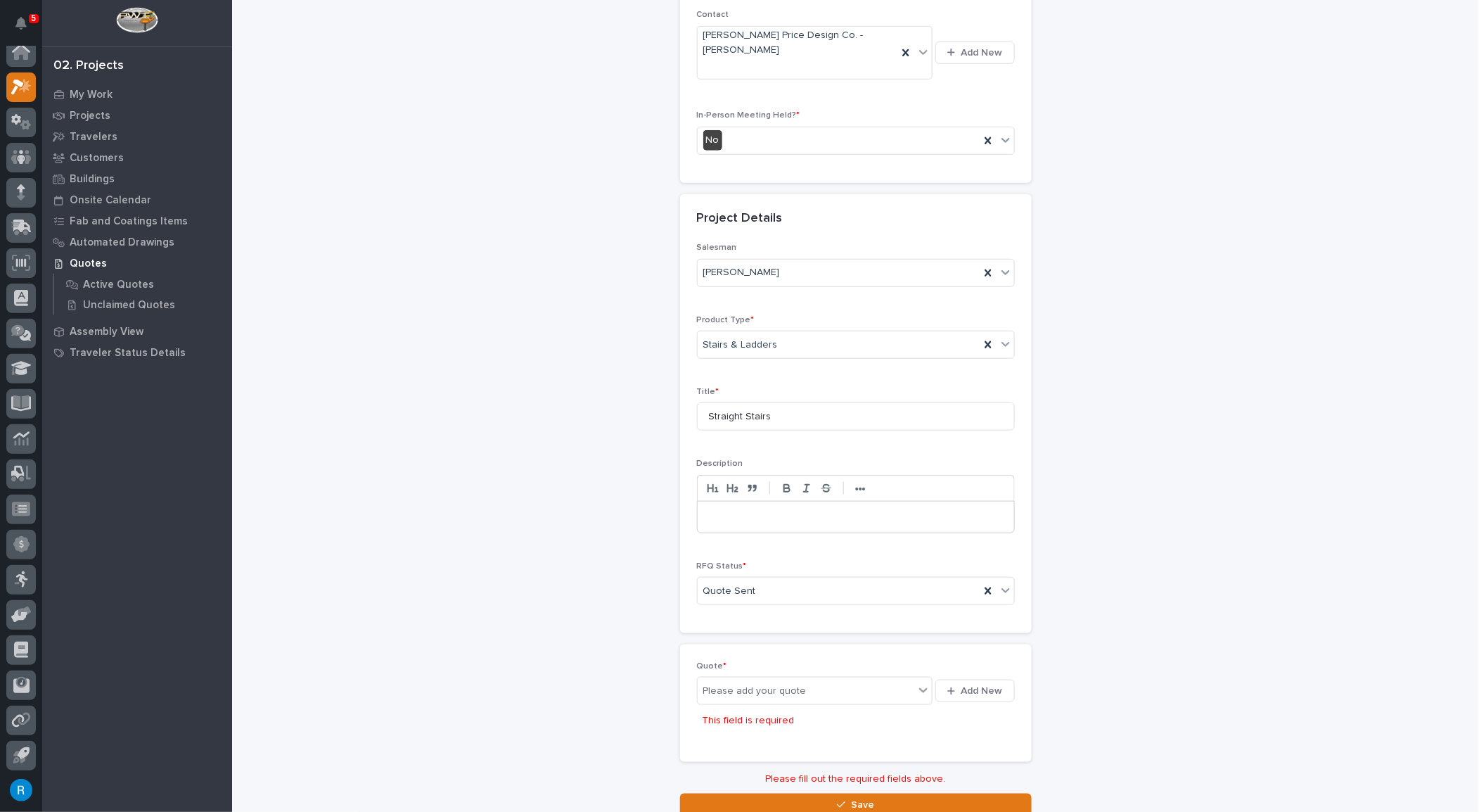
scroll to position [318, 0]
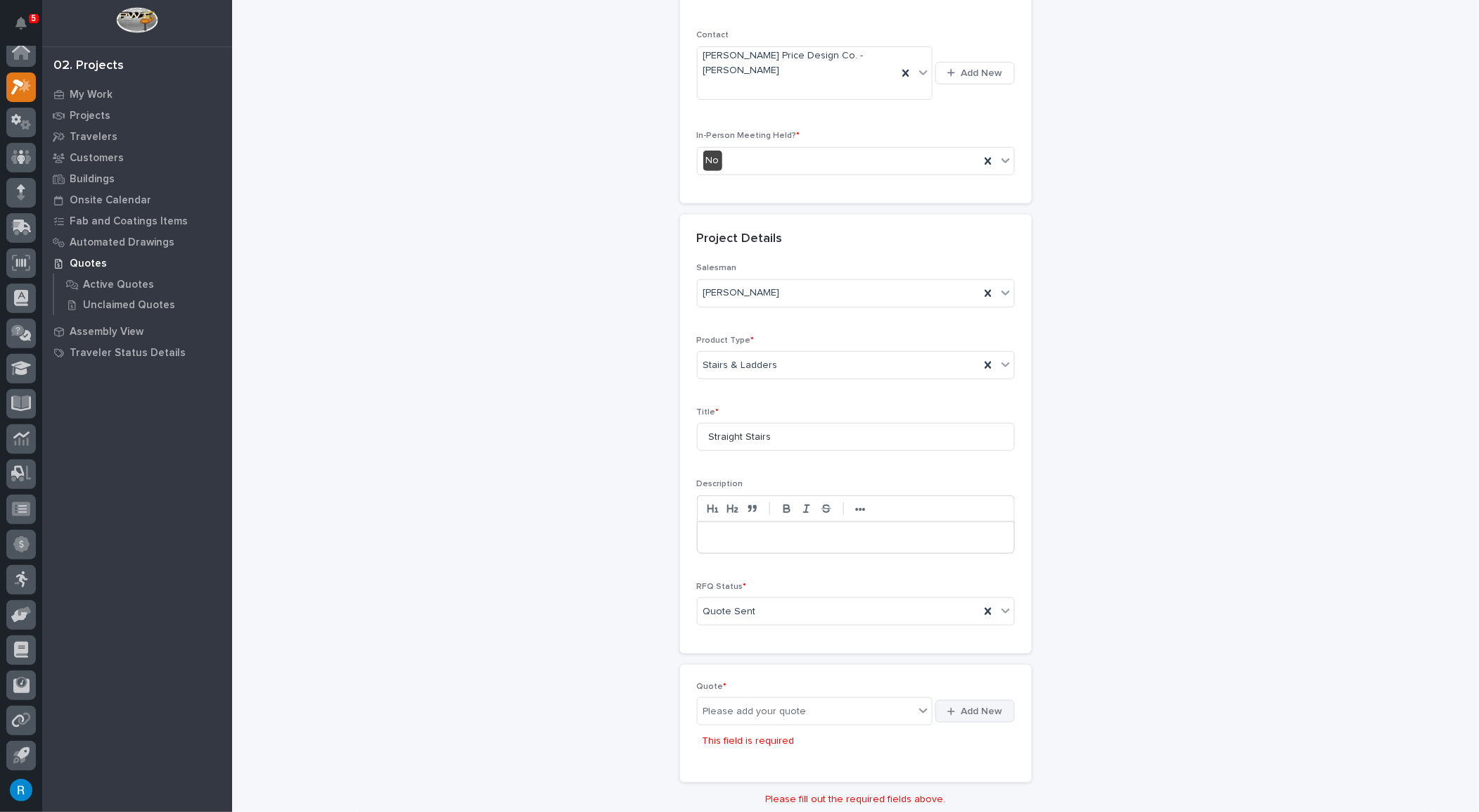
click at [975, 709] on span "Add New" at bounding box center [983, 711] width 42 height 13
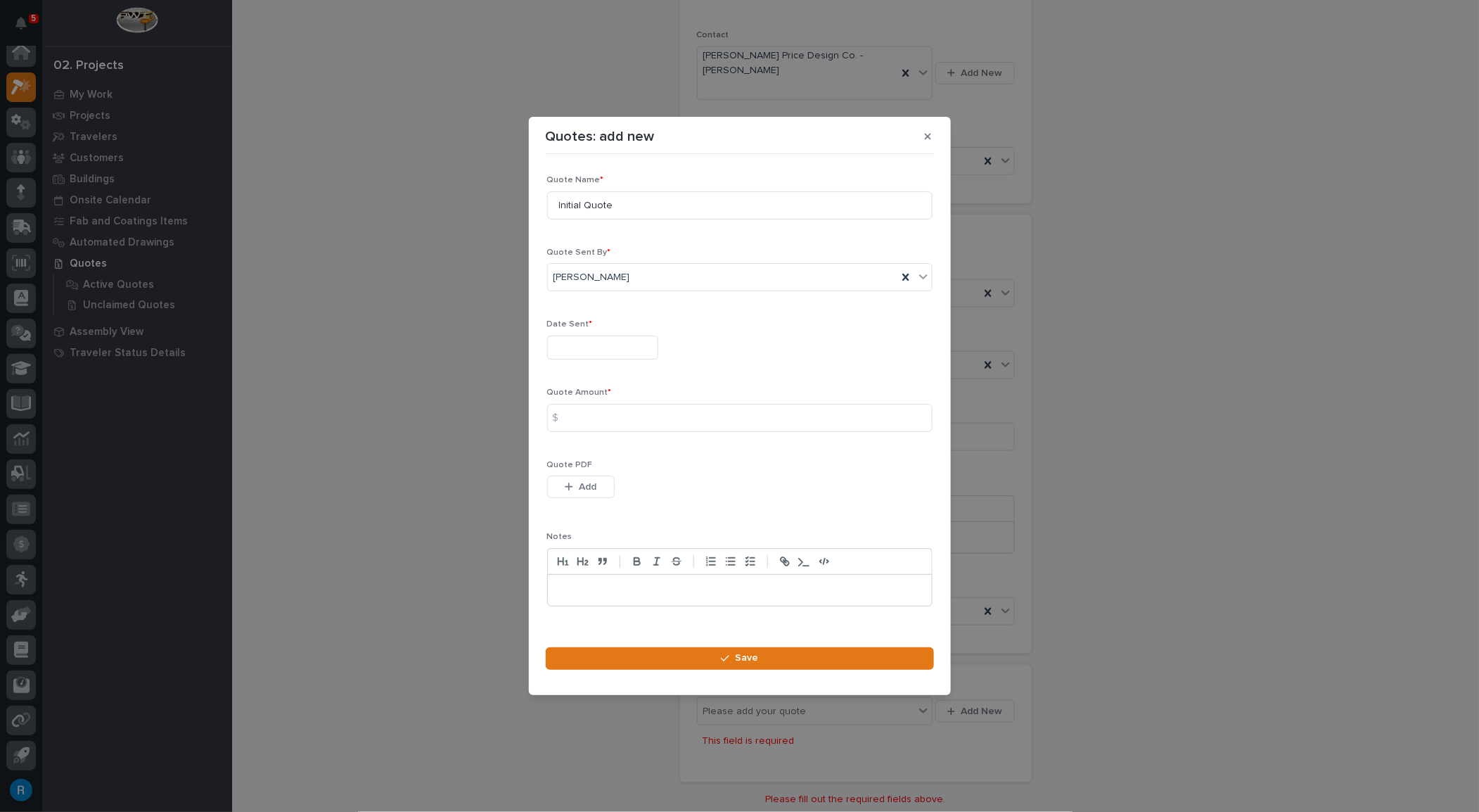
click at [573, 348] on input "text" at bounding box center [602, 348] width 111 height 25
click at [551, 229] on div "11" at bounding box center [551, 232] width 19 height 19
type input "**********"
click at [588, 416] on input at bounding box center [739, 417] width 385 height 28
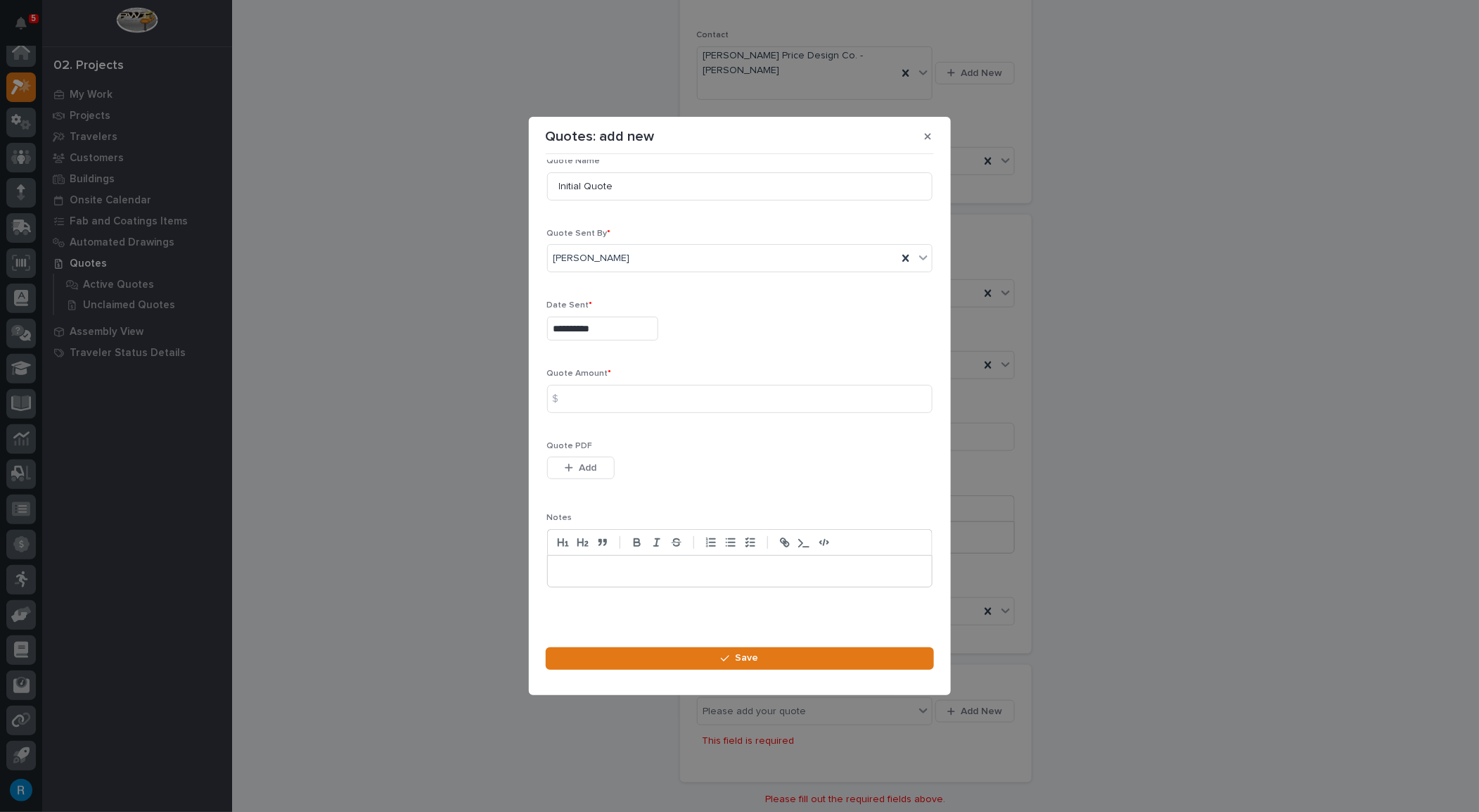
click at [568, 397] on div "$" at bounding box center [561, 399] width 28 height 28
click at [634, 402] on input at bounding box center [739, 399] width 385 height 28
type input "24344"
click at [589, 468] on span "Add" at bounding box center [588, 468] width 18 height 13
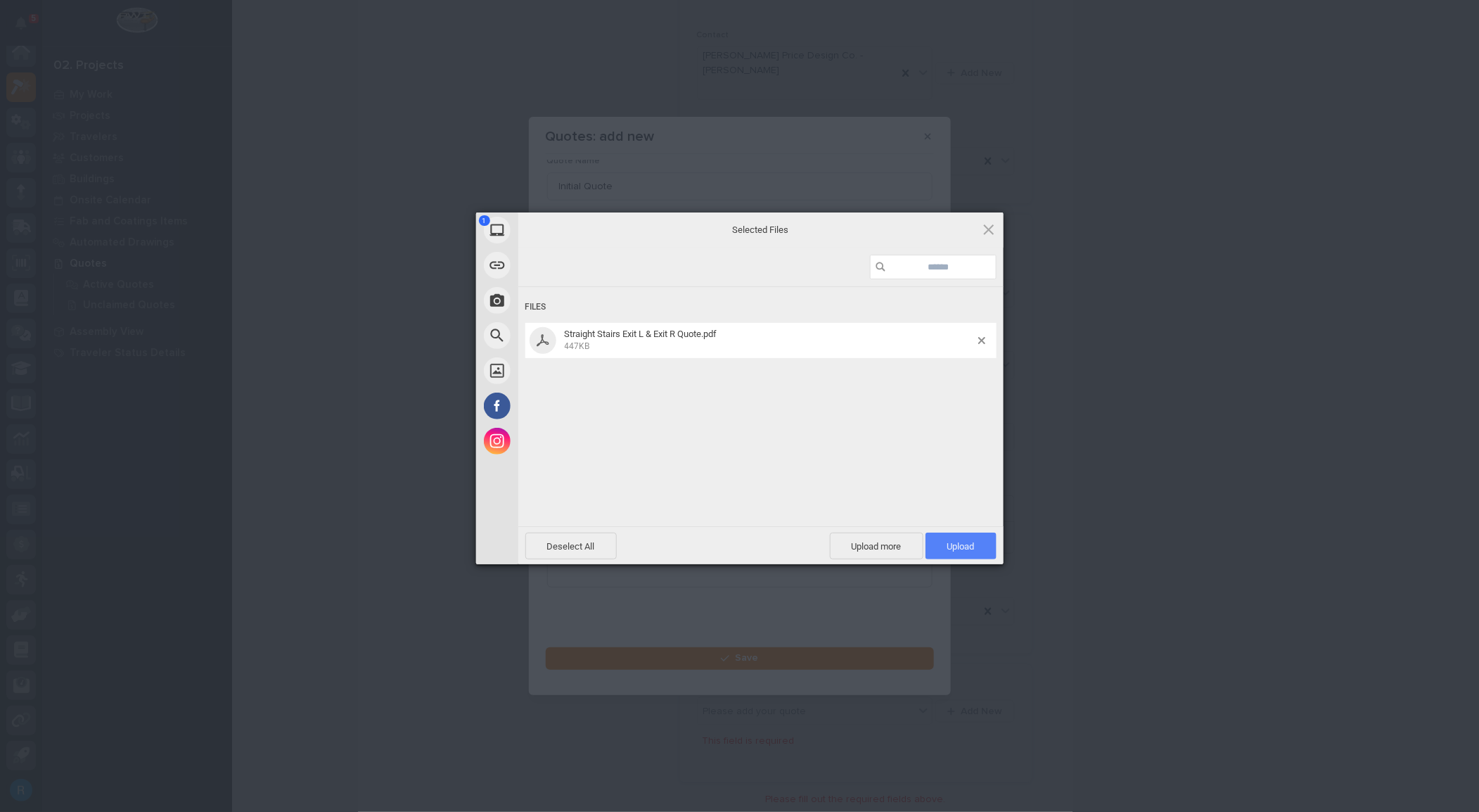
click at [958, 546] on span "Upload 1" at bounding box center [961, 546] width 27 height 10
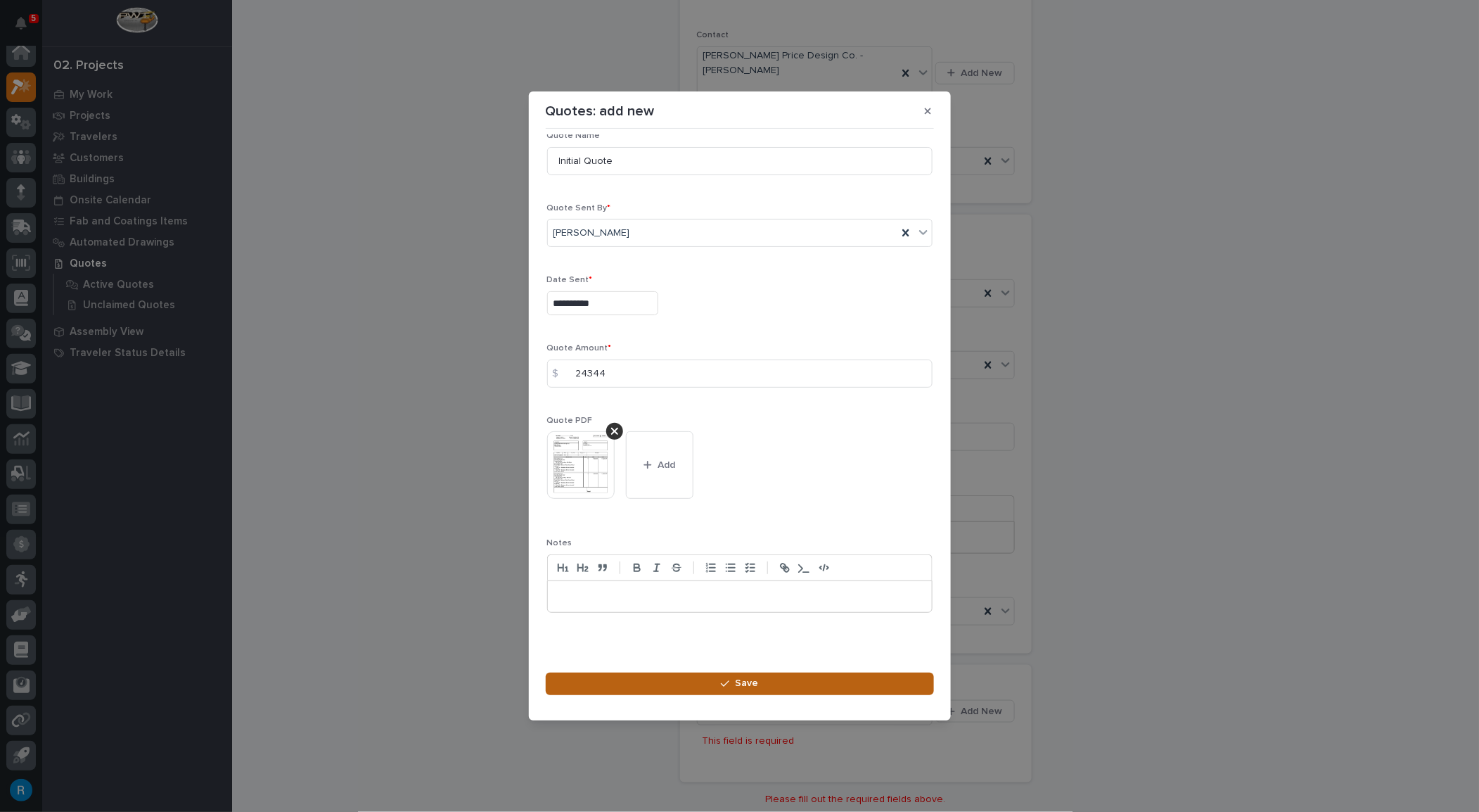
click at [749, 685] on span "Save" at bounding box center [746, 683] width 23 height 13
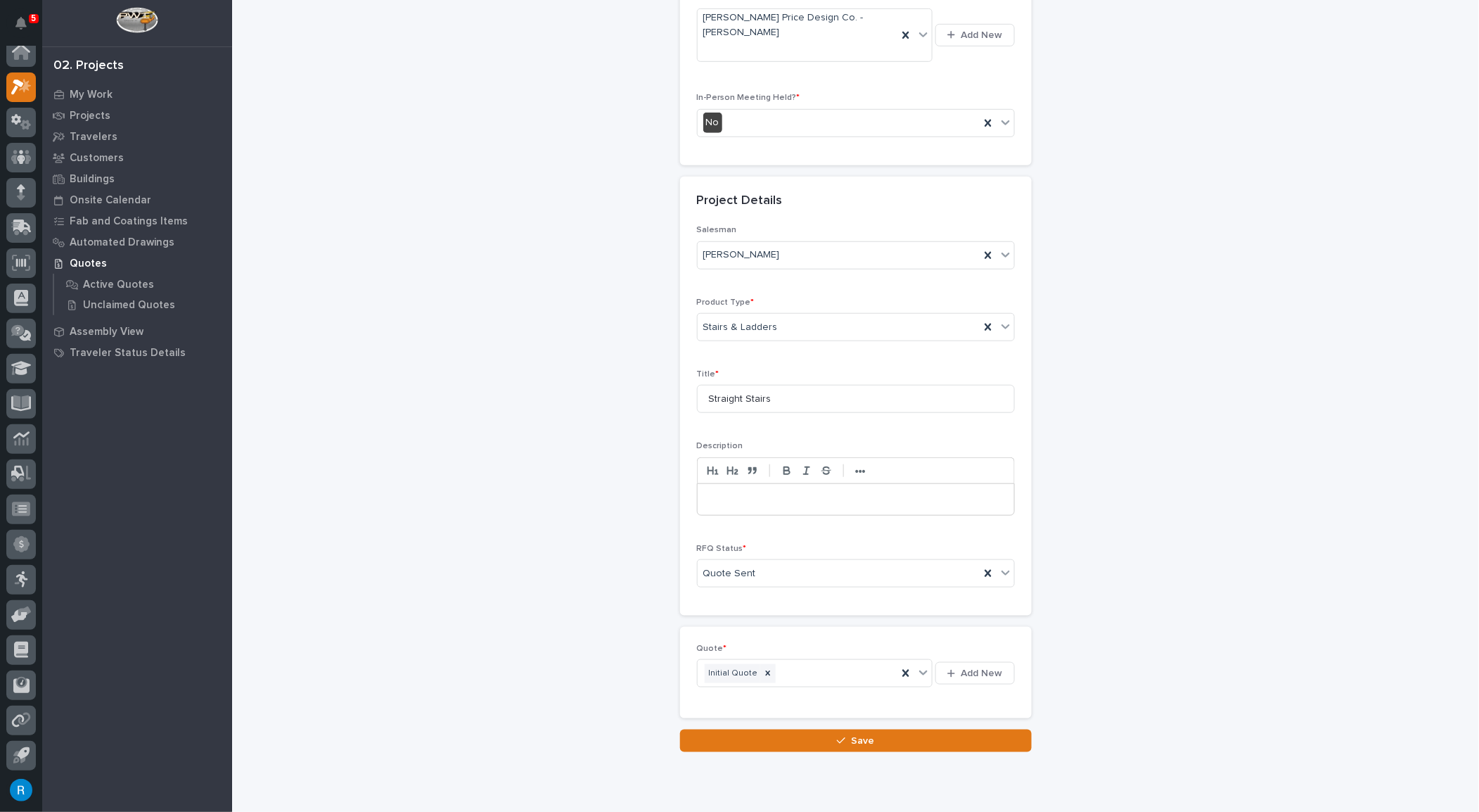
scroll to position [400, 0]
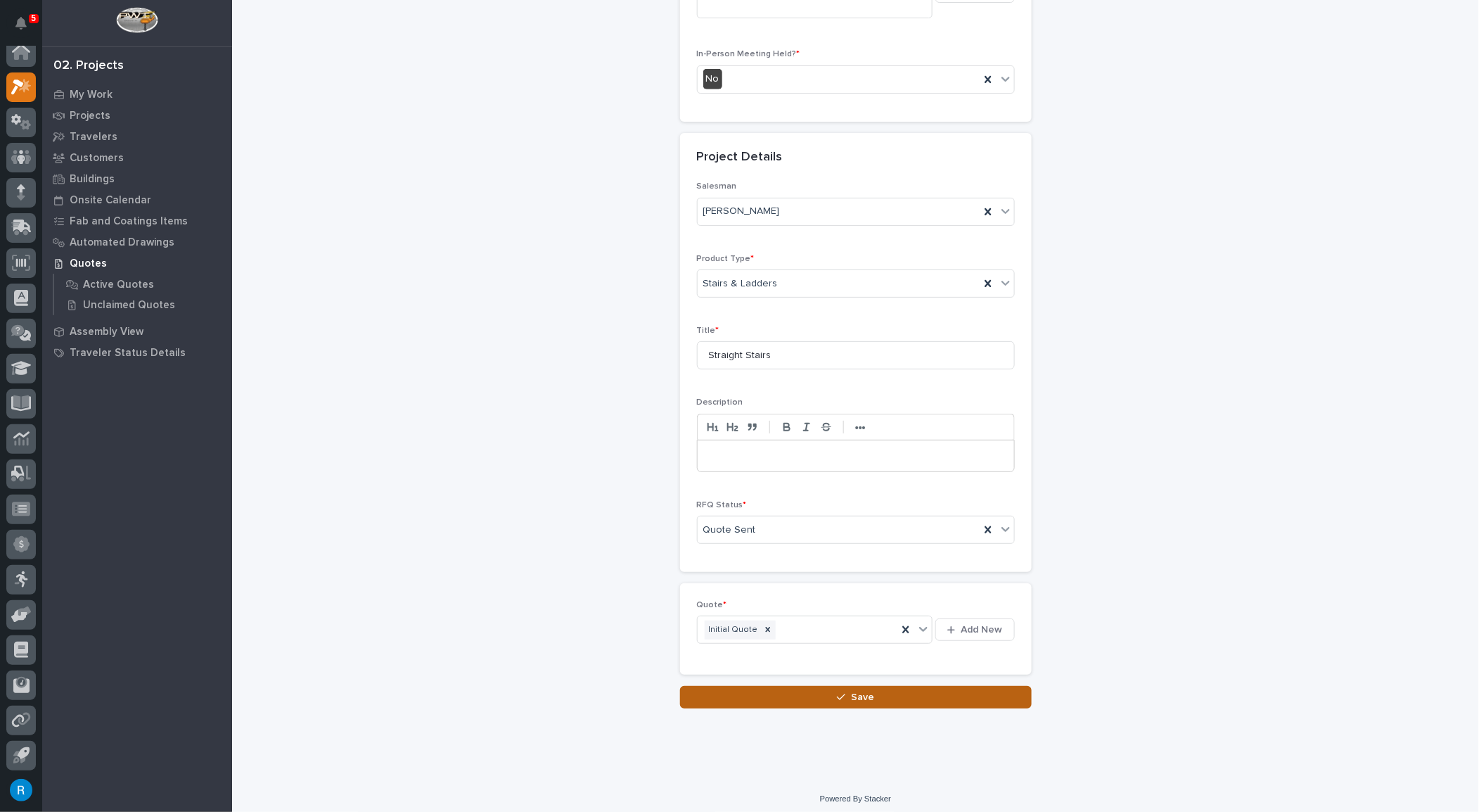
click at [858, 693] on span "Save" at bounding box center [862, 697] width 23 height 13
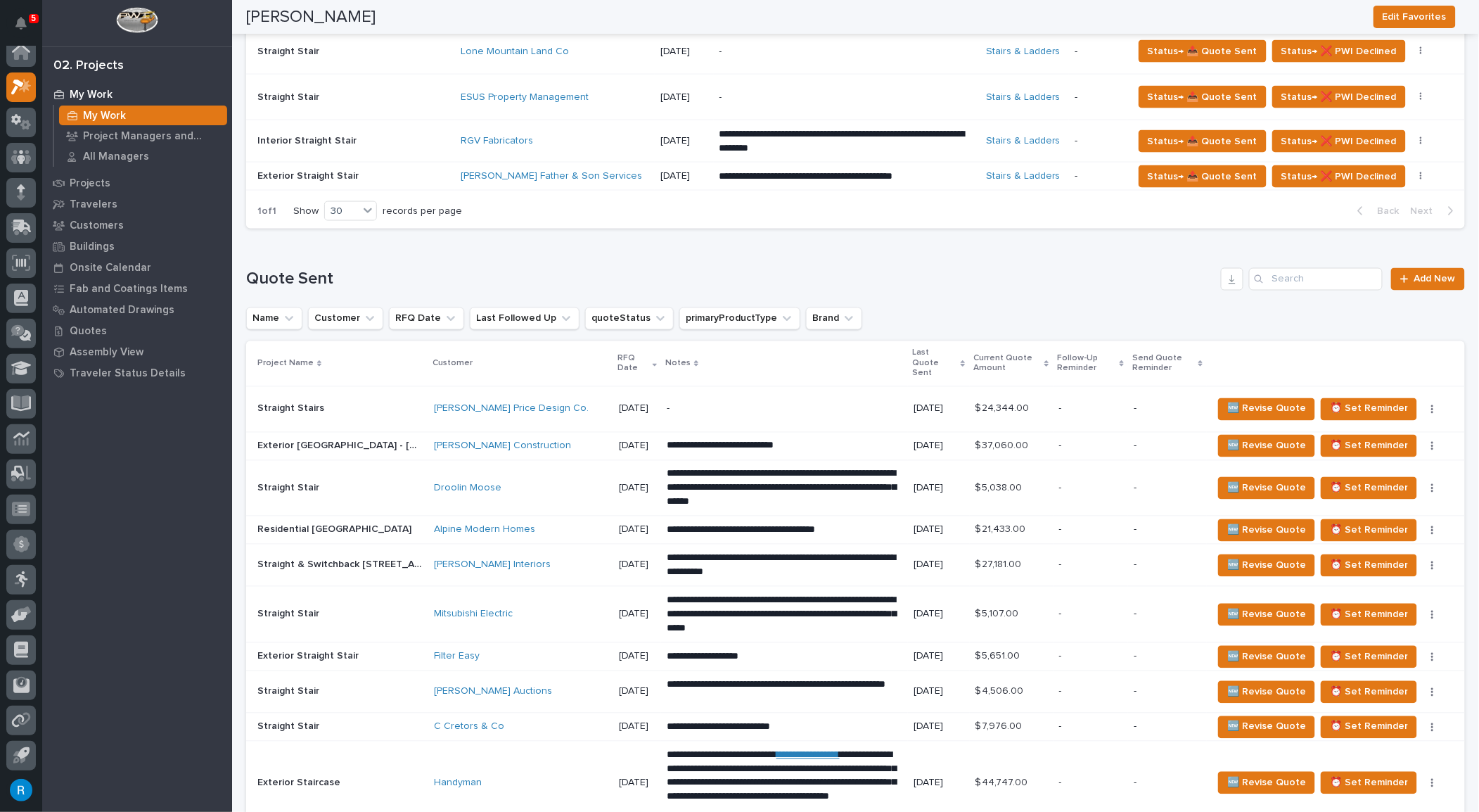
scroll to position [894, 0]
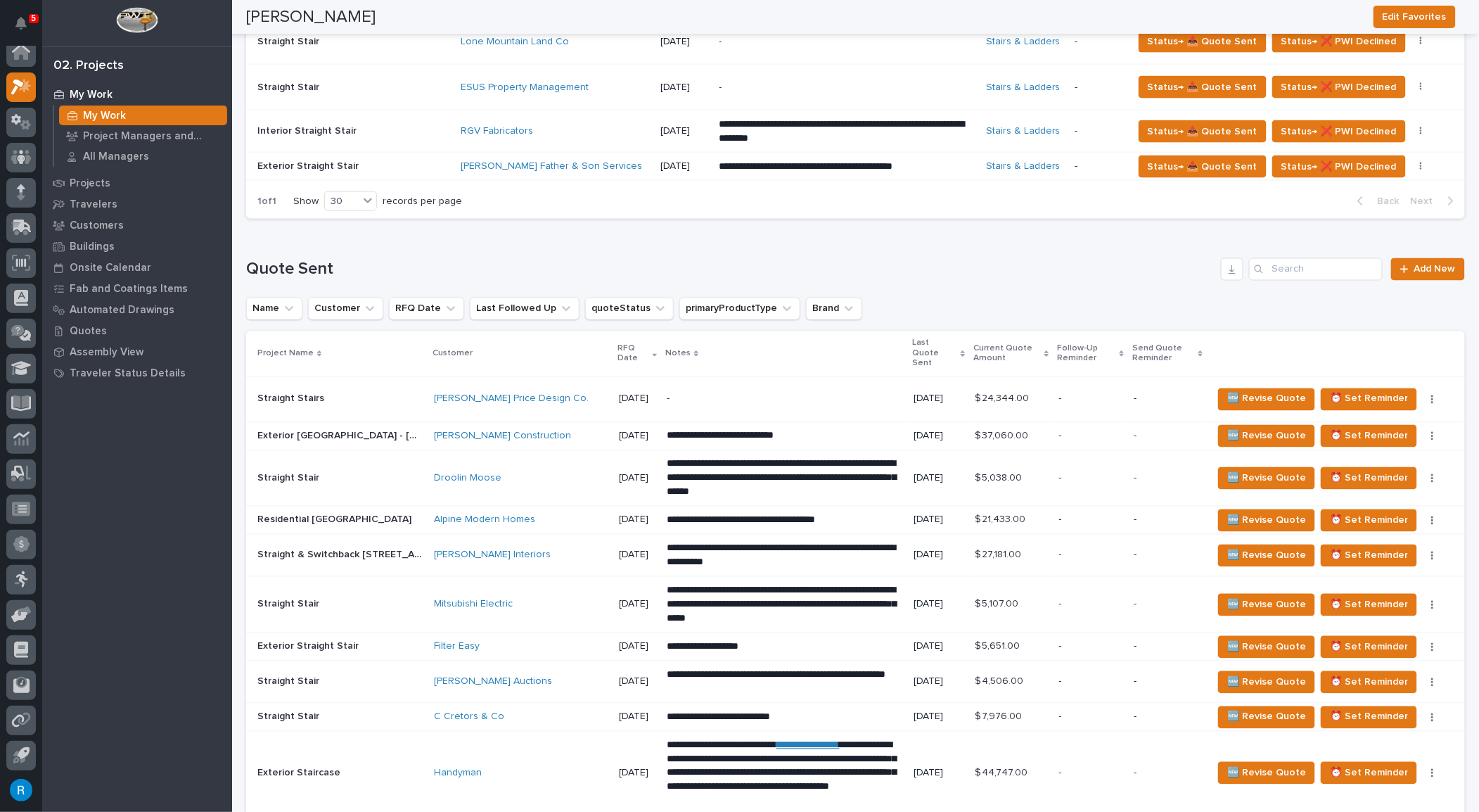
click at [778, 390] on div "-" at bounding box center [785, 400] width 236 height 32
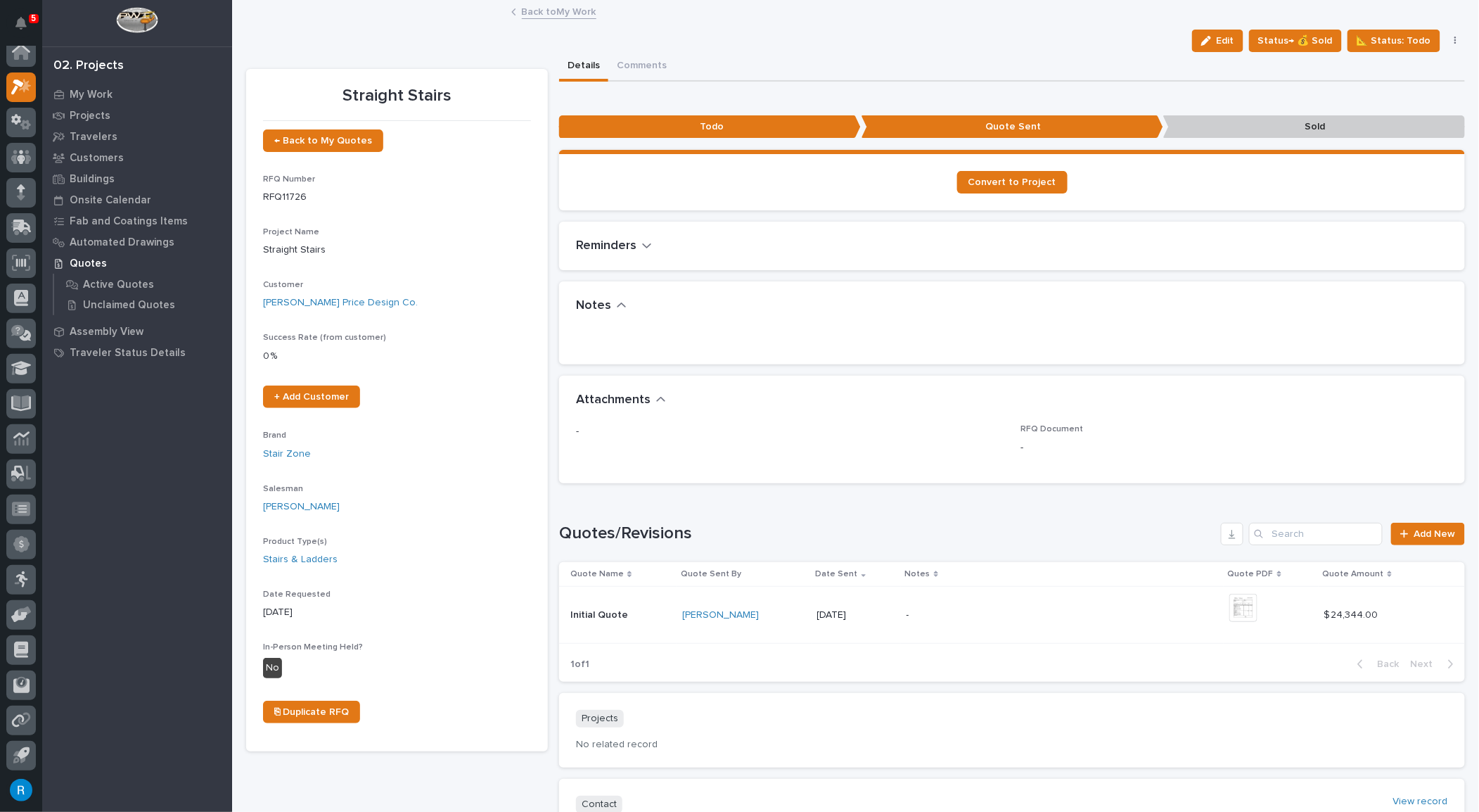
click at [608, 331] on div "•••" at bounding box center [1011, 336] width 872 height 11
drag, startPoint x: 1224, startPoint y: 42, endPoint x: 1284, endPoint y: 129, distance: 105.7
click at [1224, 42] on span "Edit" at bounding box center [1226, 41] width 18 height 13
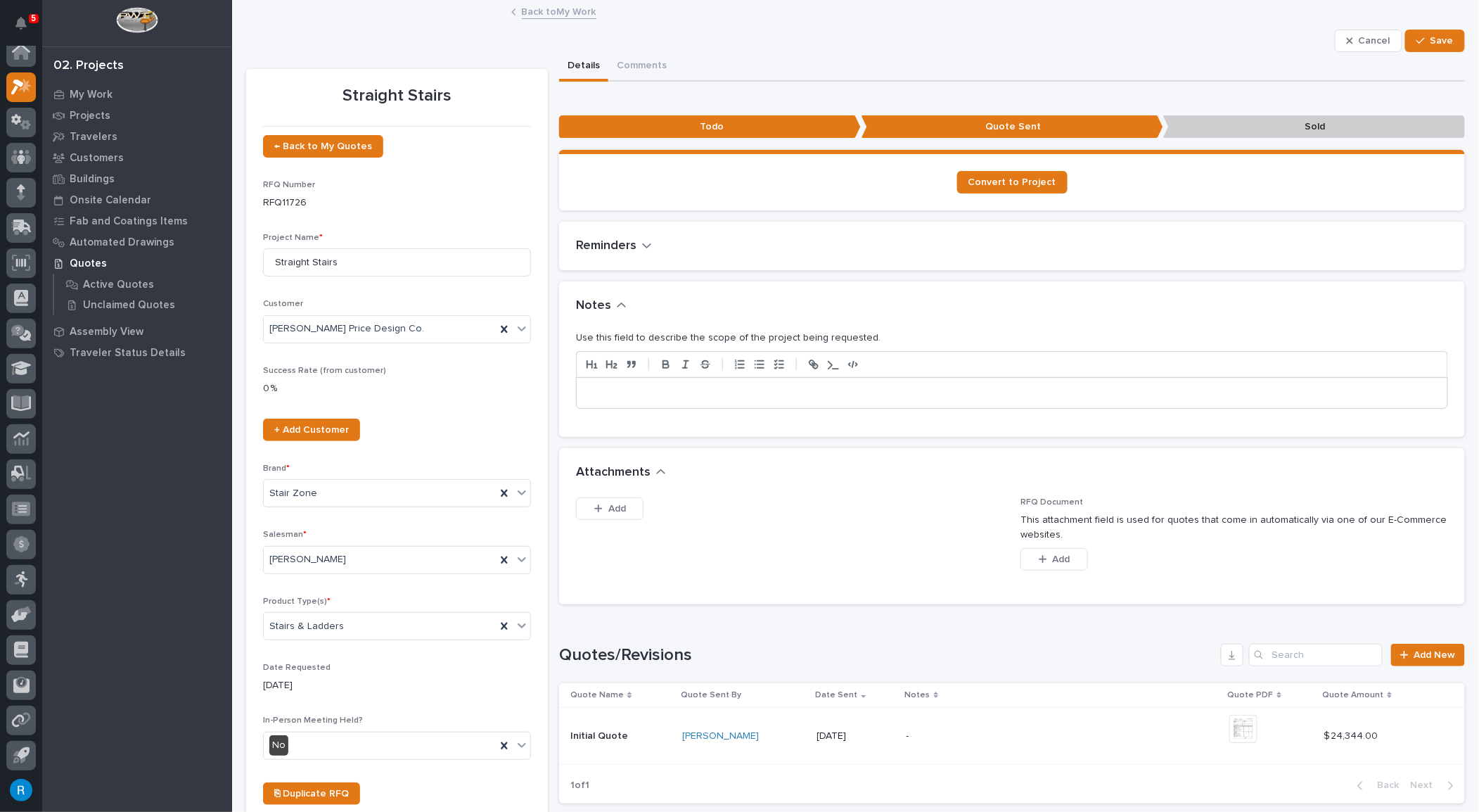
click at [597, 393] on p at bounding box center [1012, 393] width 850 height 14
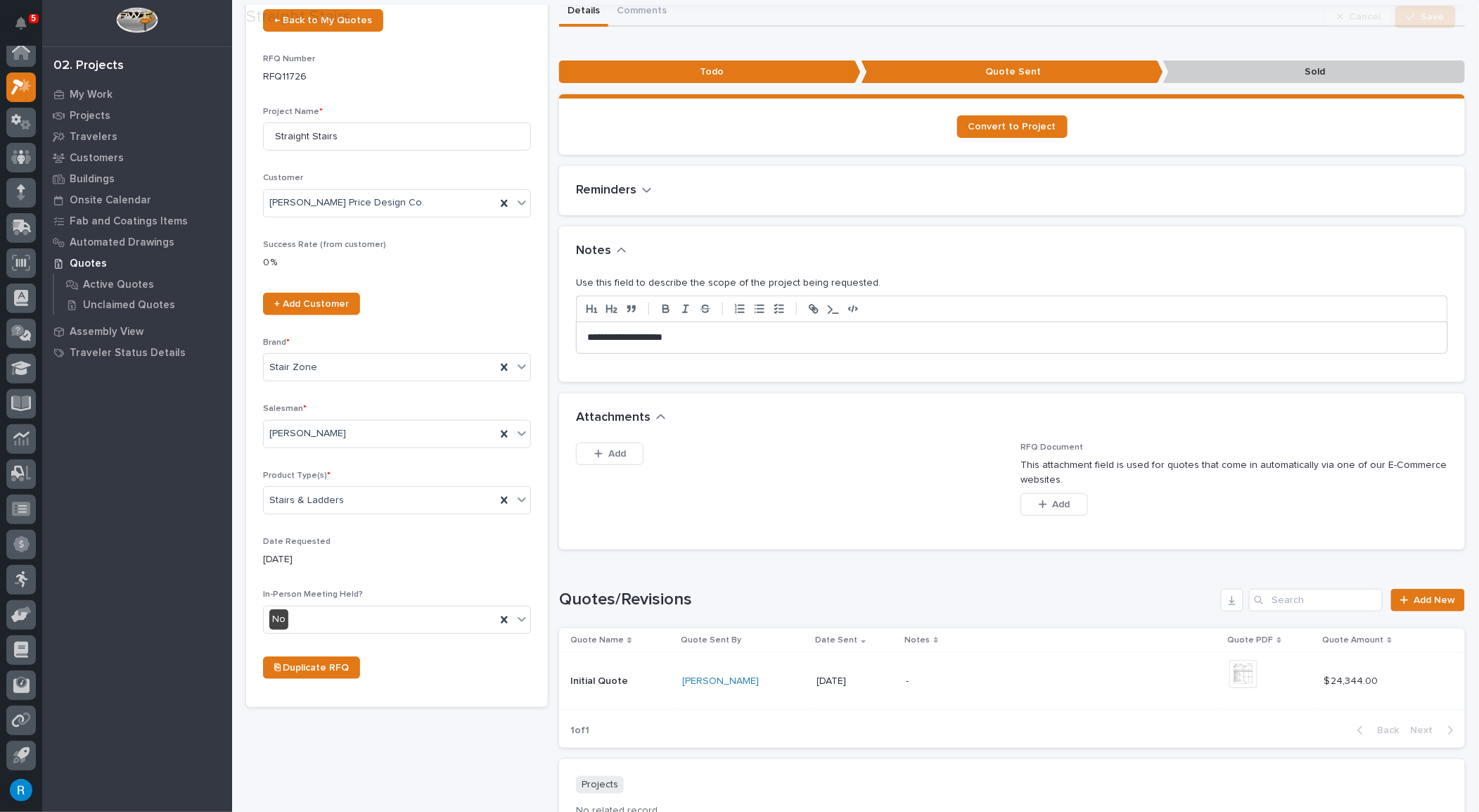
scroll to position [127, 0]
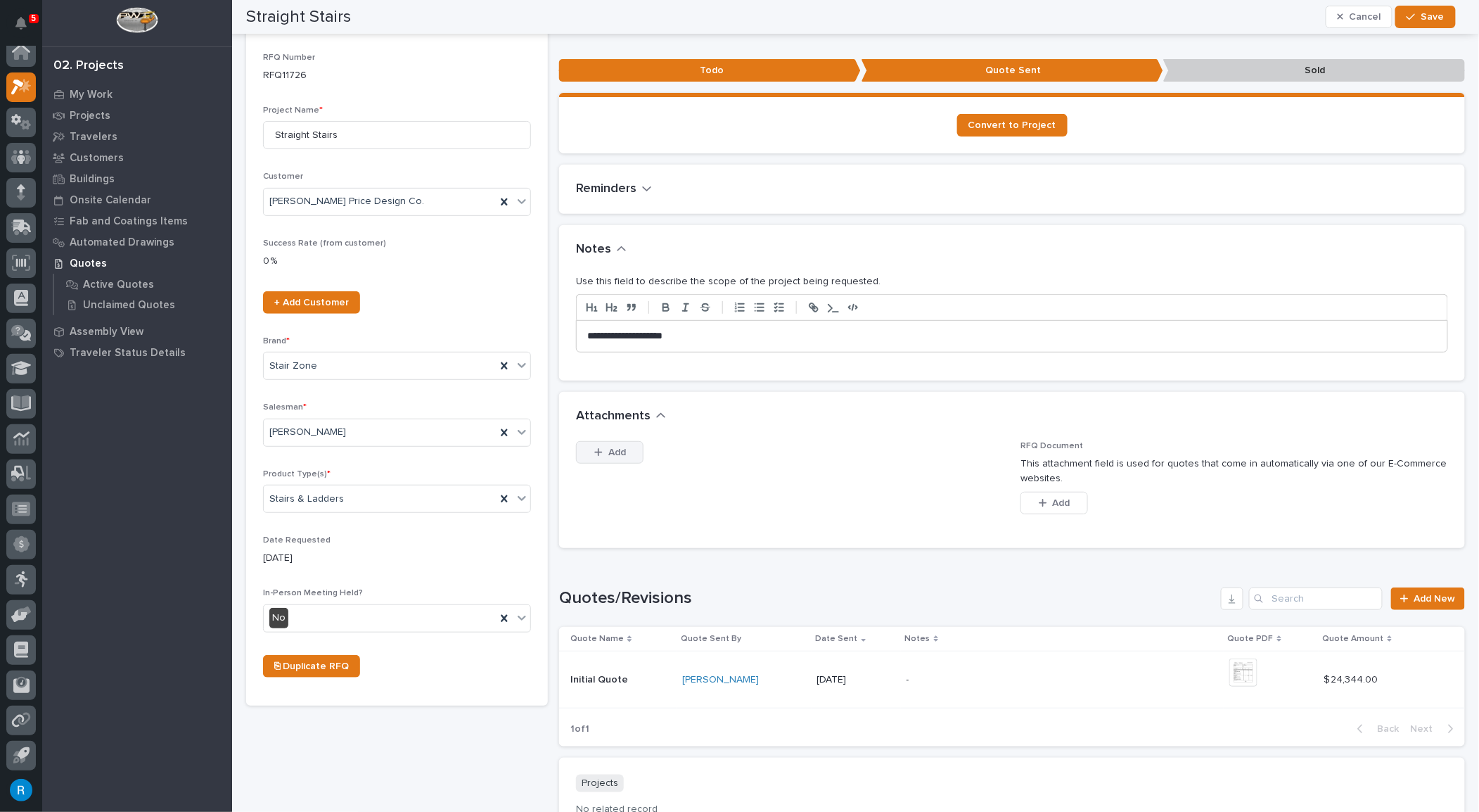
click at [621, 448] on span "Add" at bounding box center [617, 452] width 18 height 13
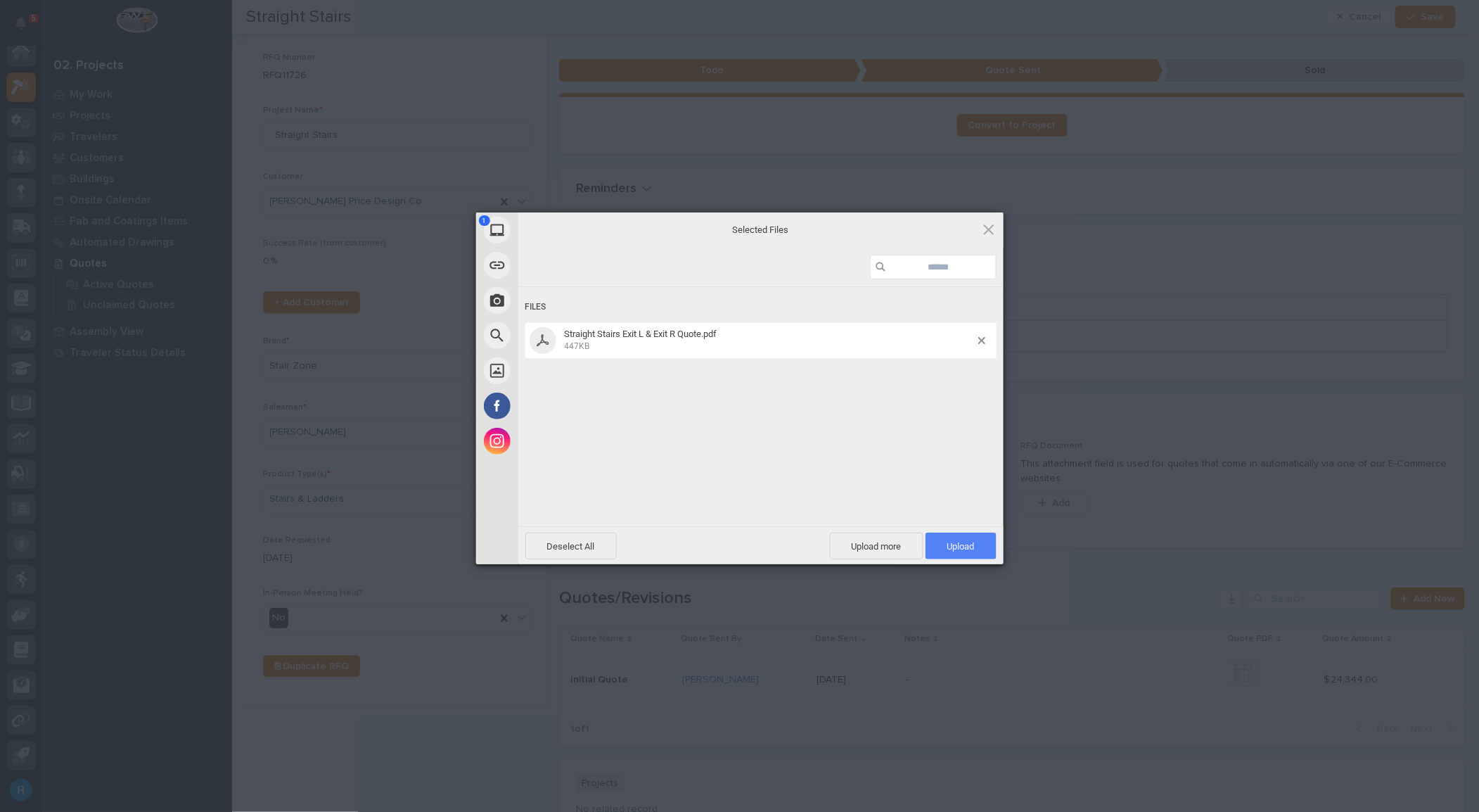
click at [970, 553] on span "Upload 1" at bounding box center [961, 545] width 71 height 26
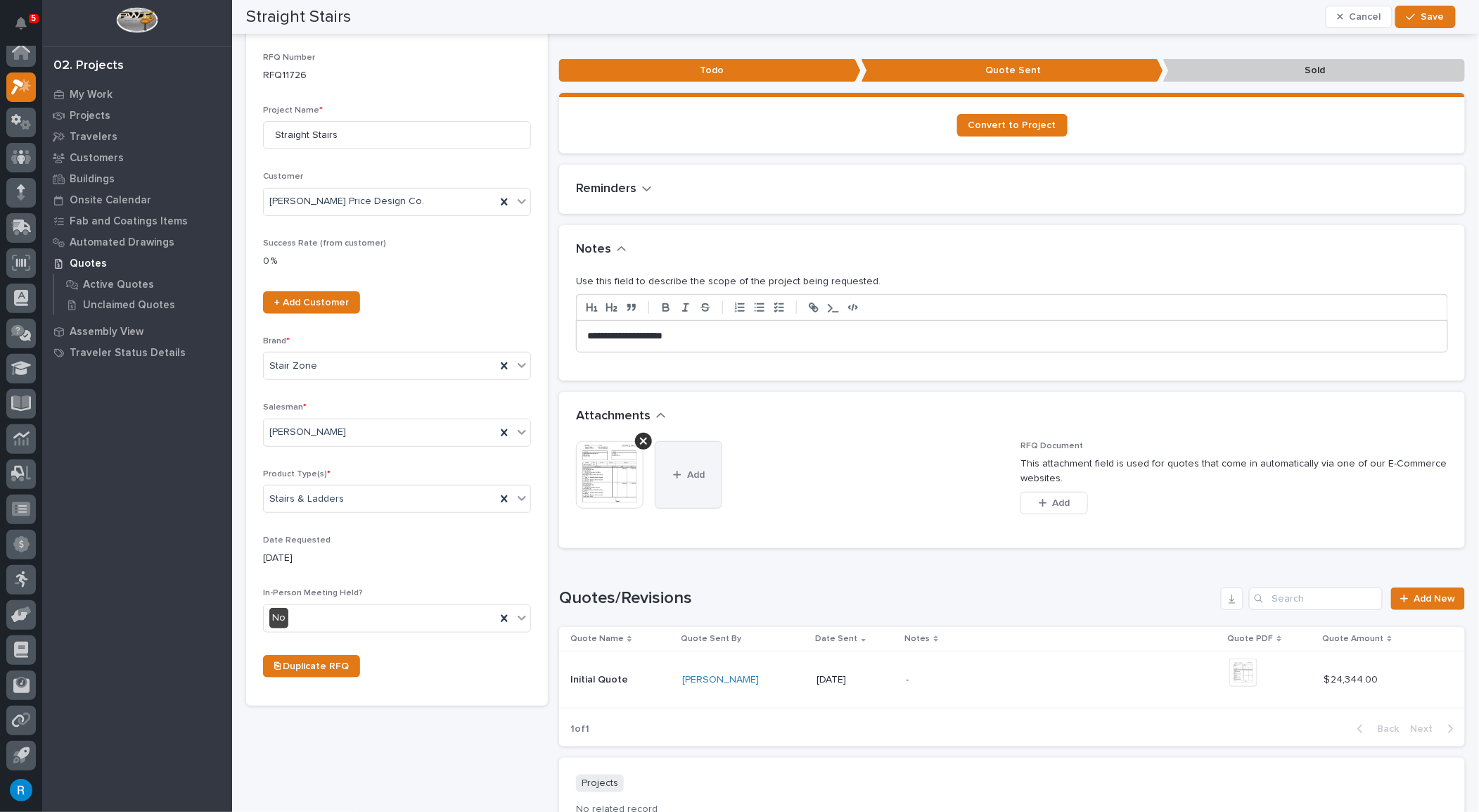
click at [689, 468] on span "Add" at bounding box center [696, 475] width 18 height 13
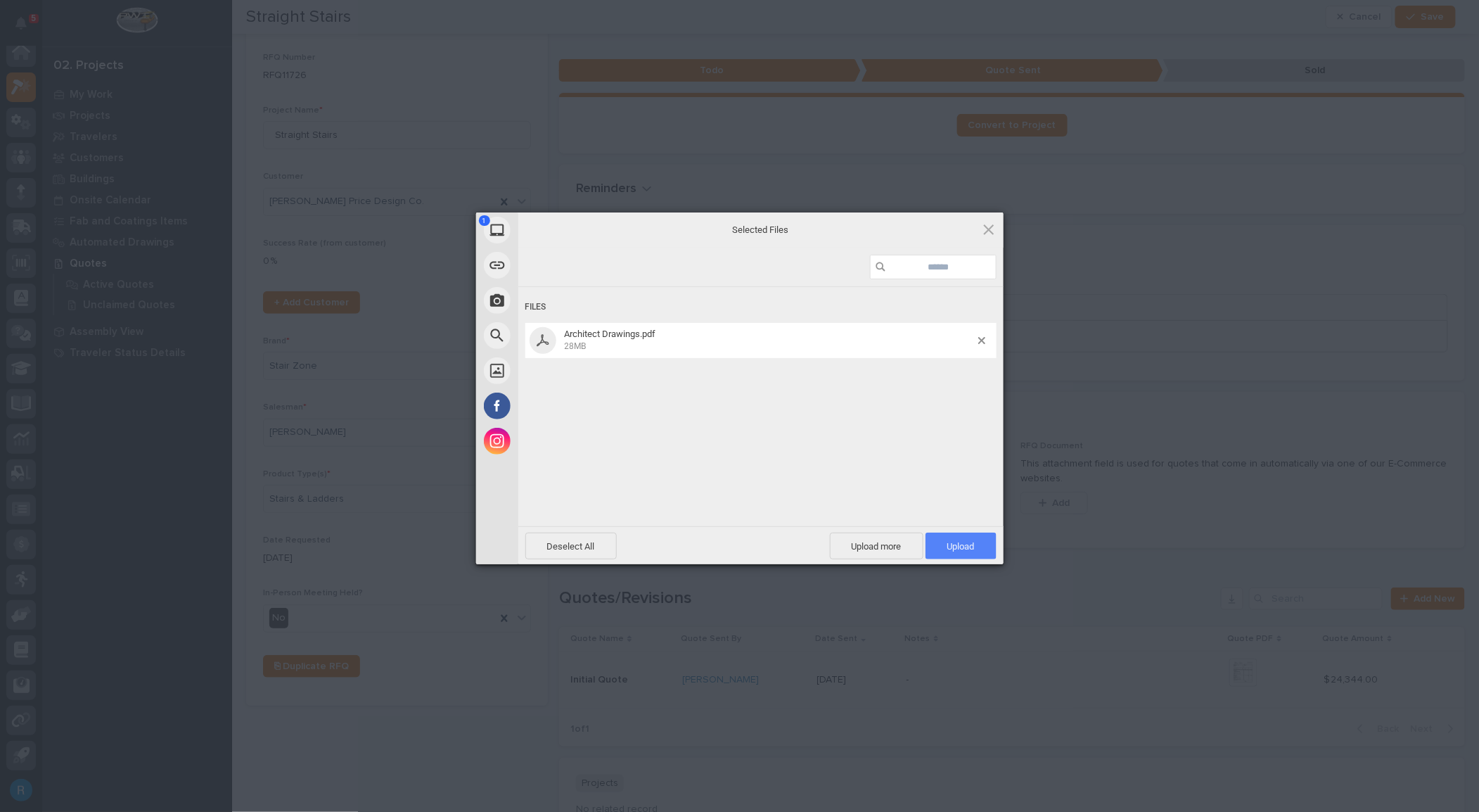
click at [963, 547] on span "Upload 1" at bounding box center [961, 546] width 27 height 10
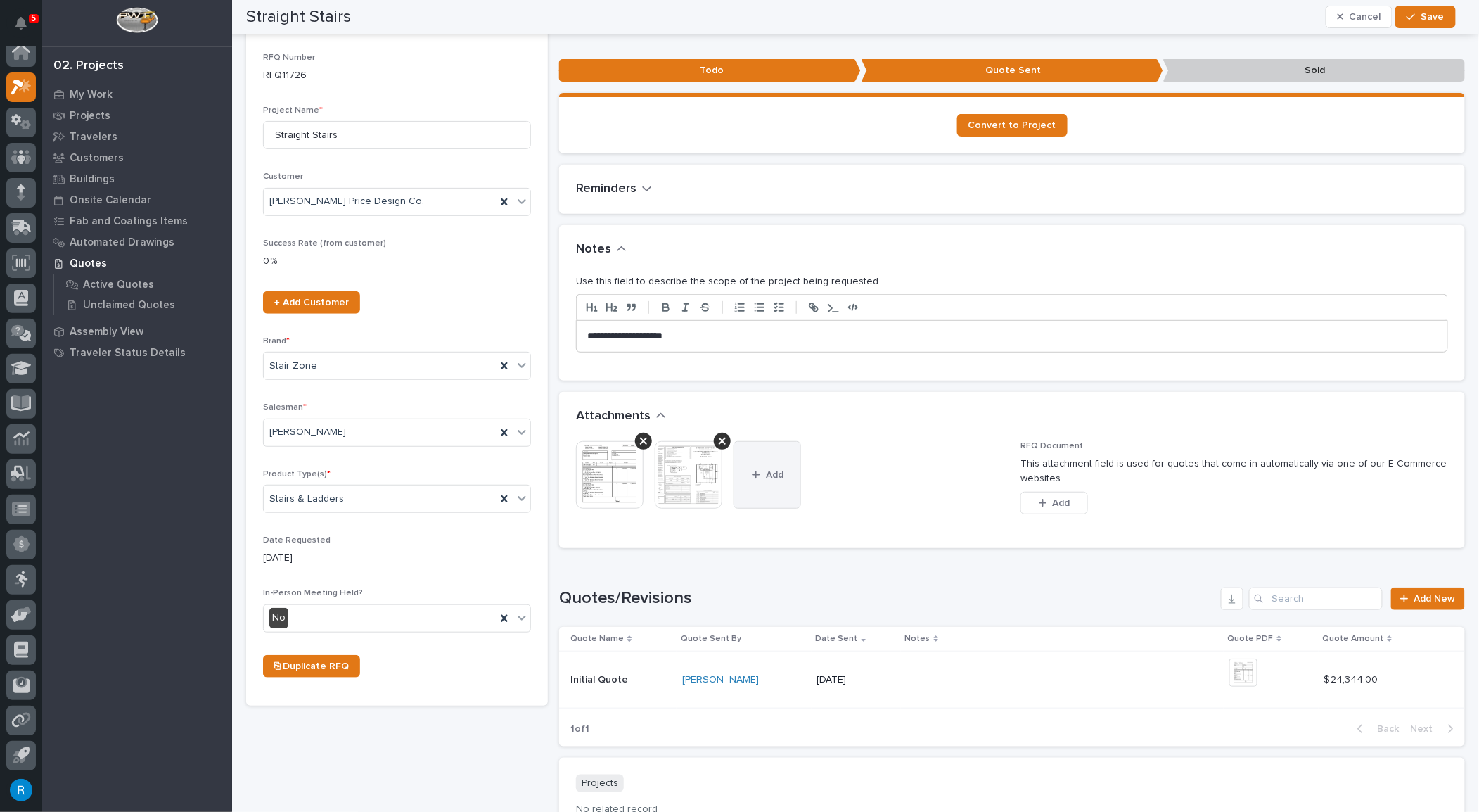
click at [770, 472] on span "Add" at bounding box center [775, 475] width 18 height 13
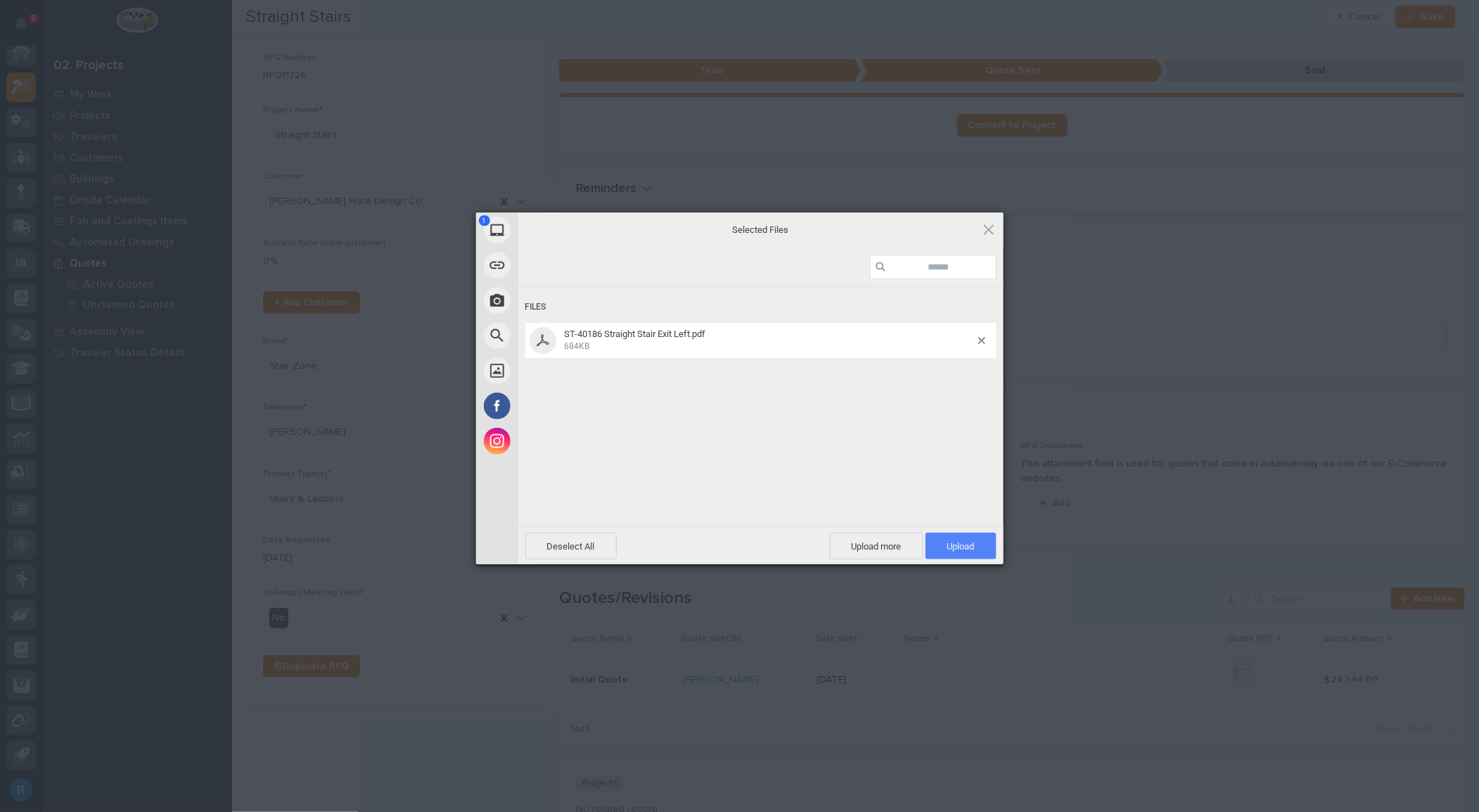
click at [959, 547] on span "Upload 1" at bounding box center [961, 546] width 27 height 10
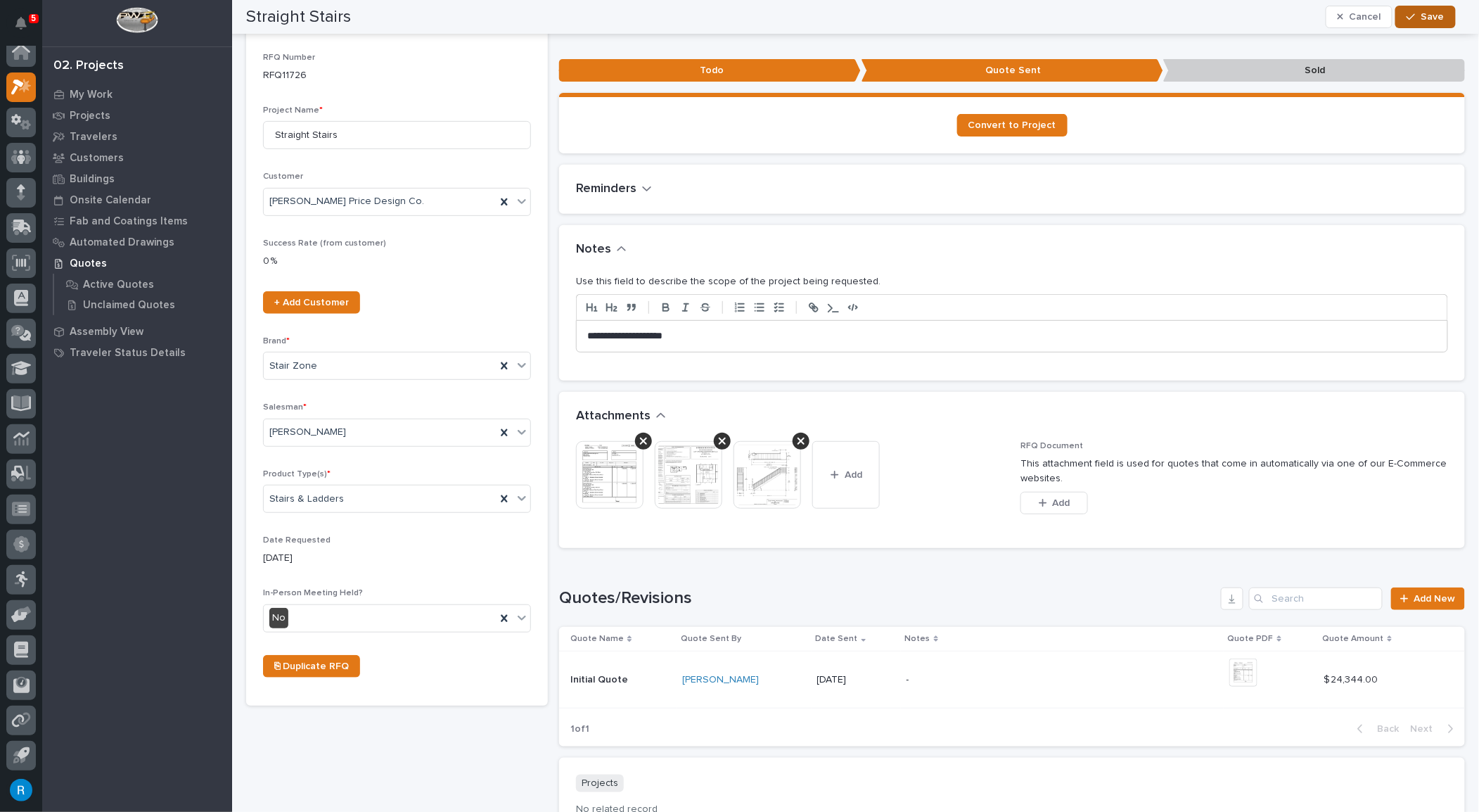
click at [1430, 20] on span "Save" at bounding box center [1433, 17] width 23 height 13
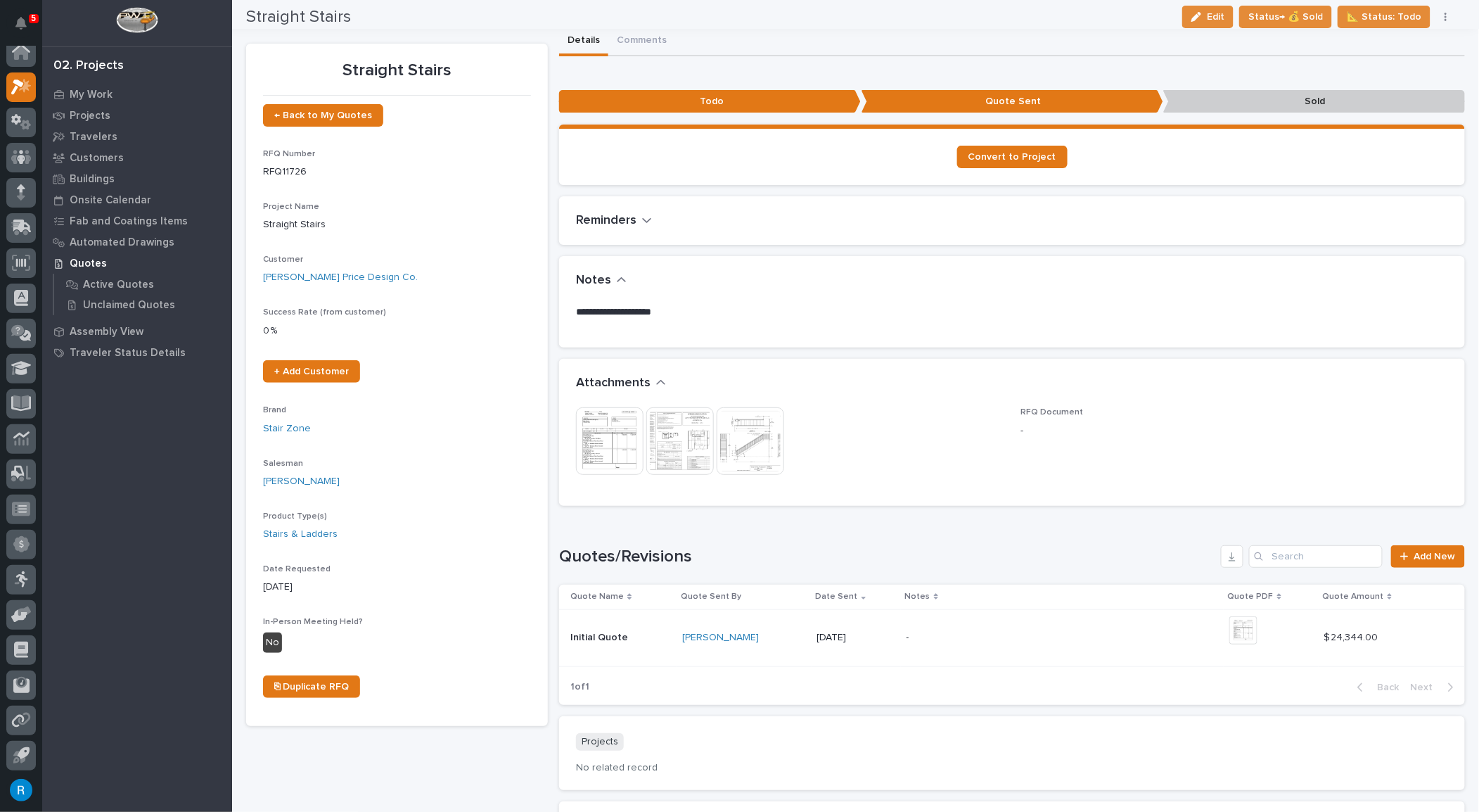
scroll to position [0, 0]
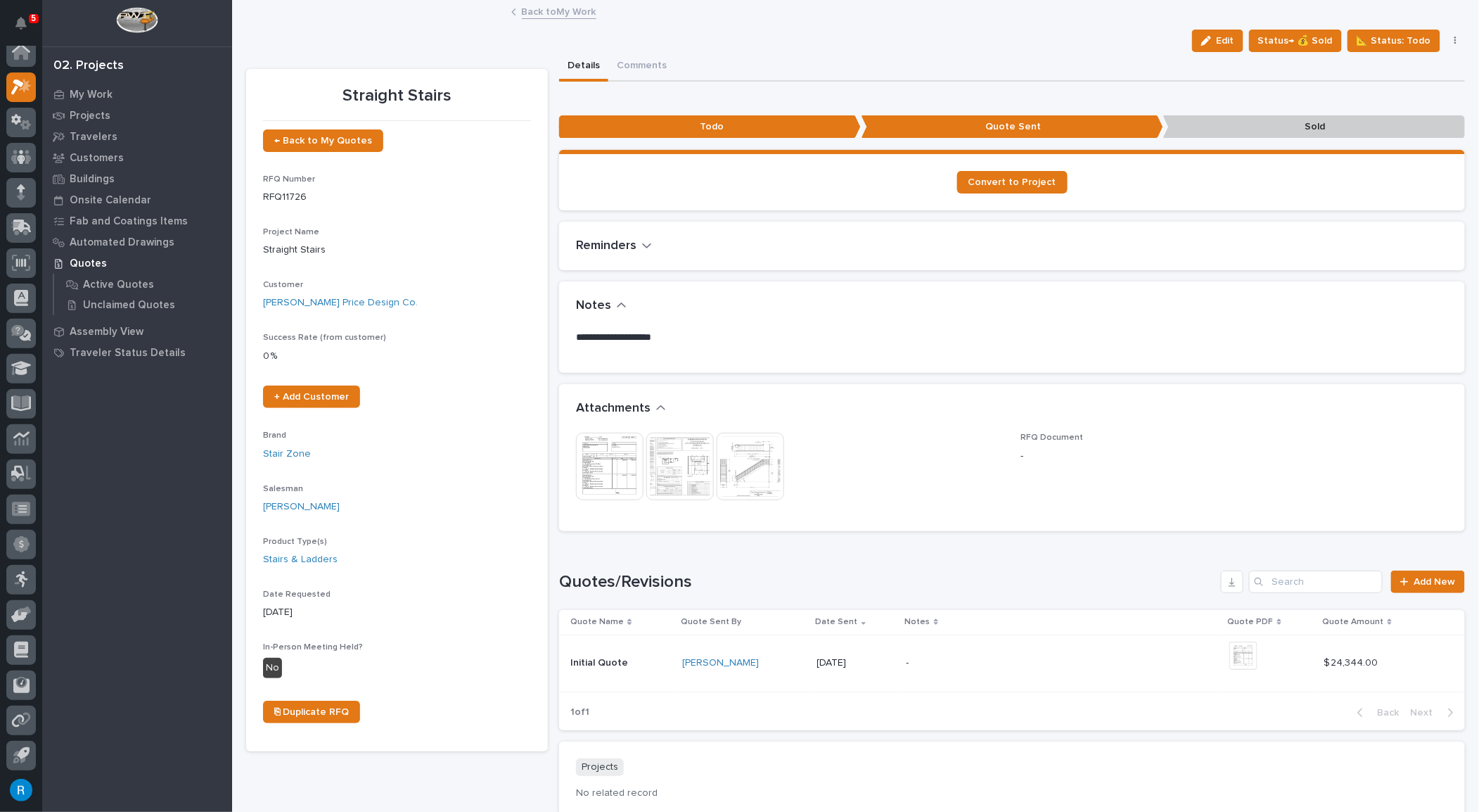
click at [552, 11] on link "Back to My Work" at bounding box center [559, 11] width 74 height 16
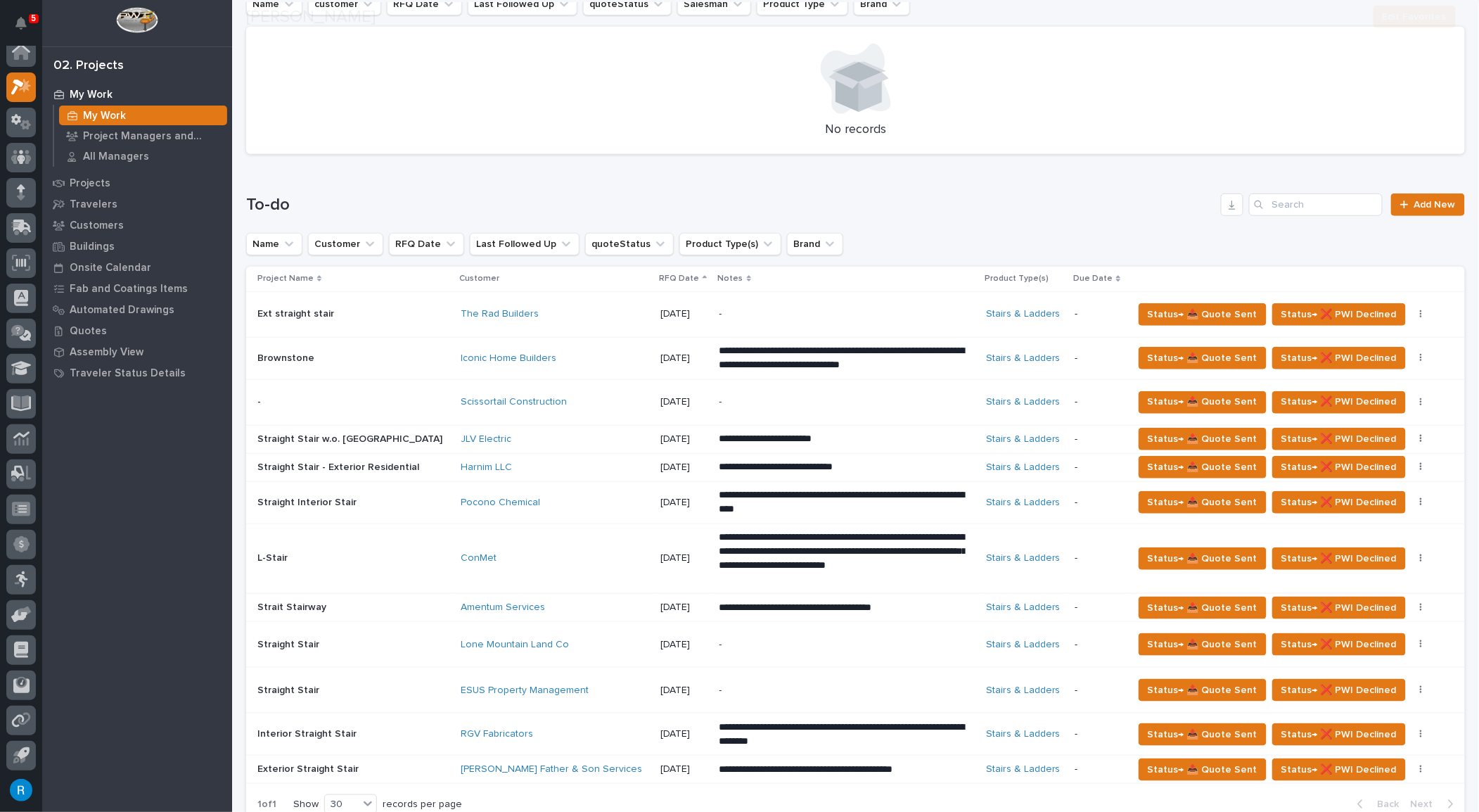
scroll to position [384, 0]
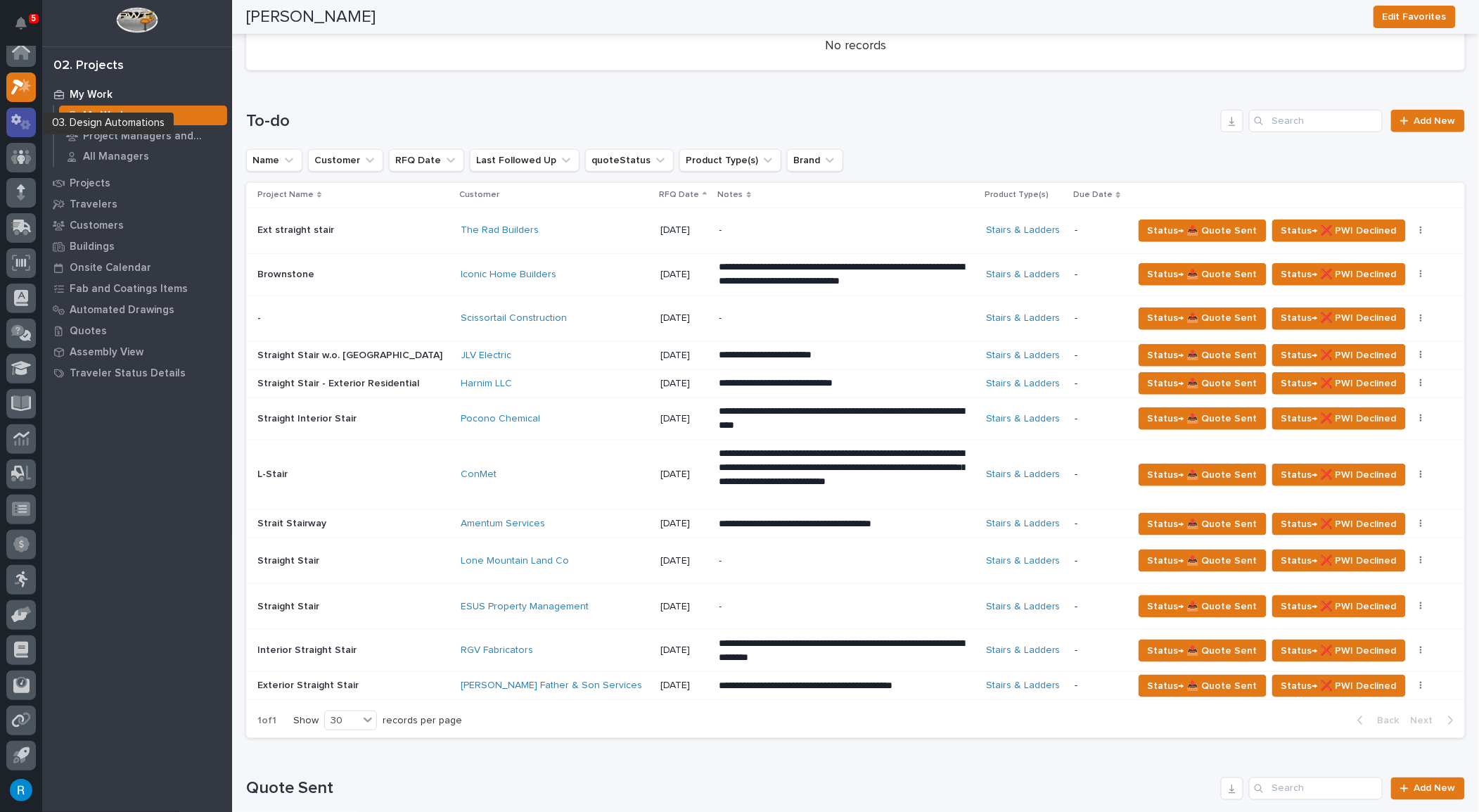
click at [17, 122] on icon at bounding box center [16, 119] width 10 height 10
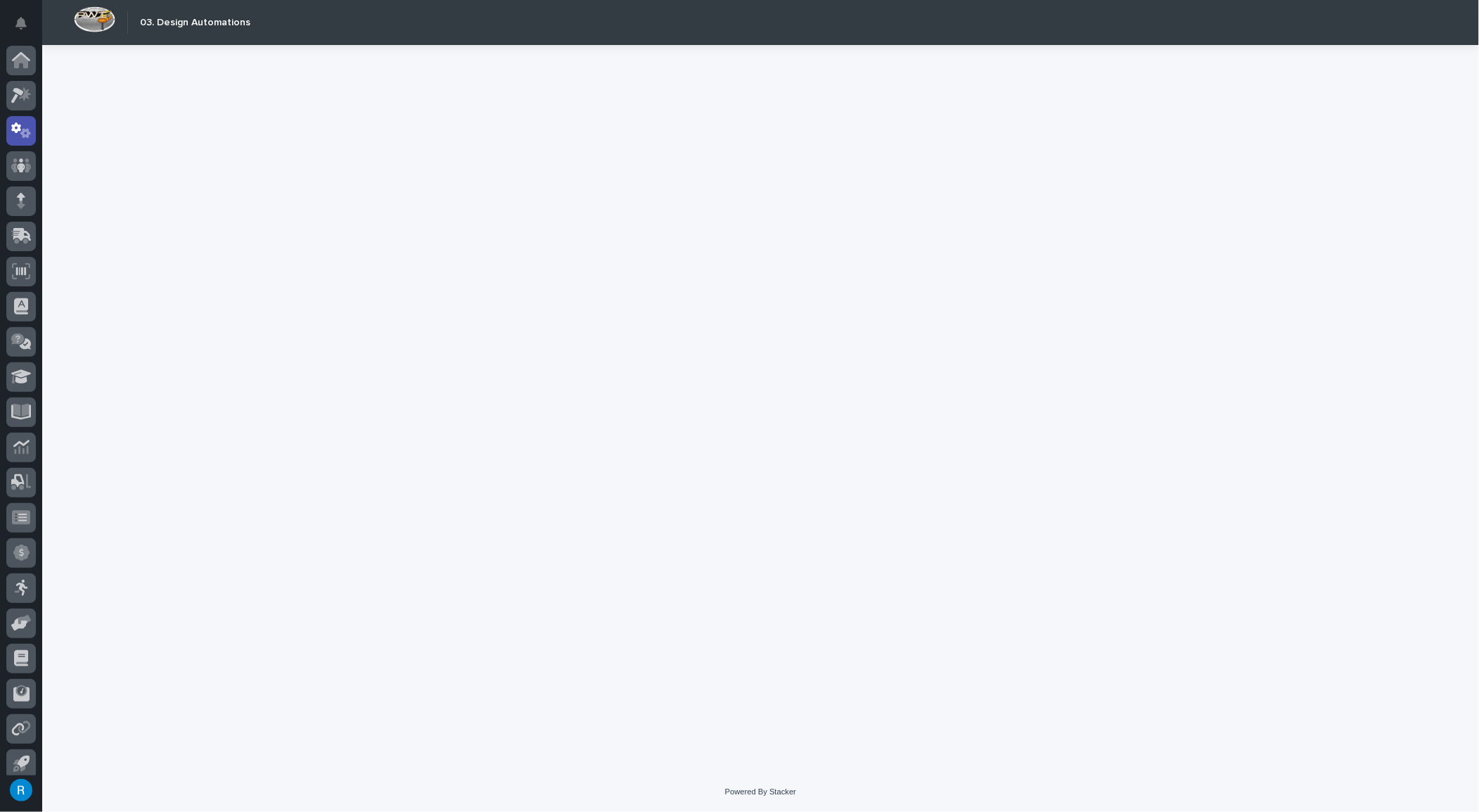
scroll to position [9, 0]
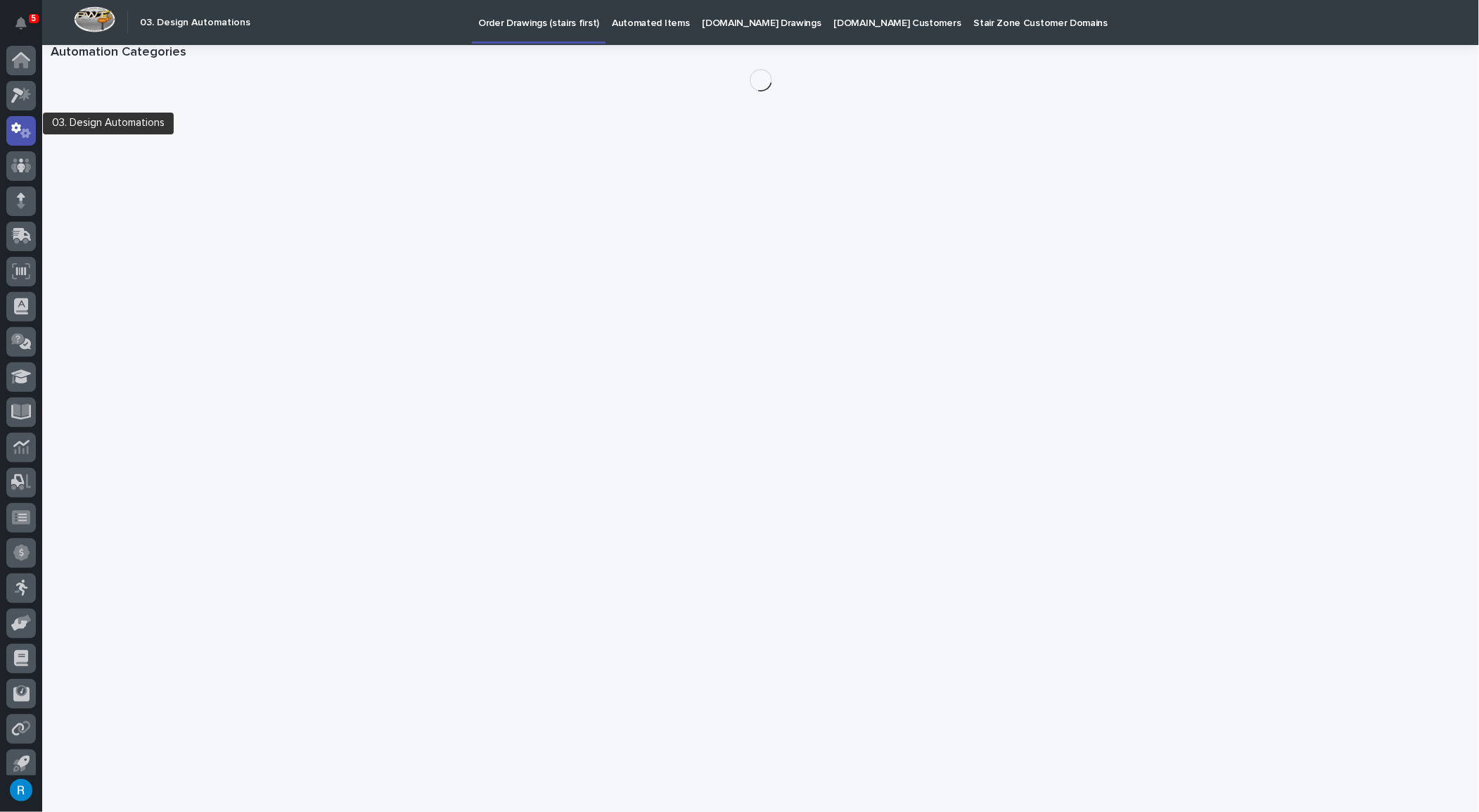
scroll to position [9, 0]
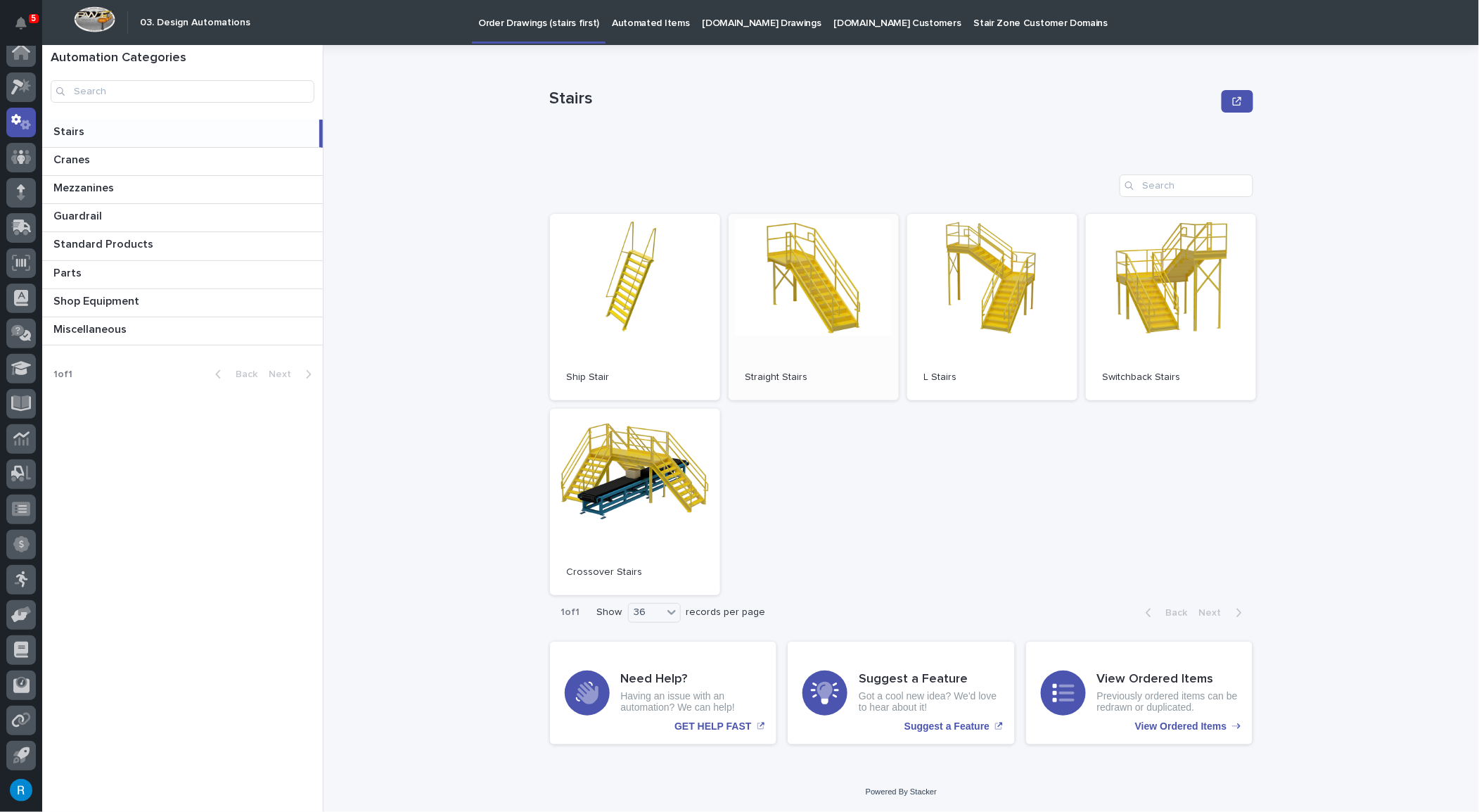
click at [809, 318] on link "Open" at bounding box center [814, 307] width 171 height 187
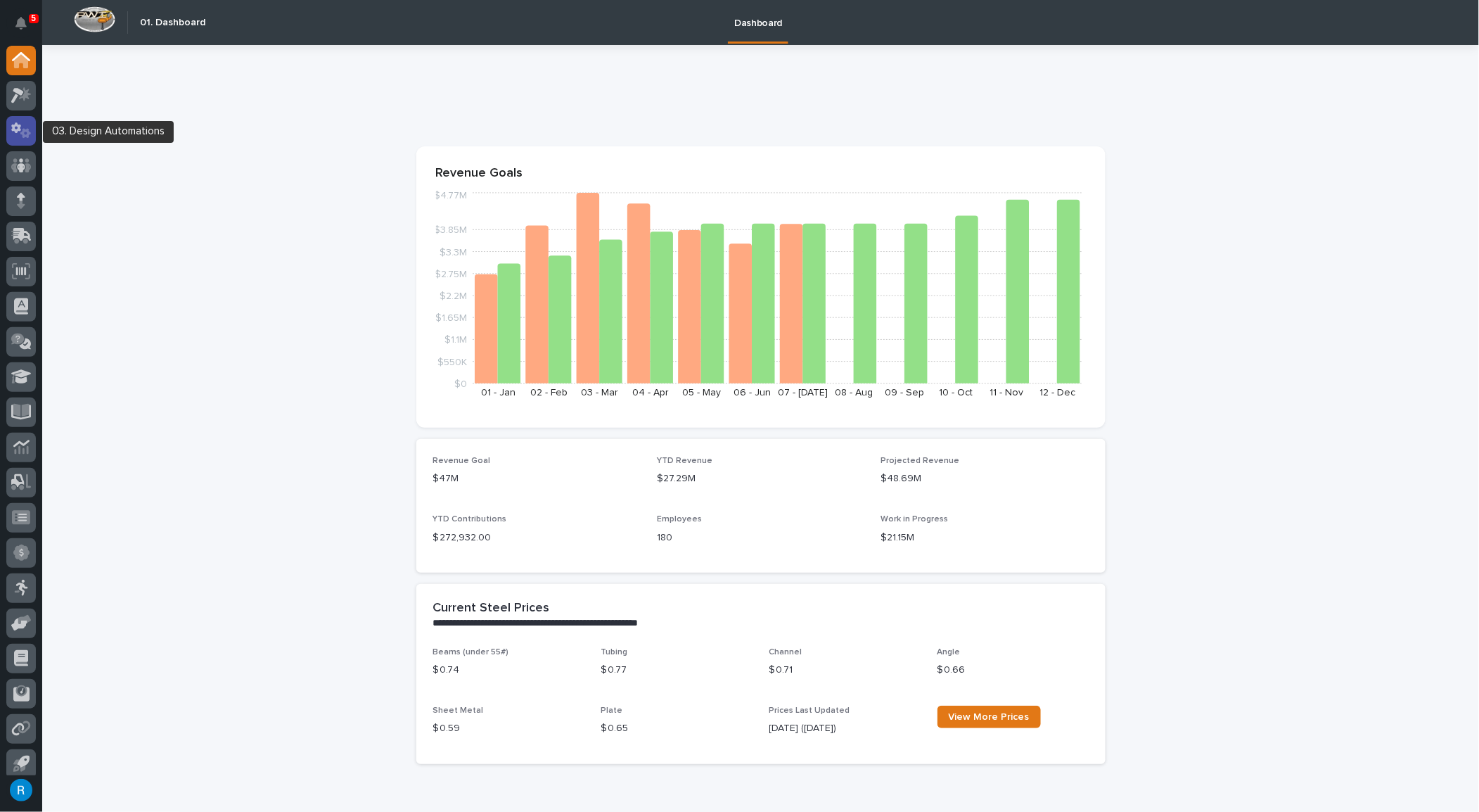
click at [14, 129] on icon at bounding box center [16, 127] width 10 height 10
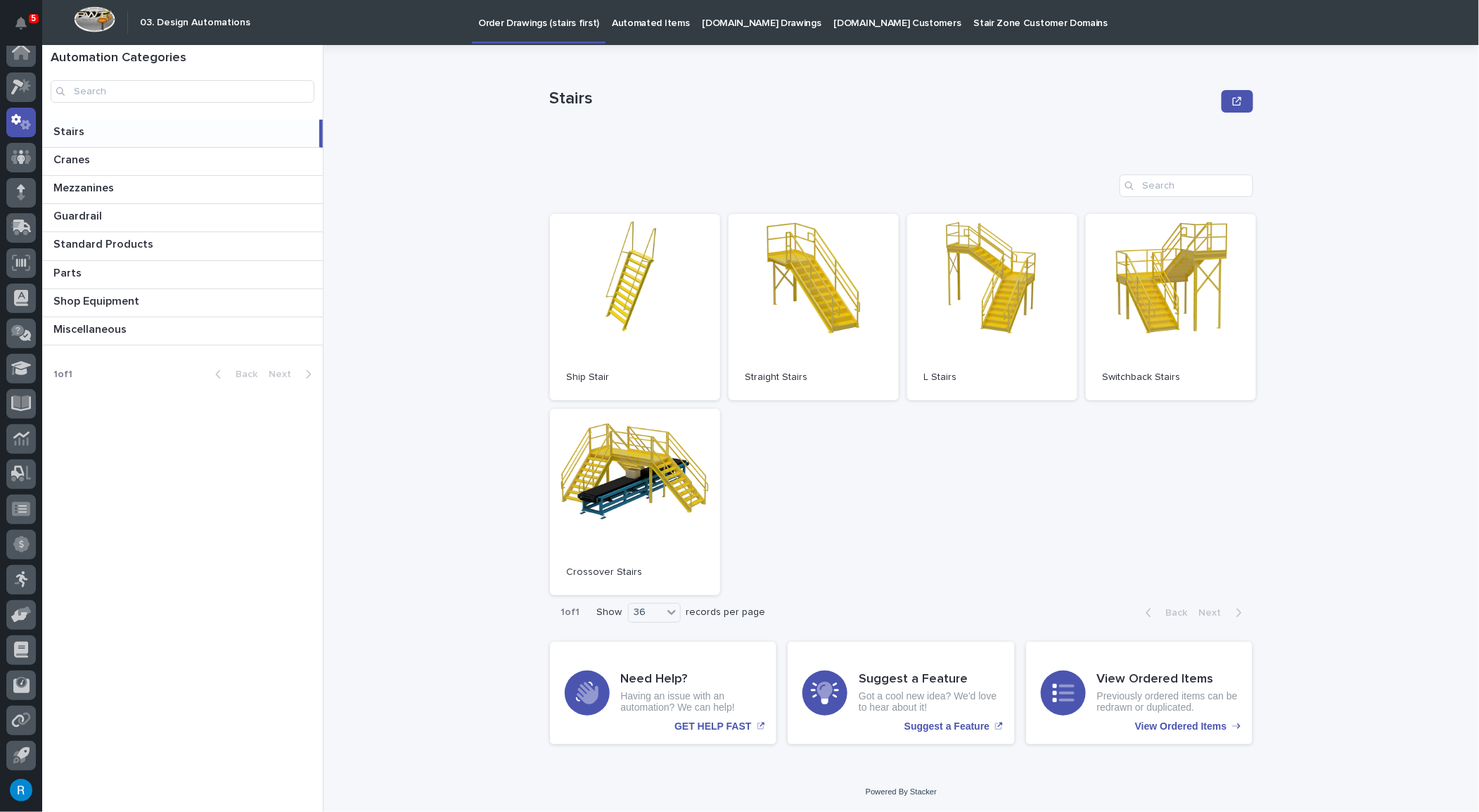
click at [733, 22] on p "[DOMAIN_NAME] Drawings" at bounding box center [762, 14] width 119 height 30
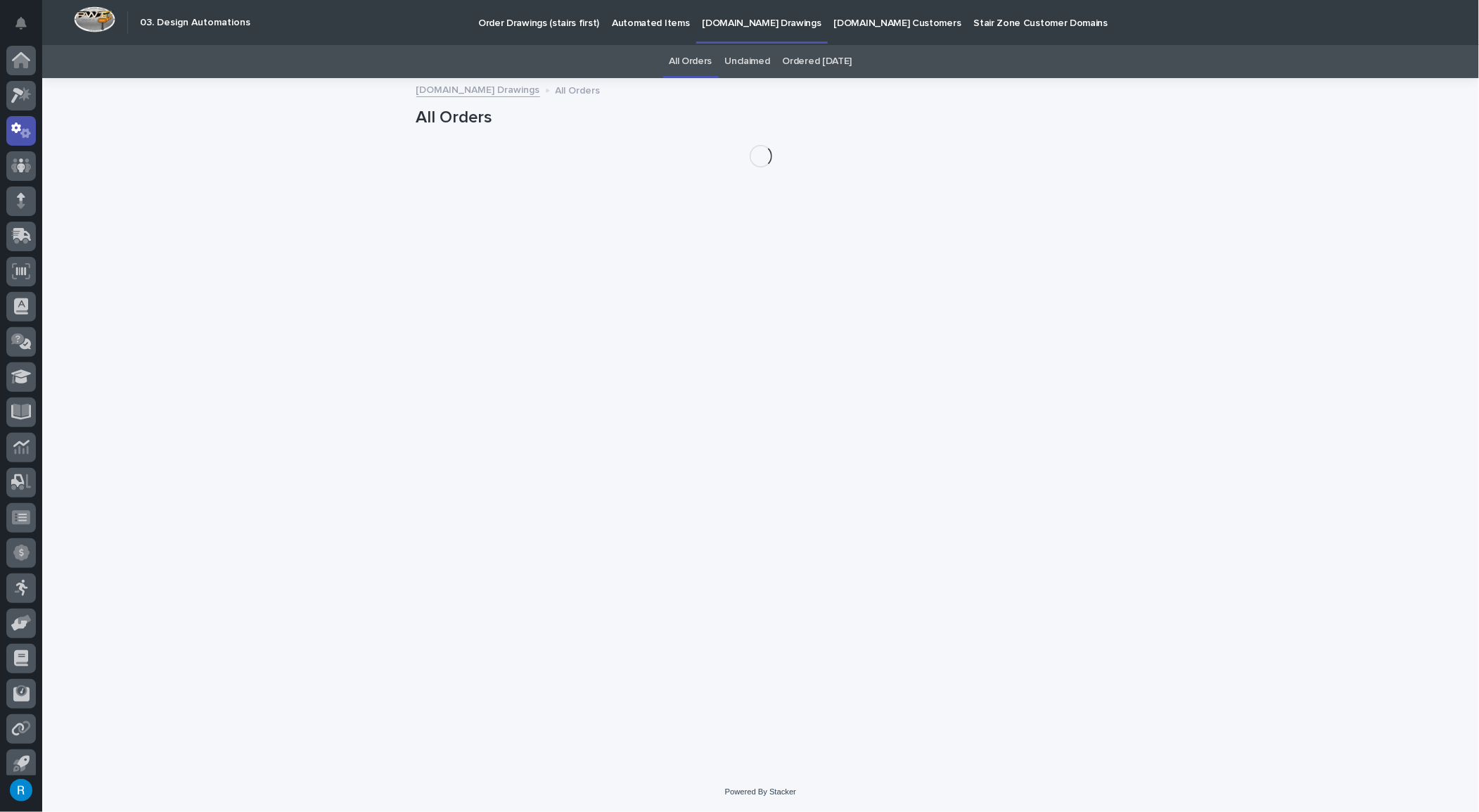
scroll to position [9, 0]
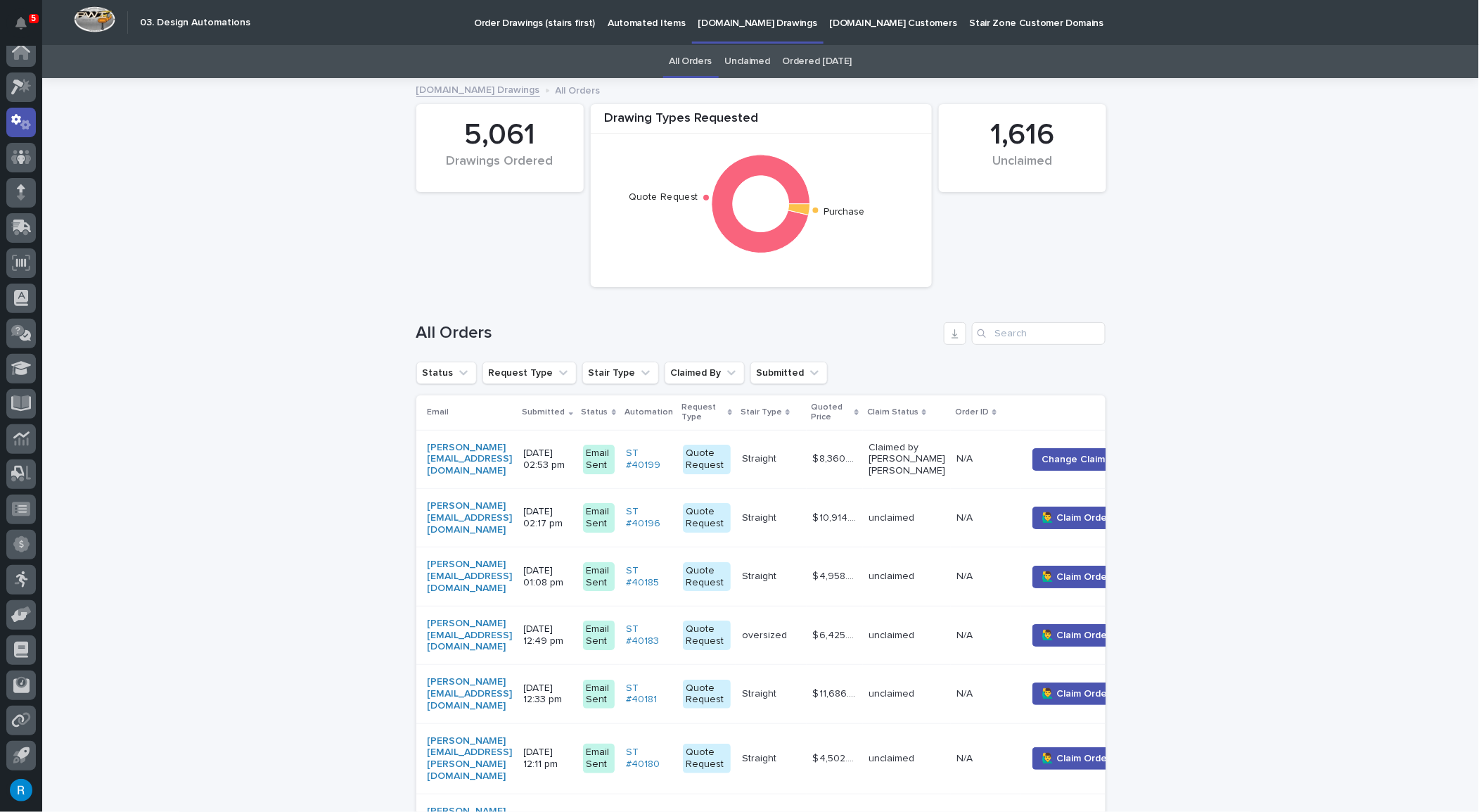
click at [630, 27] on p "Automated Items" at bounding box center [646, 14] width 78 height 30
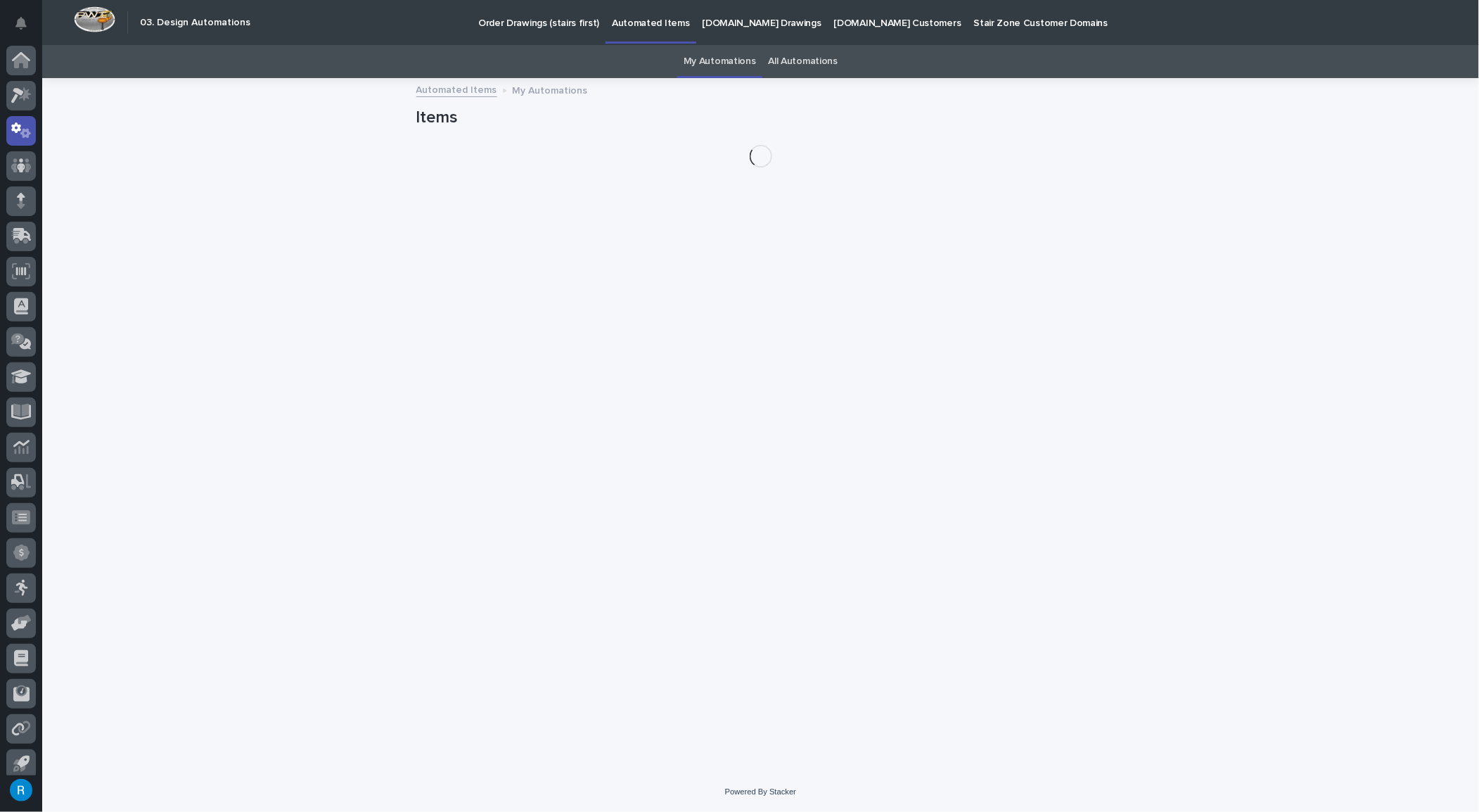
scroll to position [9, 0]
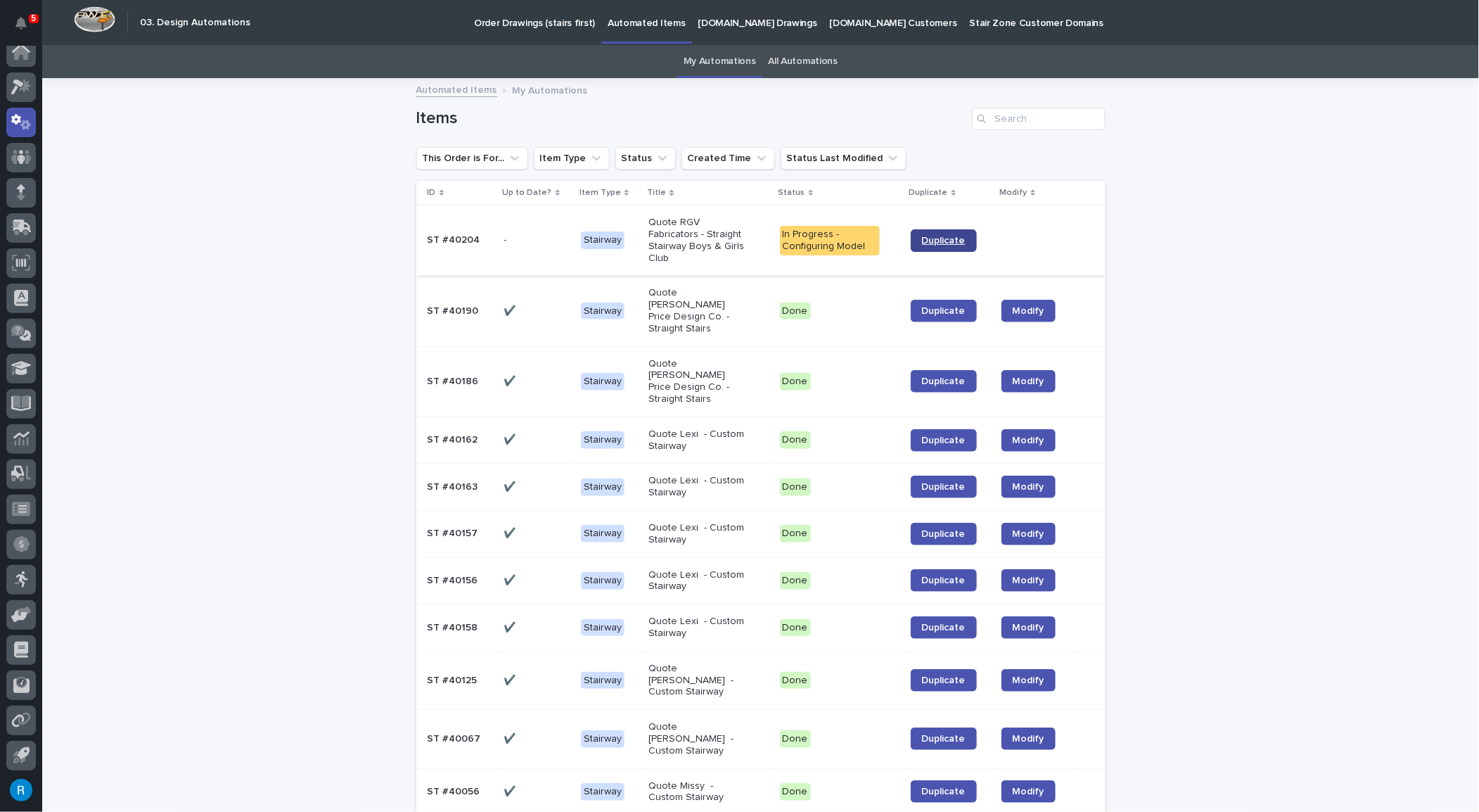
click at [931, 240] on link "Duplicate" at bounding box center [944, 240] width 66 height 22
